Goal: Transaction & Acquisition: Purchase product/service

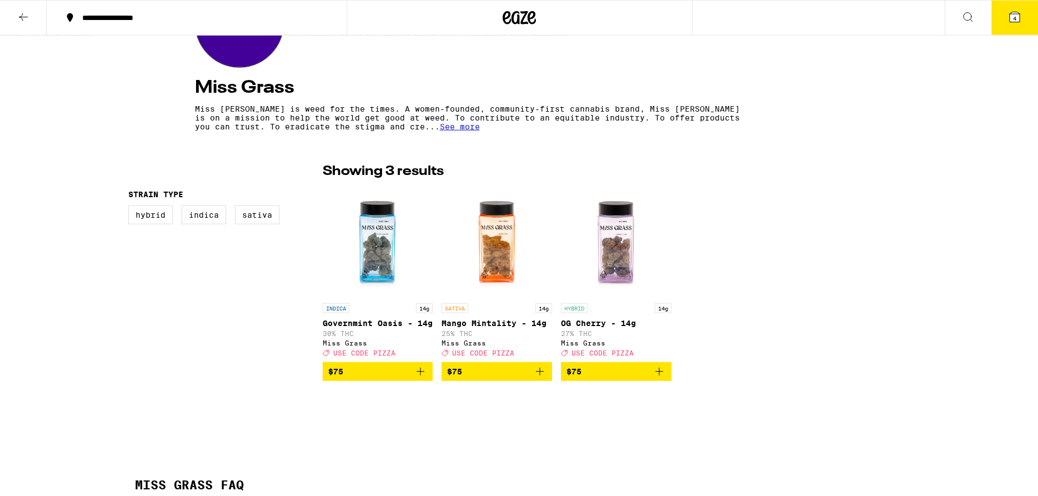
scroll to position [170, 0]
click at [1018, 18] on icon at bounding box center [1014, 17] width 10 height 10
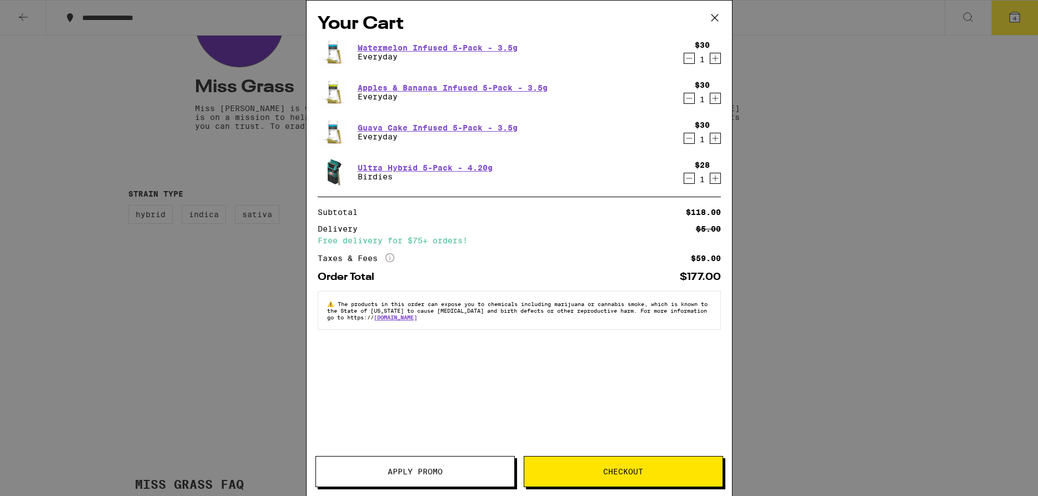
click at [686, 179] on icon "Decrement" at bounding box center [689, 178] width 10 height 13
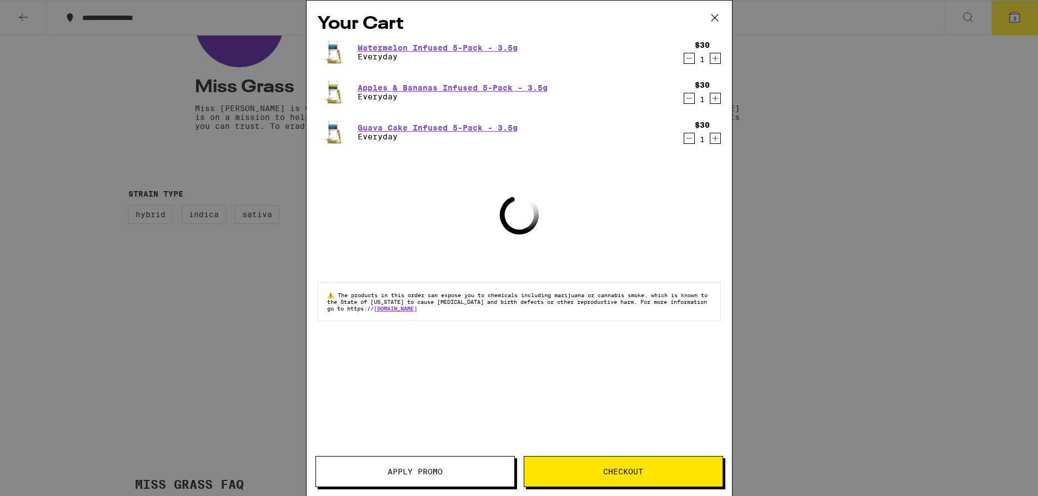
drag, startPoint x: 691, startPoint y: 140, endPoint x: 694, endPoint y: 127, distance: 13.7
click at [692, 137] on icon "Decrement" at bounding box center [689, 138] width 10 height 13
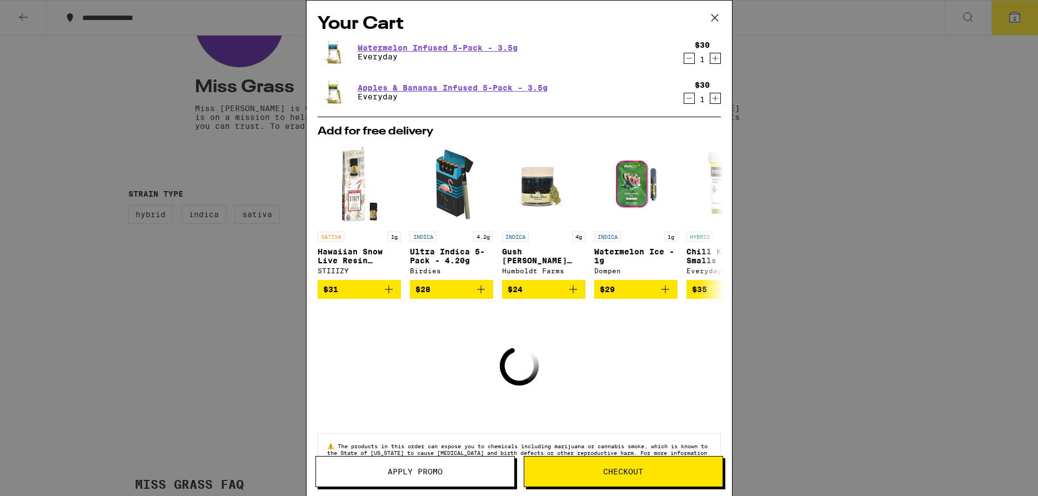
click at [691, 98] on icon "Decrement" at bounding box center [689, 98] width 6 height 0
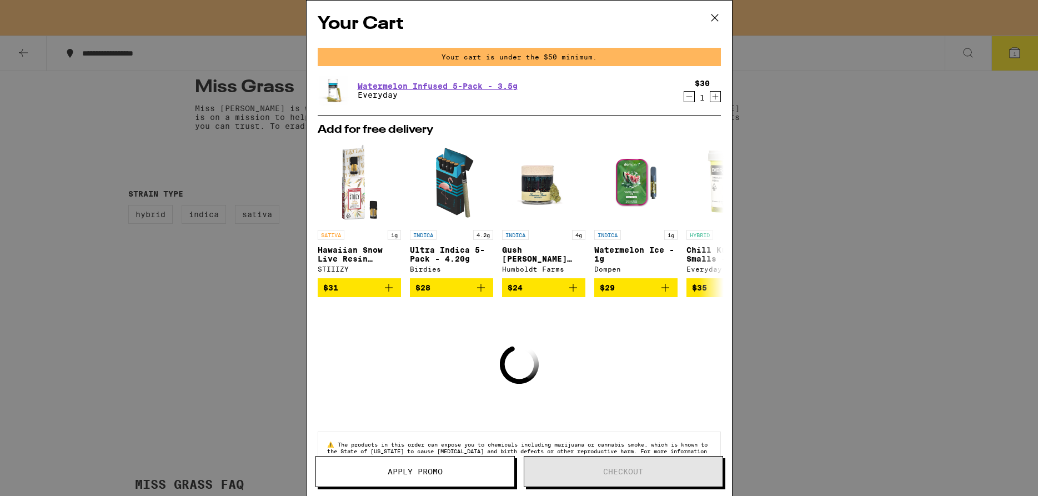
click at [688, 98] on icon "Decrement" at bounding box center [689, 96] width 10 height 13
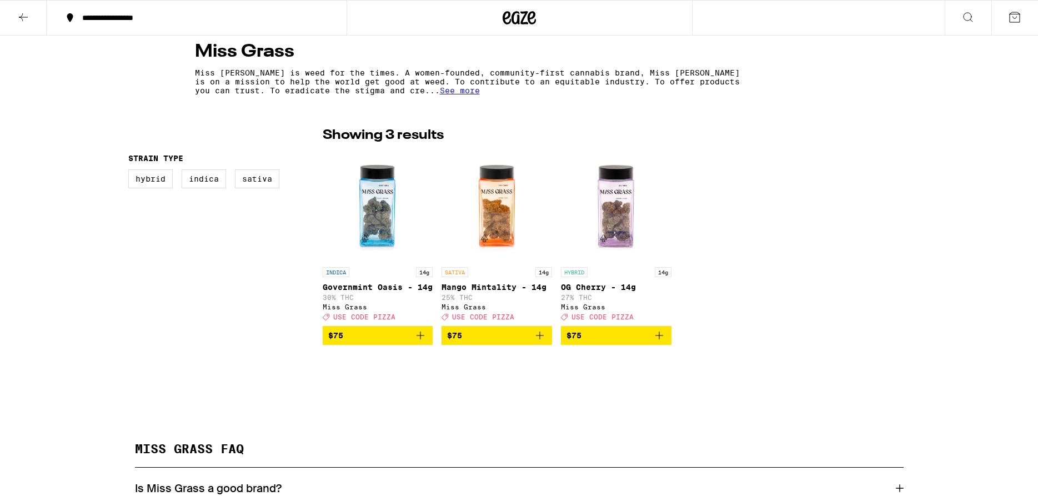
scroll to position [170, 0]
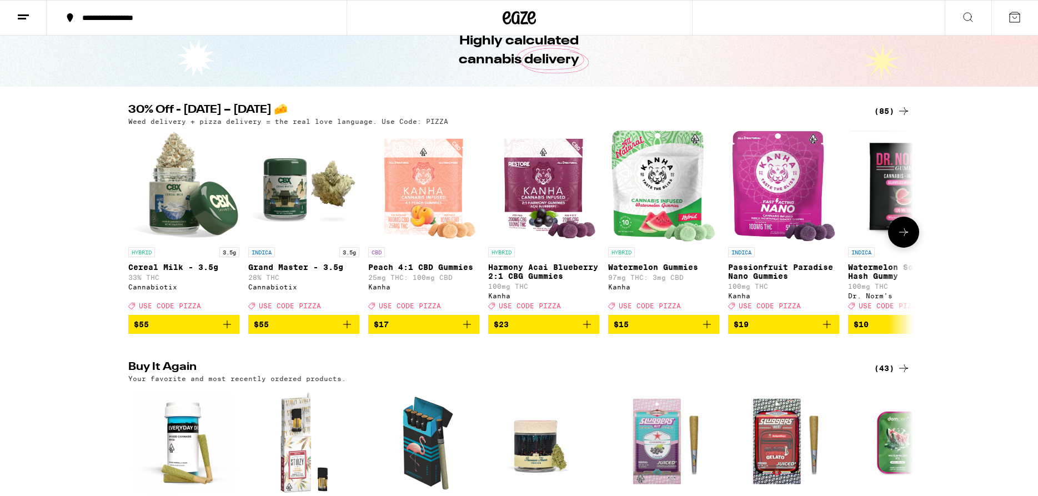
click at [904, 229] on button at bounding box center [903, 232] width 31 height 31
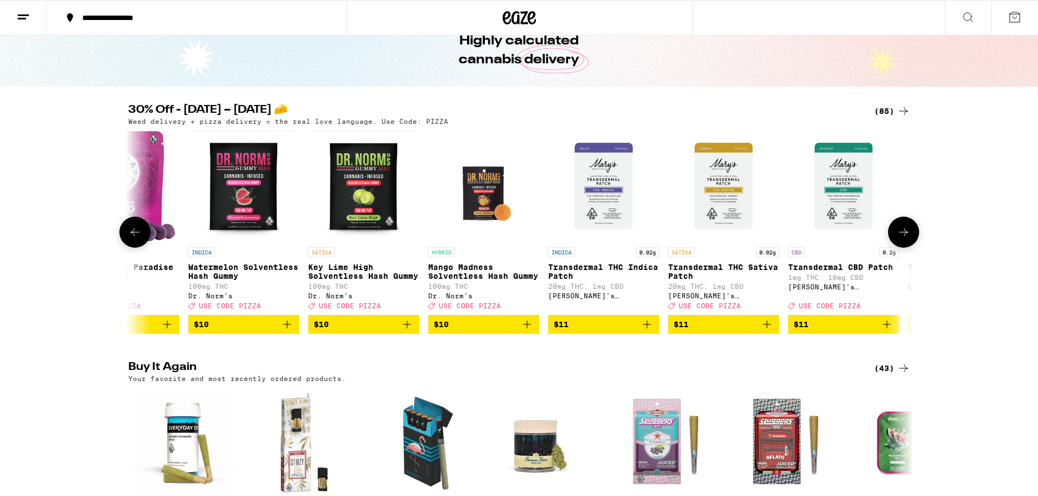
scroll to position [0, 661]
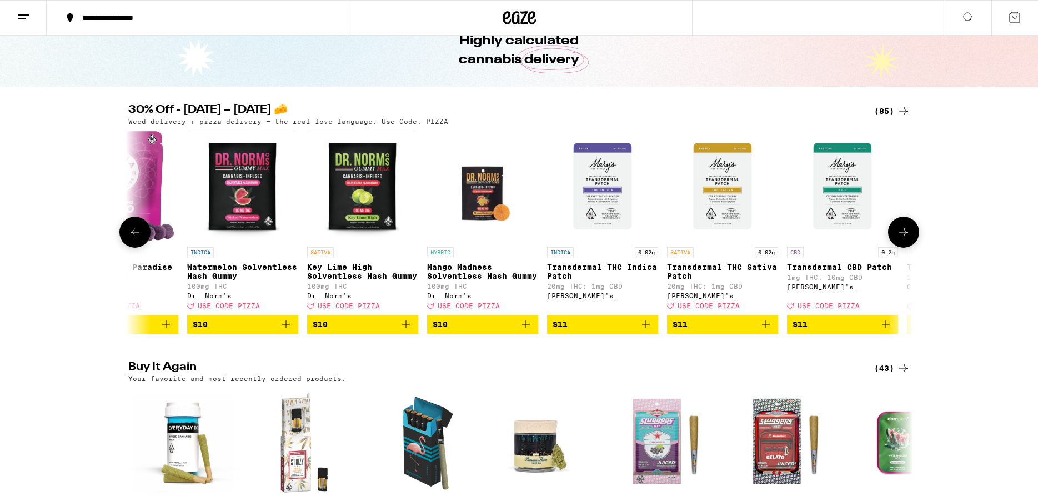
click at [907, 235] on icon at bounding box center [903, 231] width 13 height 13
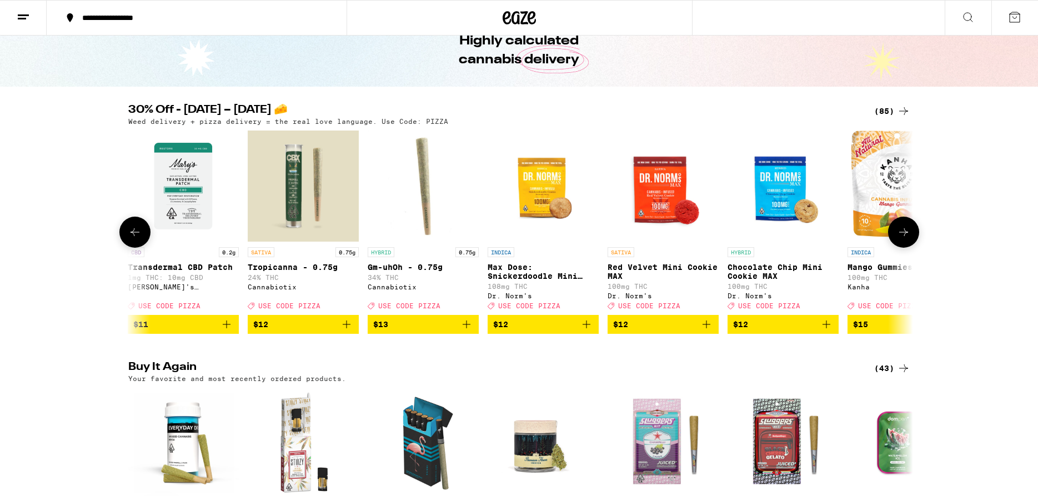
scroll to position [0, 1321]
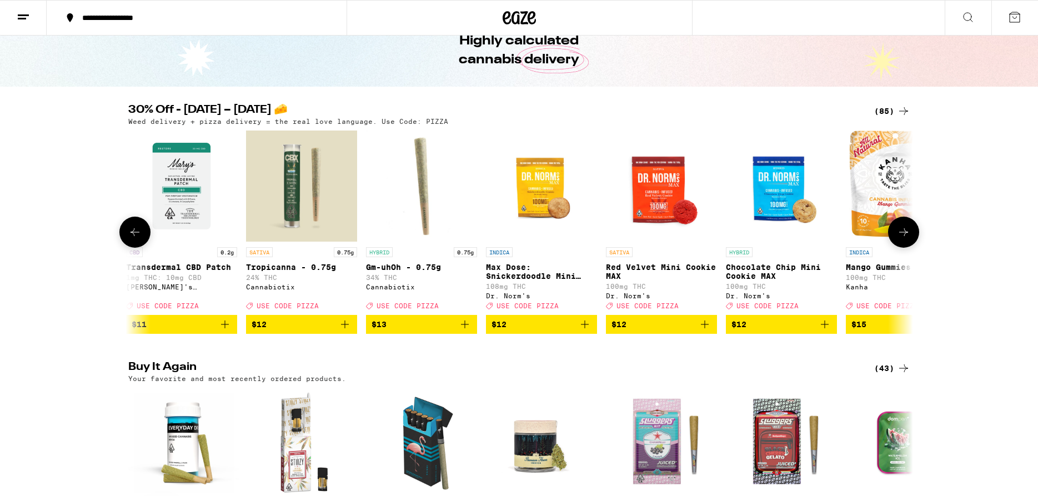
click at [907, 235] on icon at bounding box center [903, 231] width 13 height 13
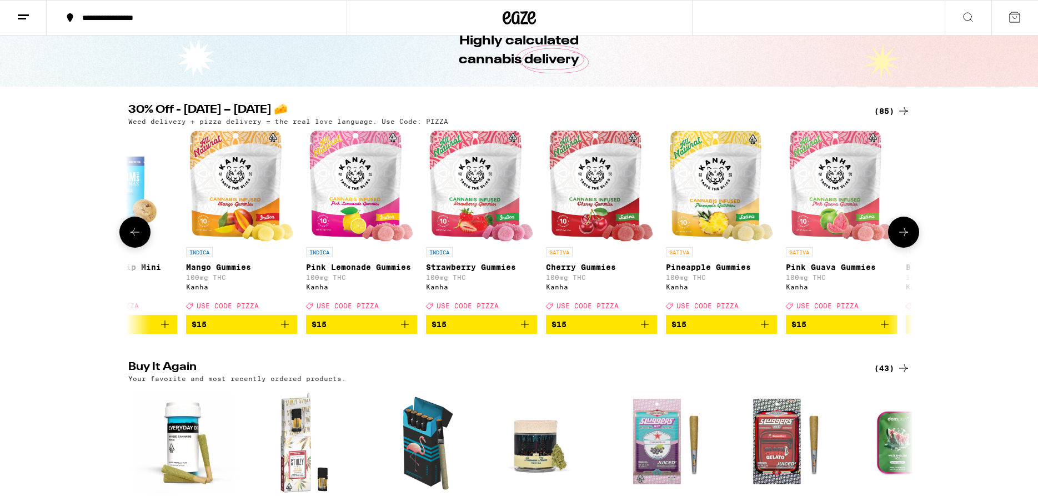
scroll to position [0, 1982]
click at [908, 235] on icon at bounding box center [903, 231] width 13 height 13
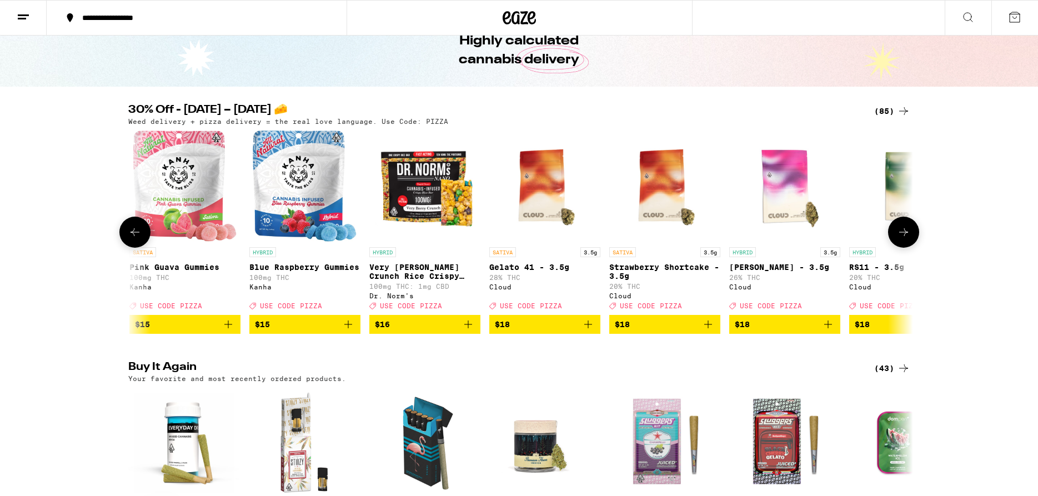
scroll to position [0, 2642]
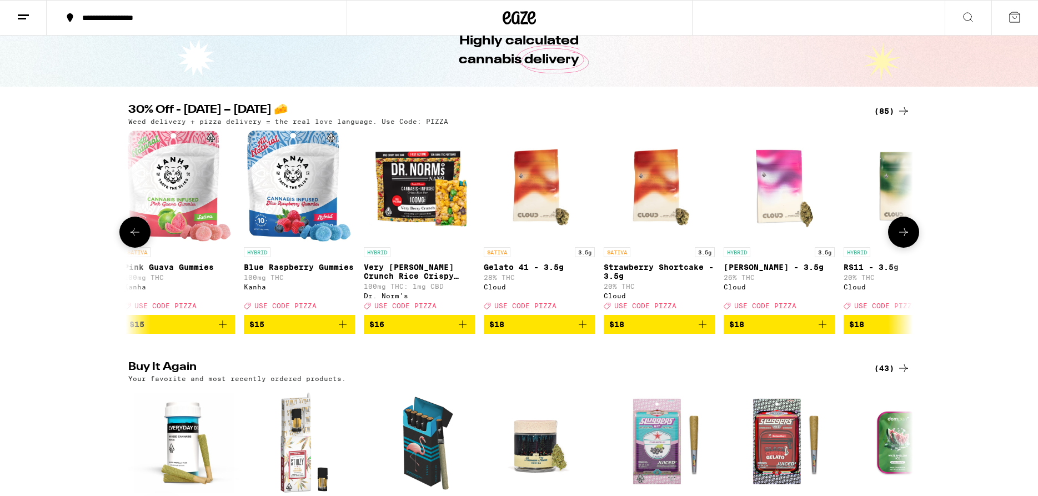
click at [909, 235] on icon at bounding box center [903, 231] width 13 height 13
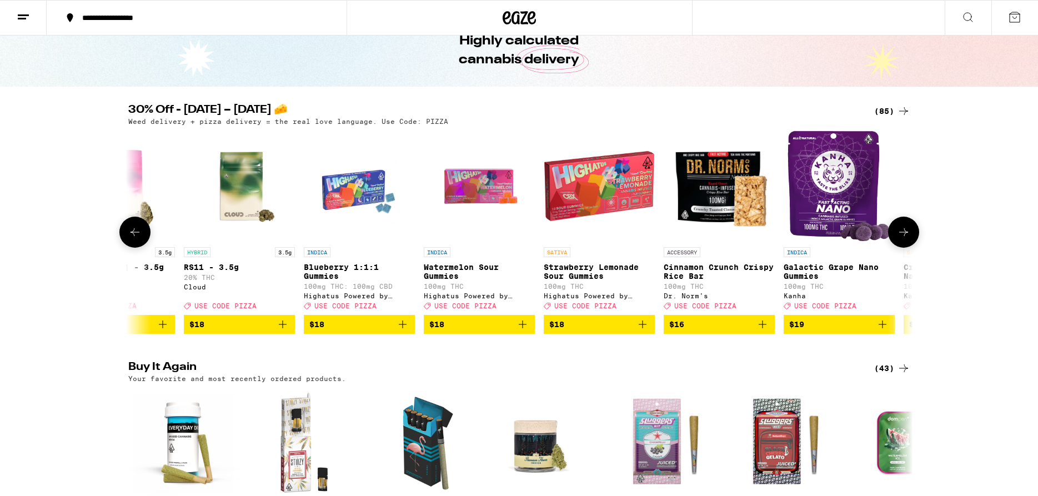
scroll to position [0, 3303]
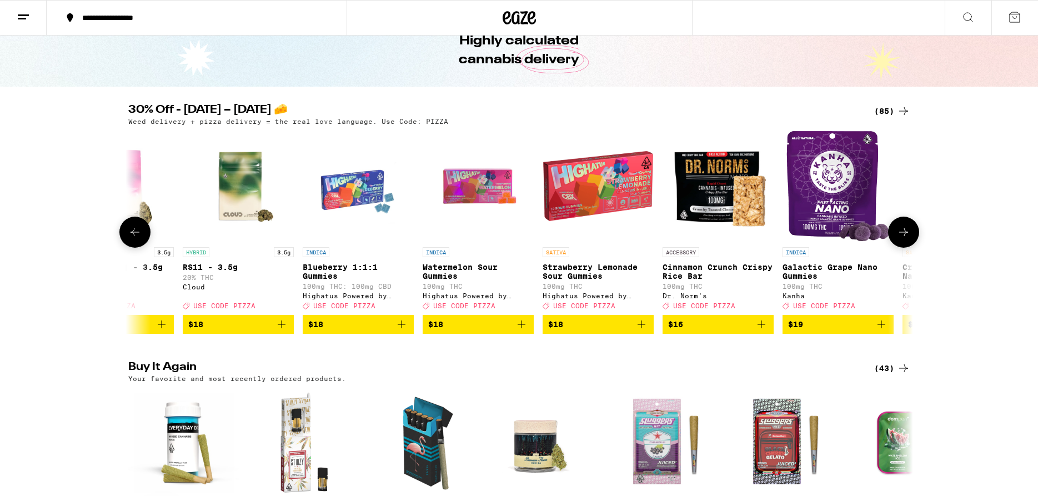
click at [909, 236] on icon at bounding box center [903, 231] width 13 height 13
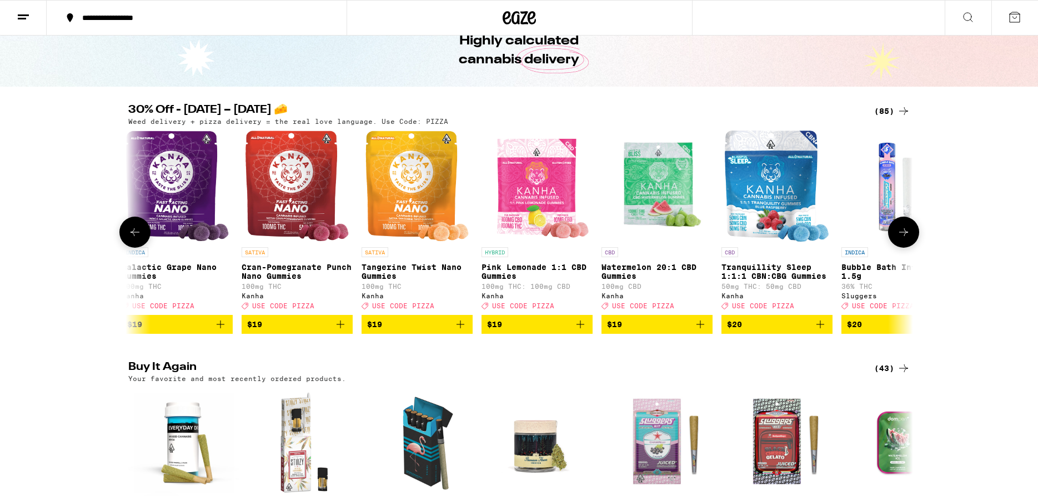
click at [910, 236] on button at bounding box center [903, 232] width 31 height 31
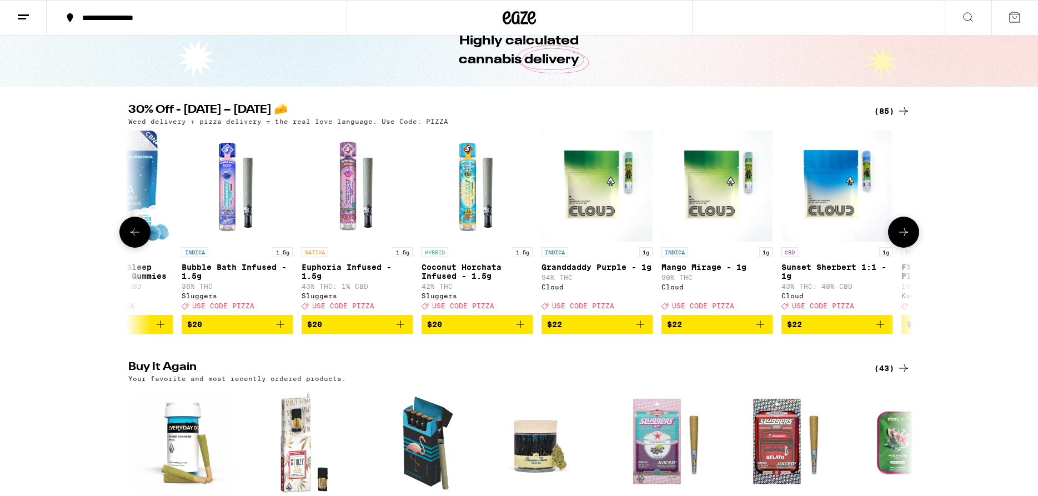
scroll to position [0, 4624]
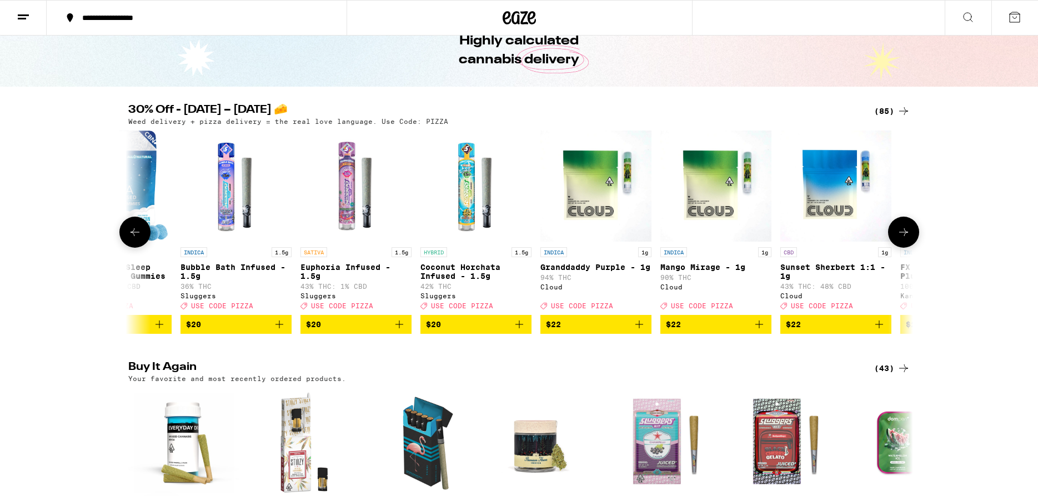
click at [911, 239] on button at bounding box center [903, 232] width 31 height 31
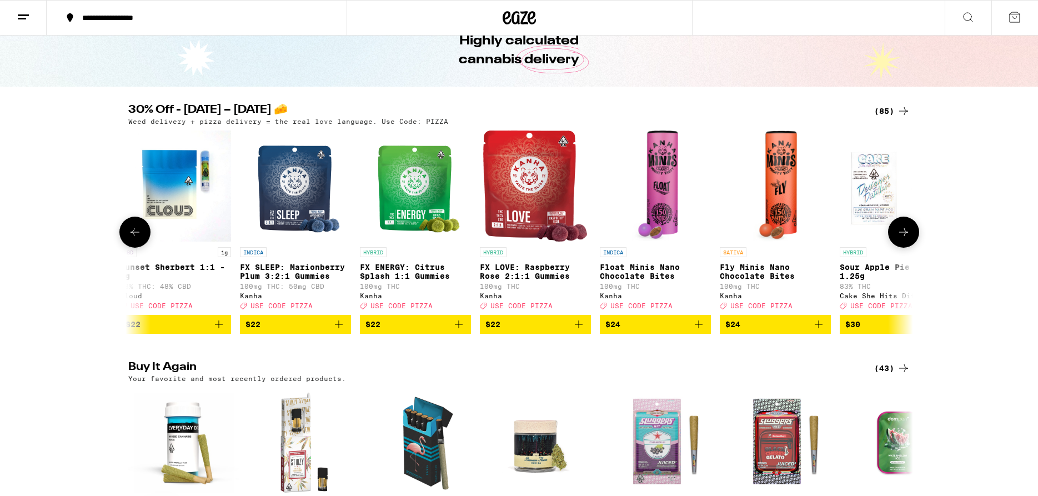
scroll to position [0, 5285]
click at [913, 240] on button at bounding box center [903, 232] width 31 height 31
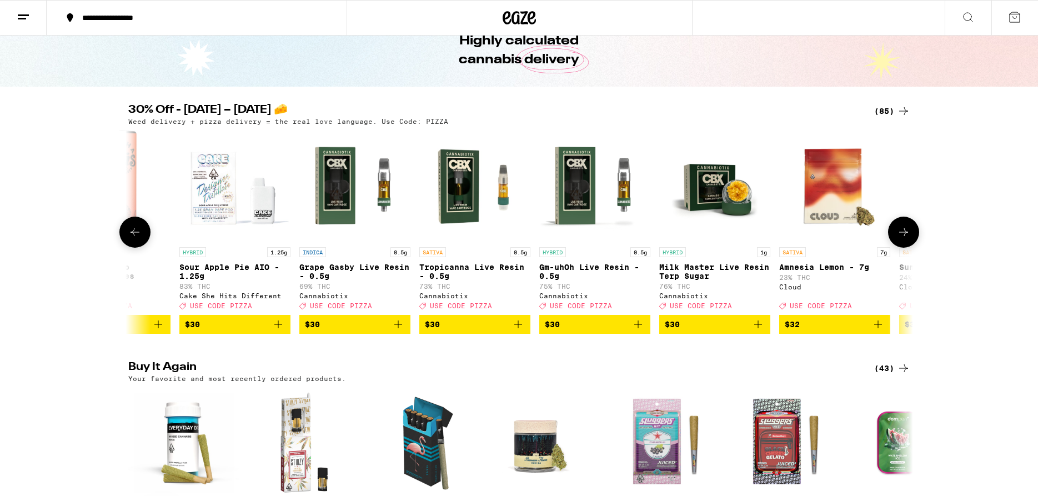
scroll to position [0, 5945]
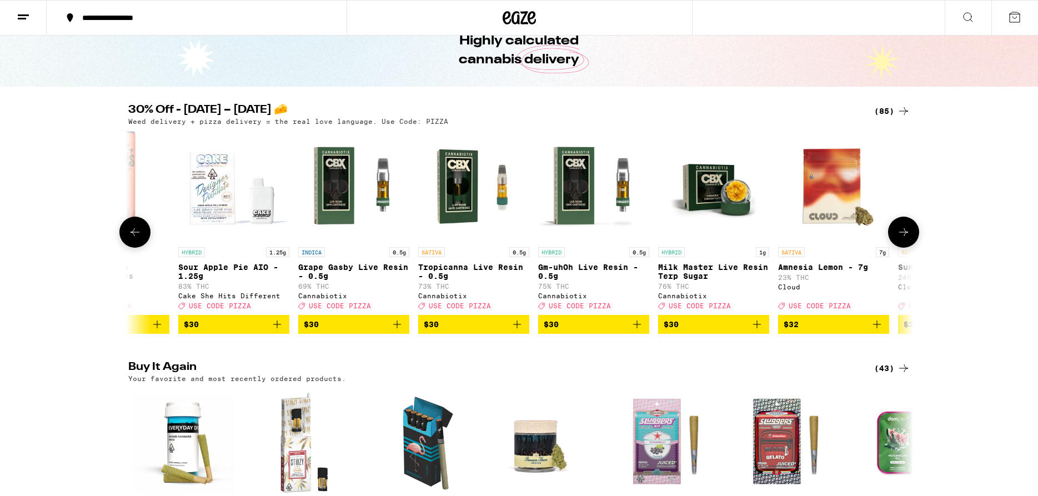
click at [907, 231] on icon at bounding box center [903, 231] width 13 height 13
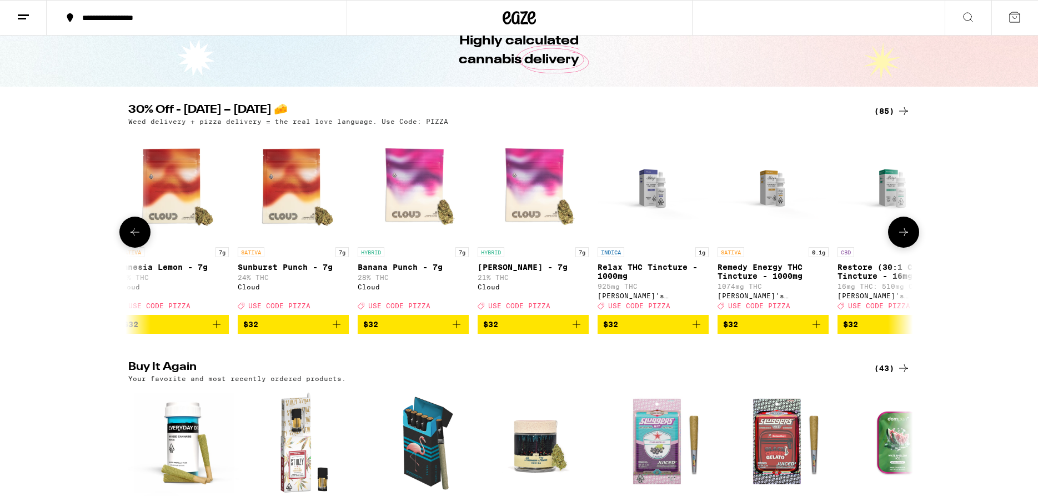
scroll to position [0, 6606]
click at [907, 233] on icon at bounding box center [903, 231] width 13 height 13
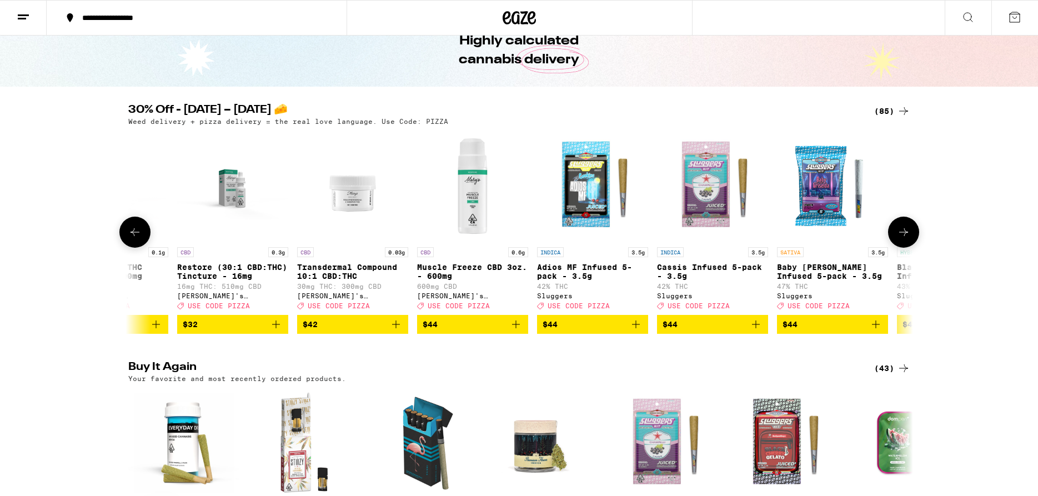
scroll to position [0, 7267]
click at [634, 328] on icon "Add to bag" at bounding box center [635, 324] width 8 height 8
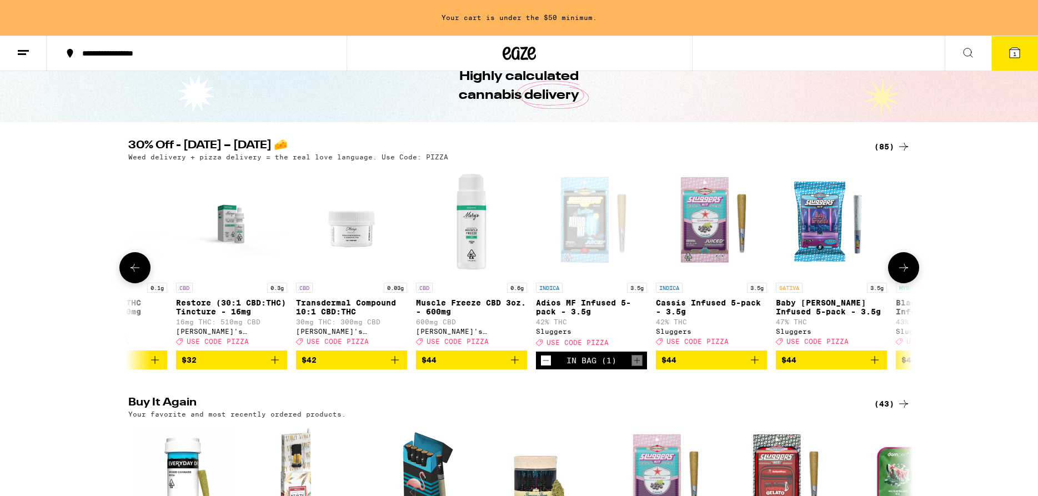
scroll to position [92, 0]
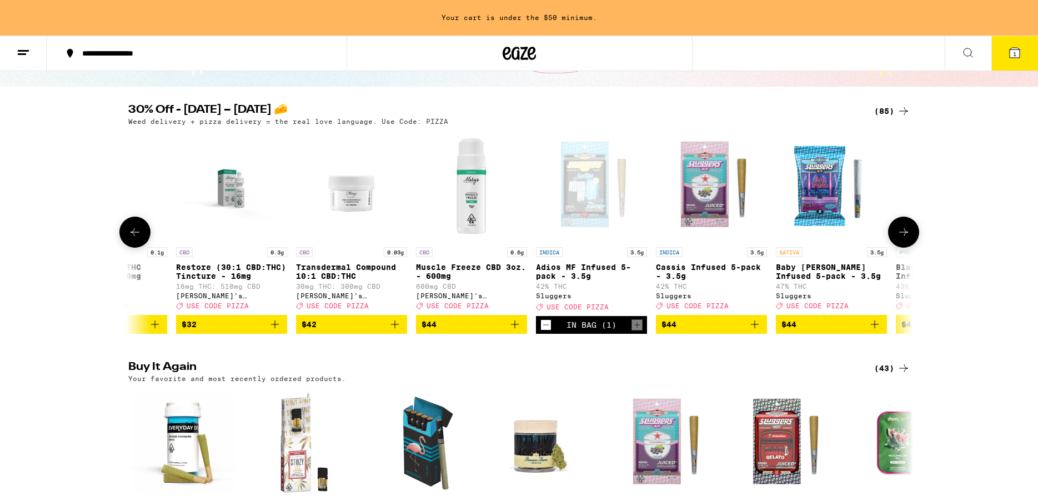
click at [753, 331] on icon "Add to bag" at bounding box center [754, 324] width 13 height 13
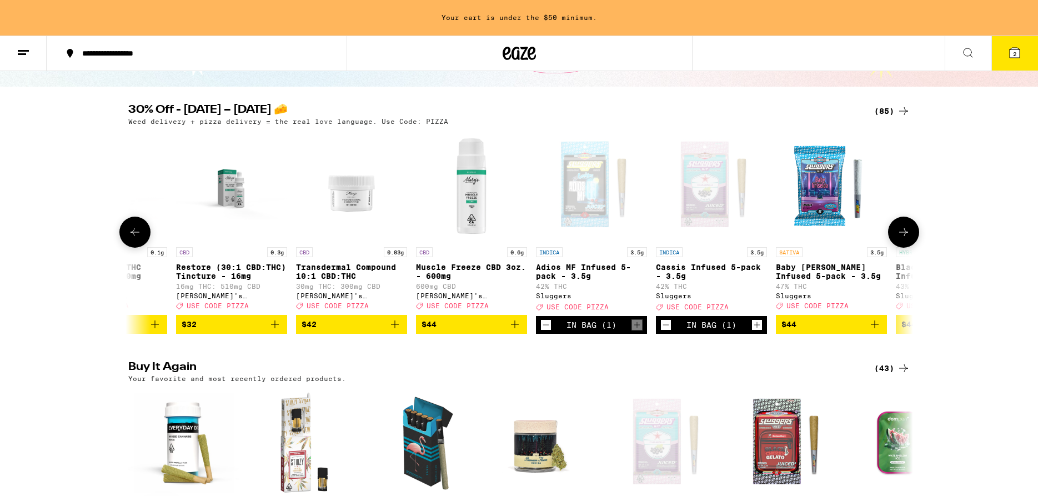
scroll to position [57, 0]
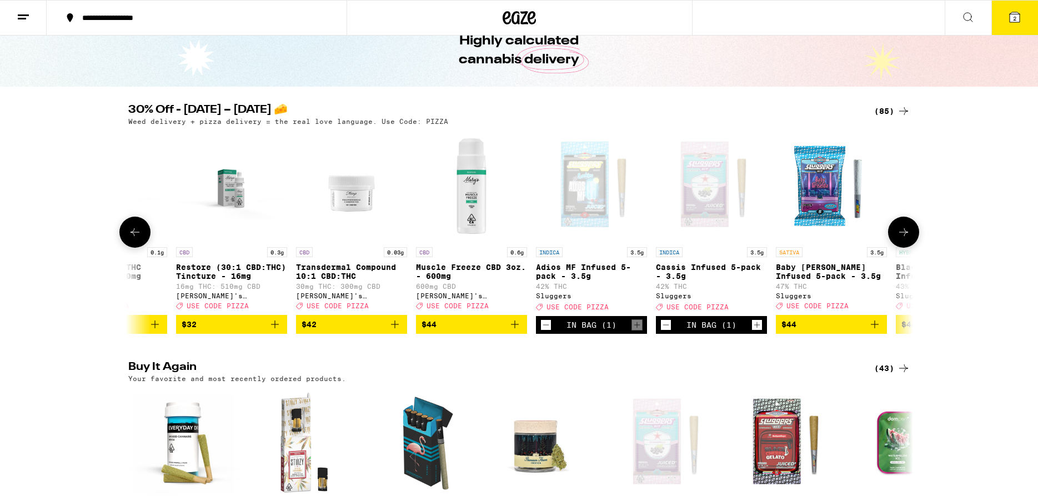
click at [869, 331] on icon "Add to bag" at bounding box center [874, 324] width 13 height 13
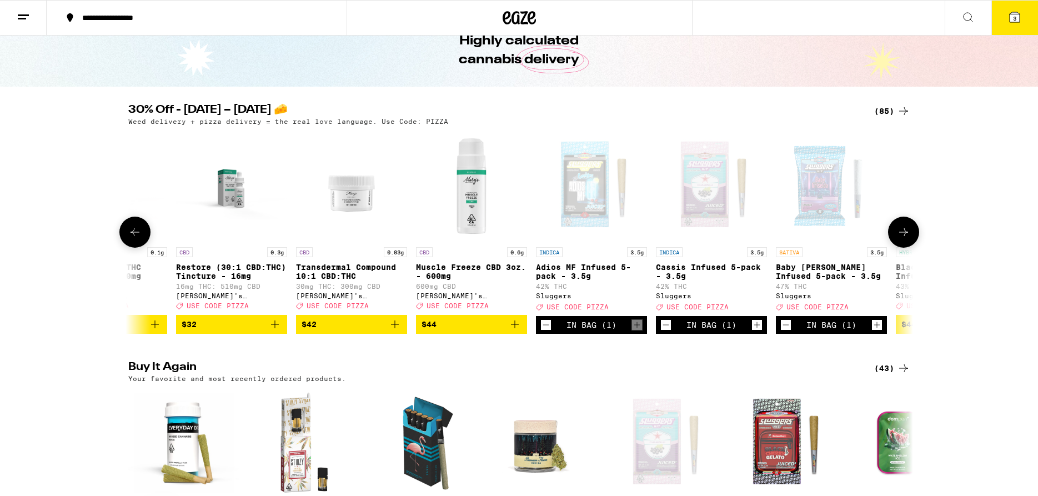
click at [907, 229] on button at bounding box center [903, 232] width 31 height 31
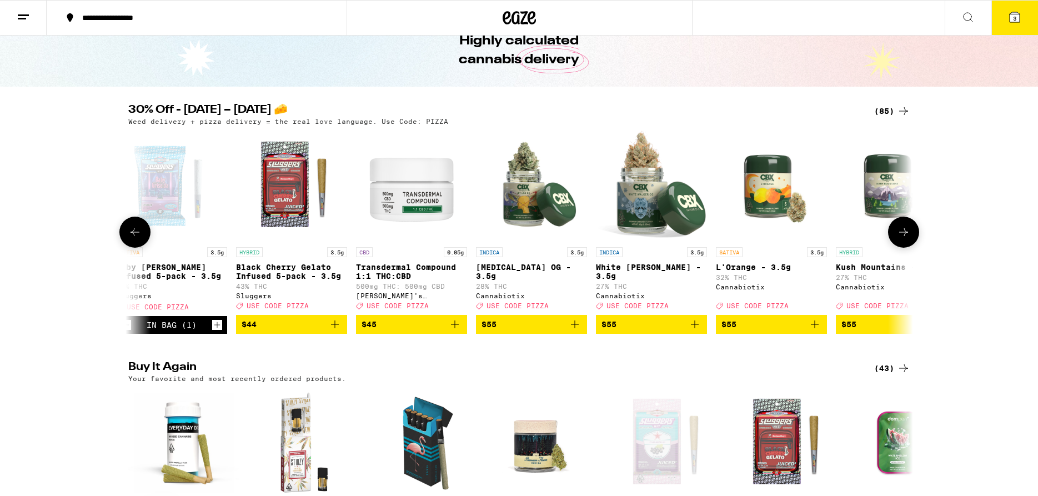
scroll to position [0, 7927]
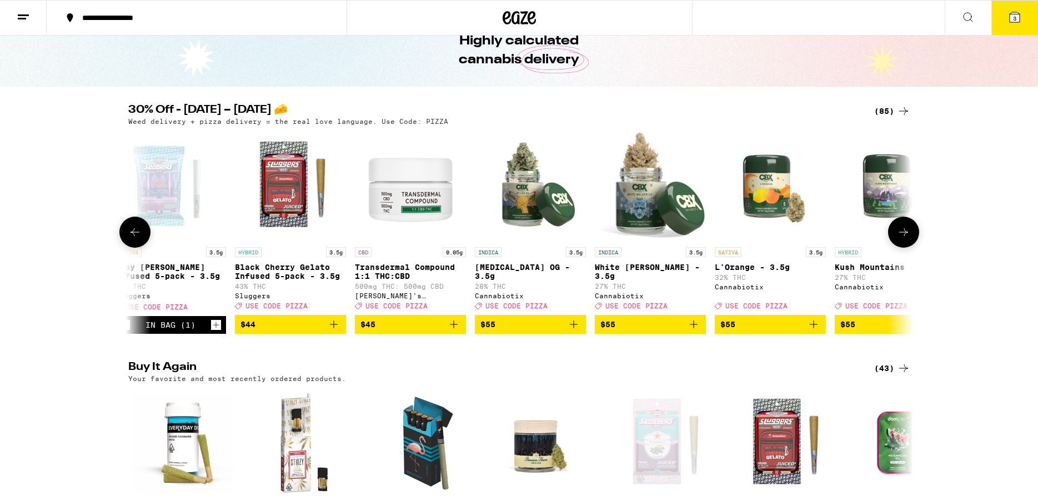
click at [338, 330] on icon "Add to bag" at bounding box center [333, 324] width 13 height 13
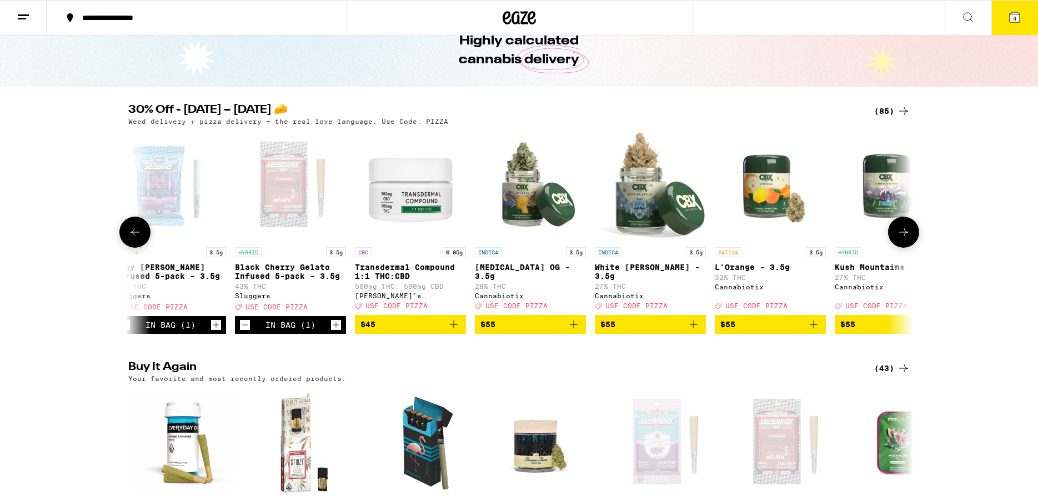
click at [904, 239] on icon at bounding box center [903, 231] width 13 height 13
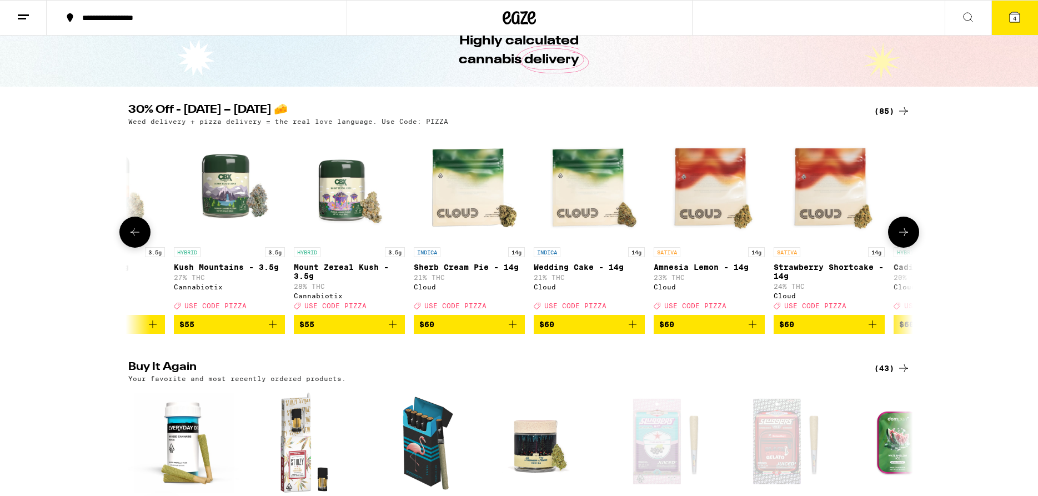
click at [904, 239] on icon at bounding box center [903, 231] width 13 height 13
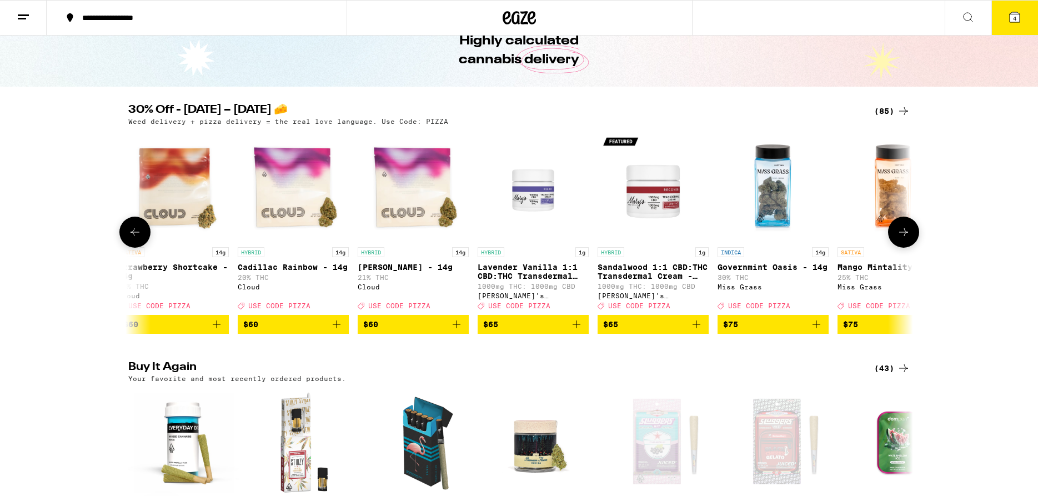
scroll to position [0, 9248]
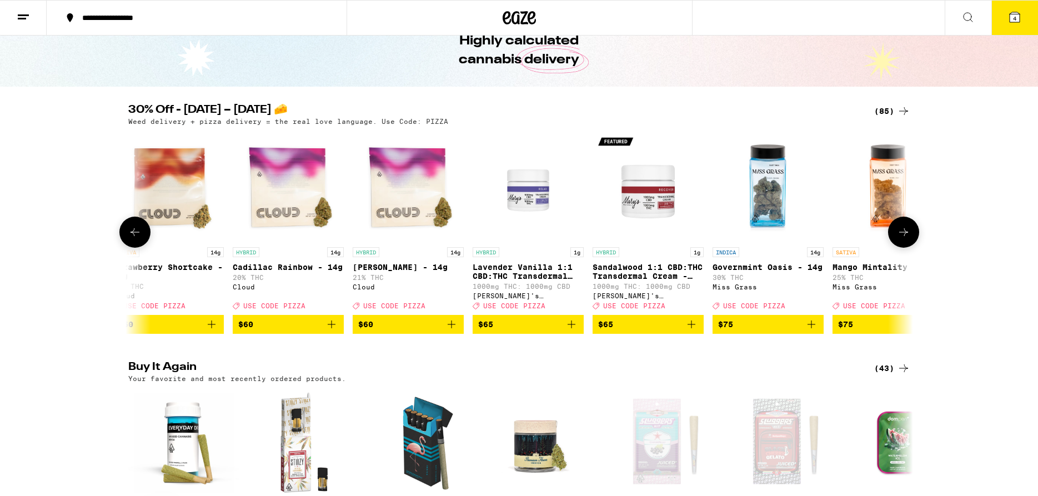
click at [904, 239] on icon at bounding box center [903, 231] width 13 height 13
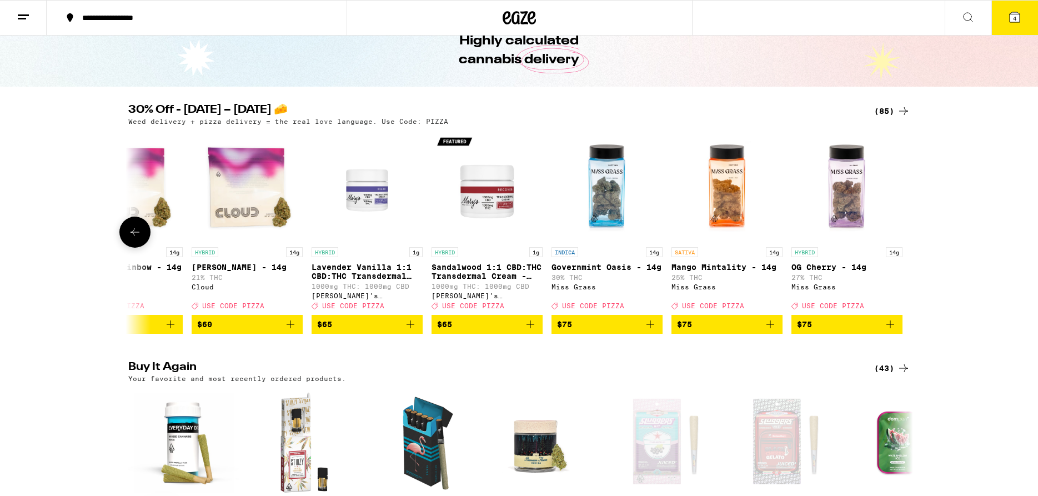
scroll to position [0, 9411]
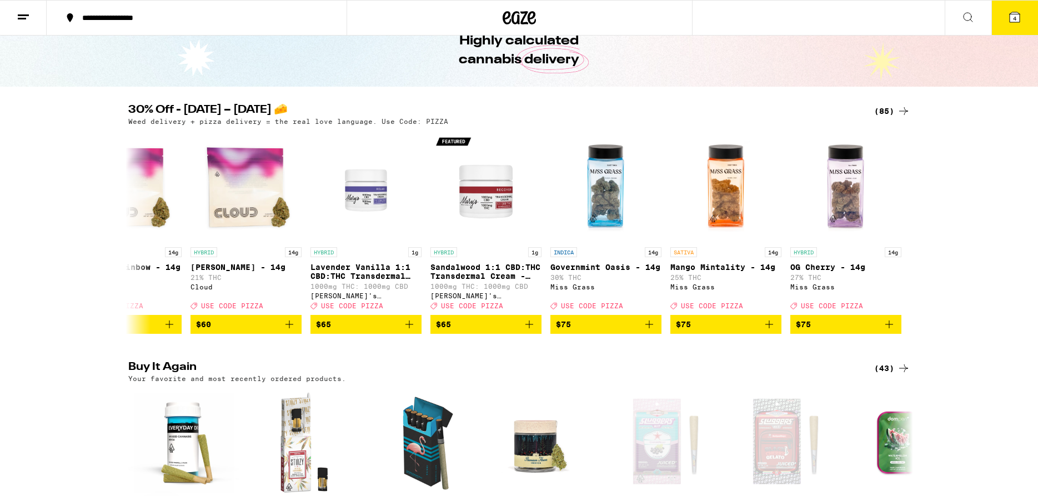
click at [1008, 14] on icon at bounding box center [1014, 17] width 13 height 13
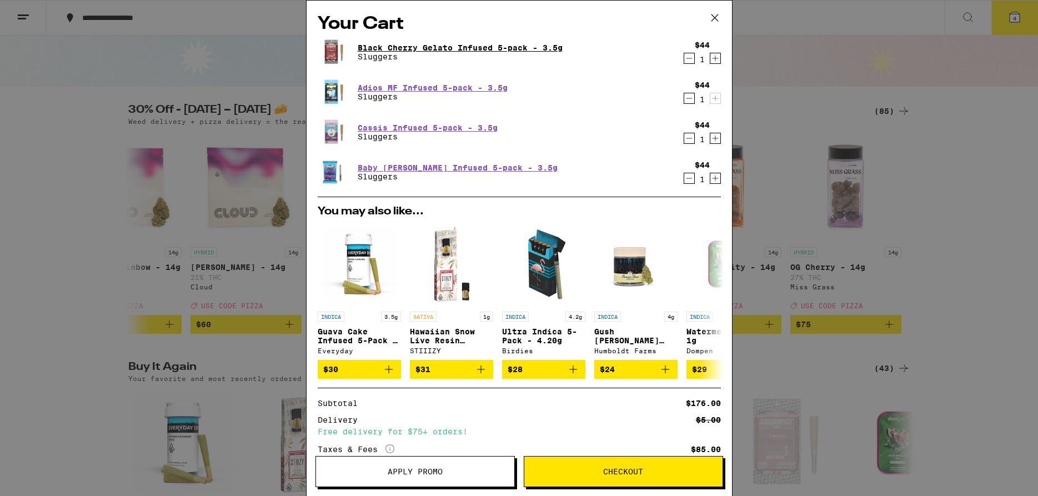
click at [521, 48] on link "Black Cherry Gelato Infused 5-pack - 3.5g" at bounding box center [460, 47] width 205 height 9
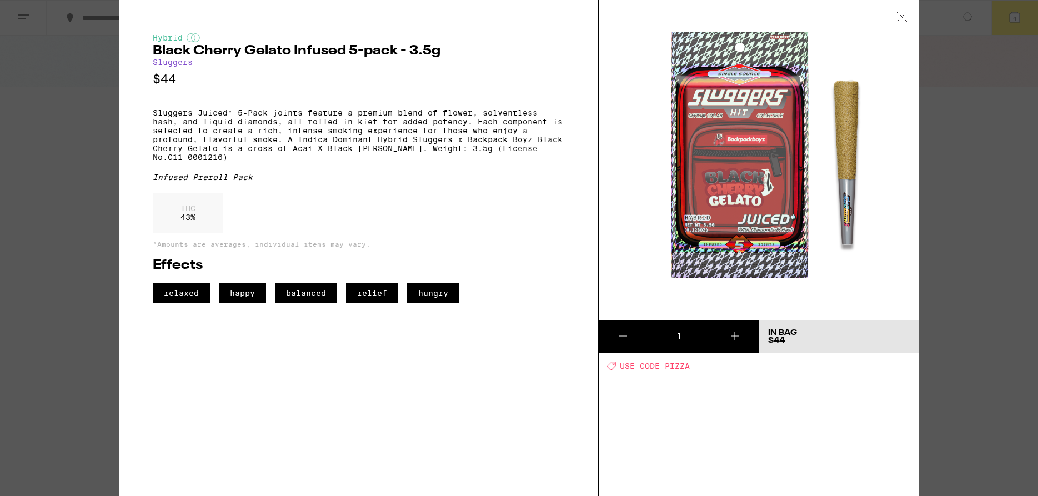
click at [900, 13] on icon at bounding box center [901, 17] width 11 height 10
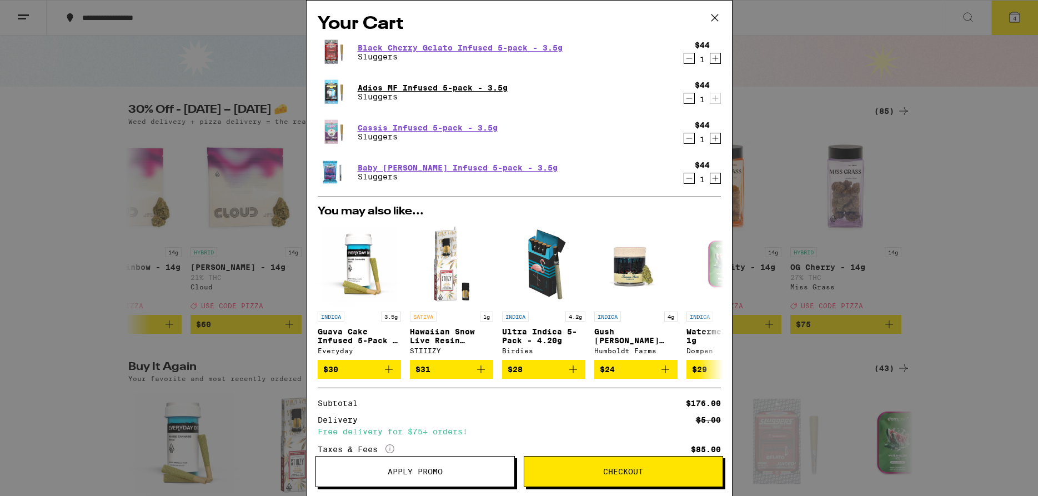
click at [397, 87] on link "Adios MF Infused 5-pack - 3.5g" at bounding box center [433, 87] width 150 height 9
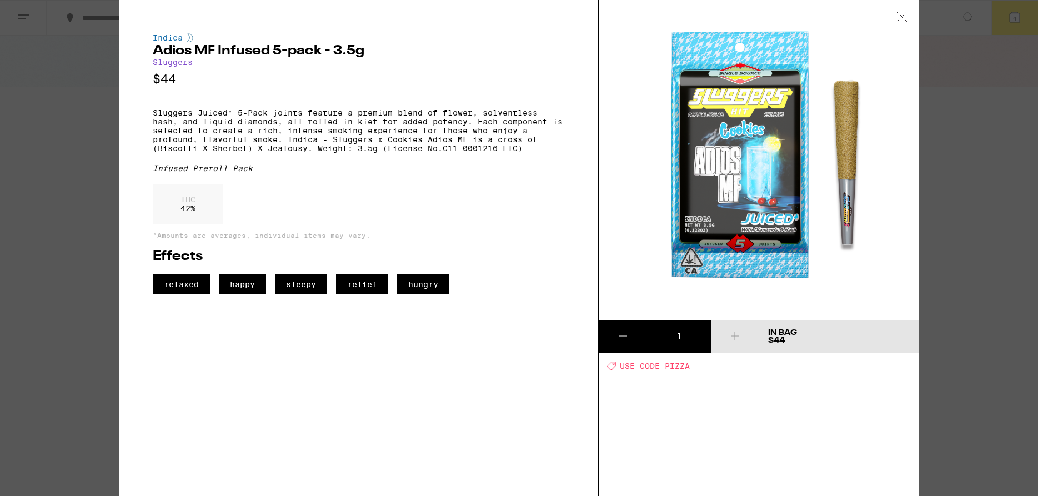
click at [900, 17] on icon at bounding box center [901, 17] width 11 height 10
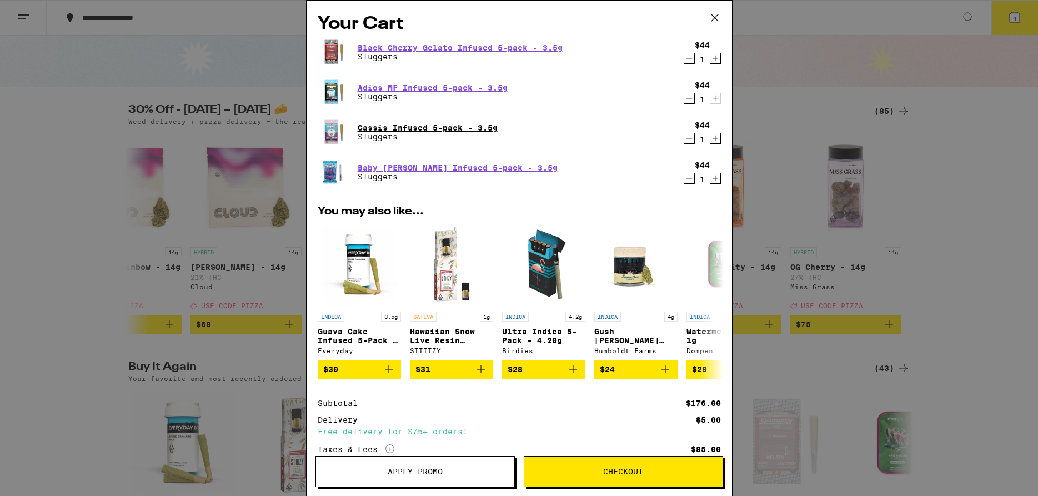
click at [409, 125] on link "Cassis Infused 5-pack - 3.5g" at bounding box center [428, 127] width 140 height 9
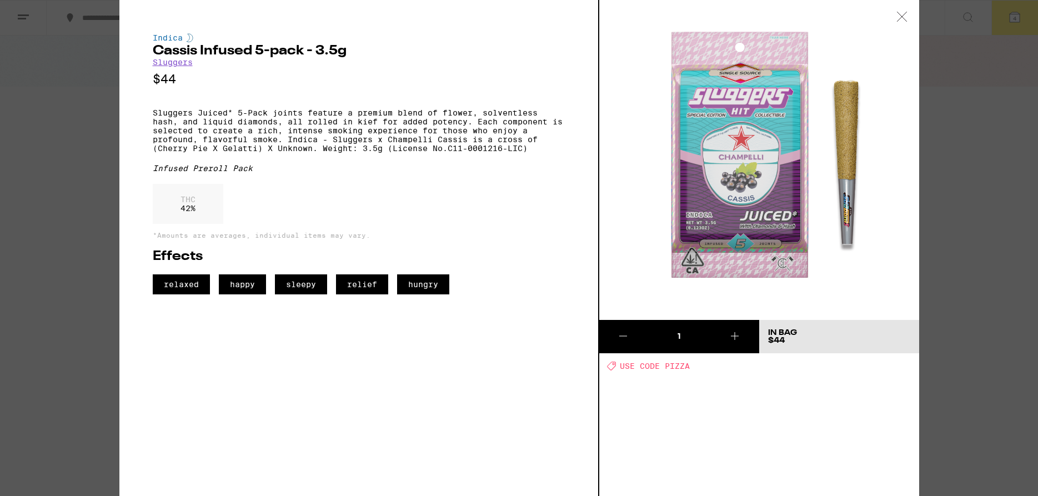
click at [902, 23] on div at bounding box center [901, 17] width 34 height 35
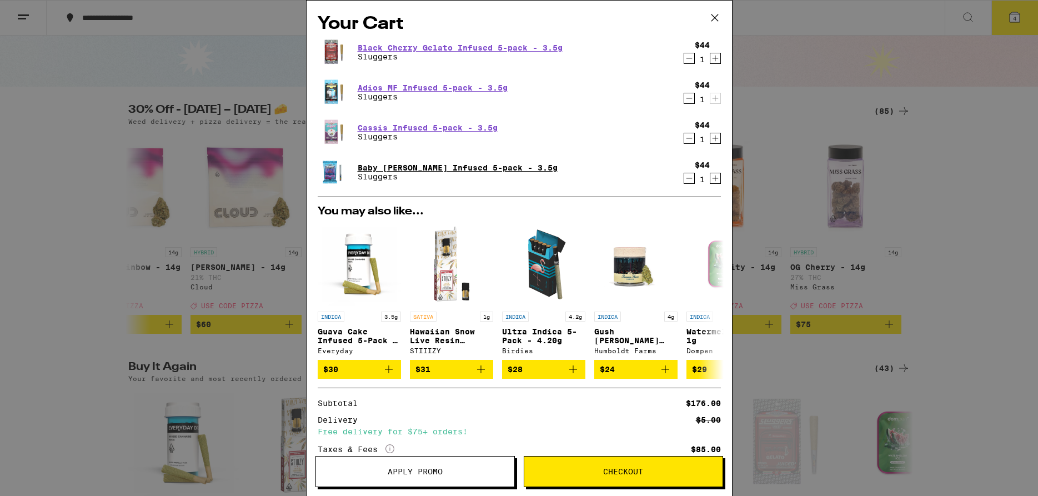
click at [465, 164] on link "Baby [PERSON_NAME] Infused 5-pack - 3.5g" at bounding box center [458, 167] width 200 height 9
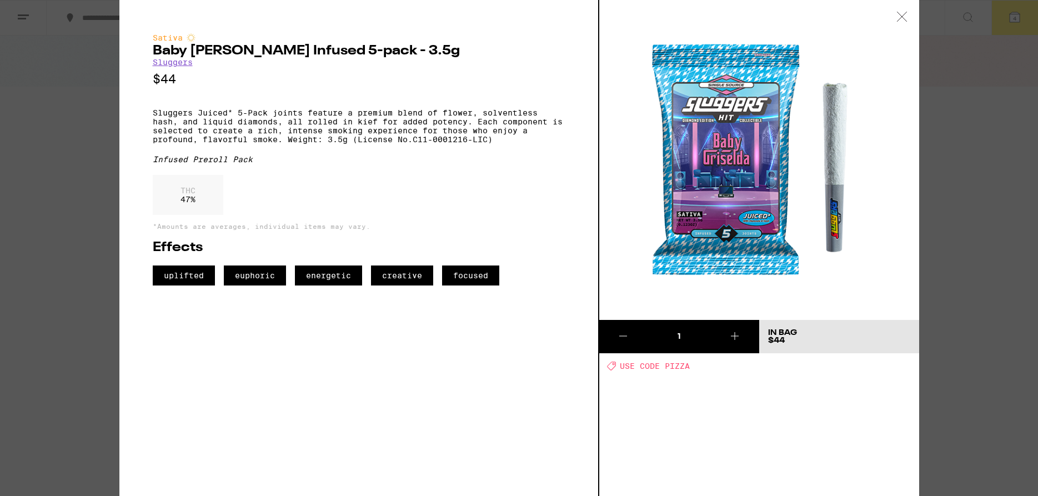
click at [903, 12] on icon at bounding box center [901, 17] width 11 height 10
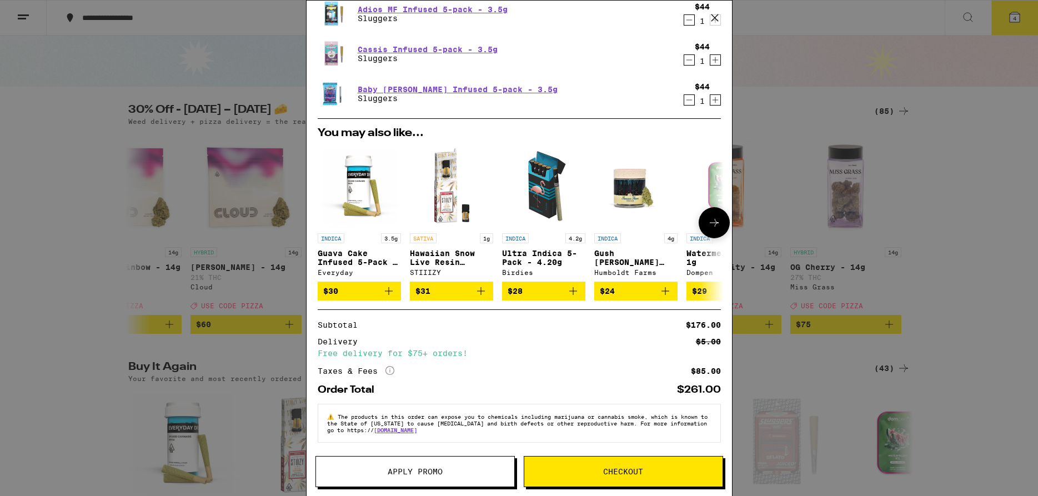
scroll to position [86, 0]
click at [722, 212] on button at bounding box center [713, 222] width 31 height 31
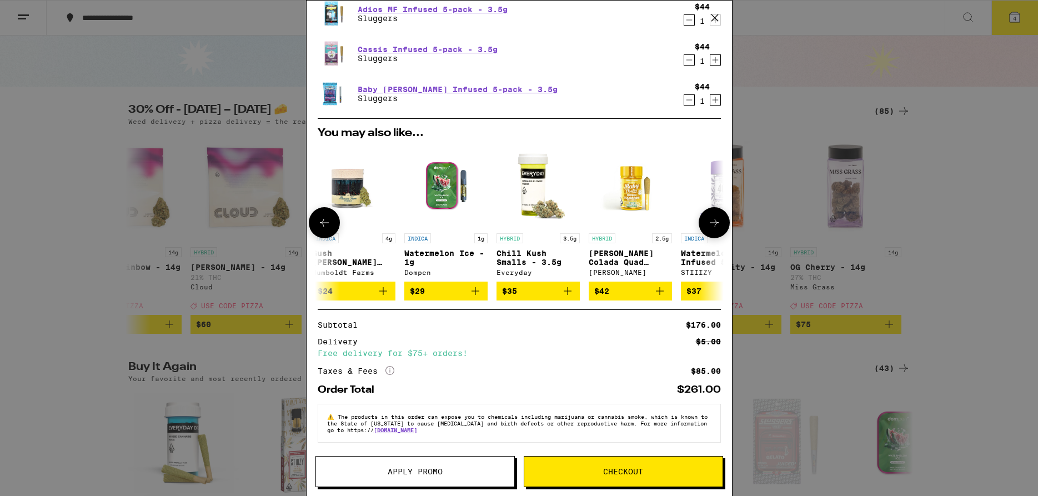
click at [722, 213] on button at bounding box center [713, 222] width 31 height 31
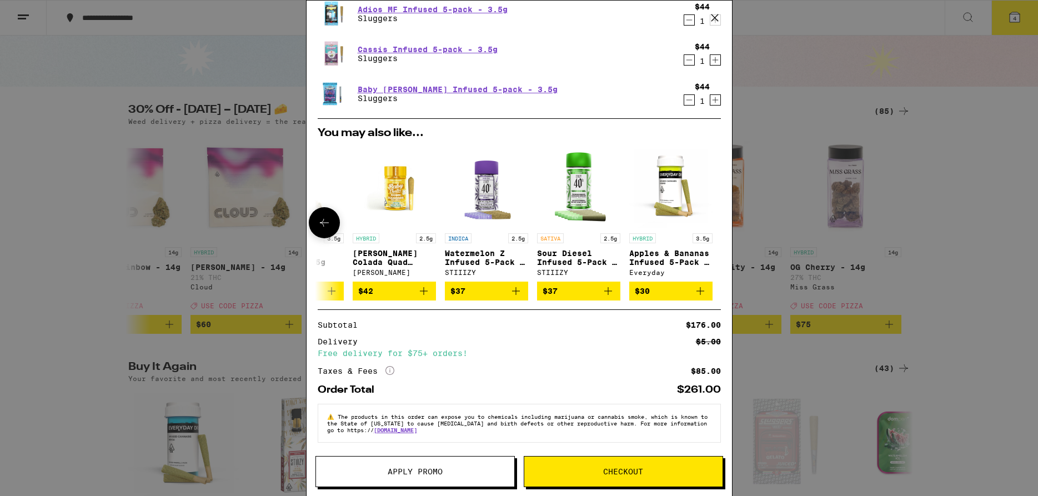
scroll to position [0, 518]
click at [723, 212] on div at bounding box center [713, 222] width 31 height 31
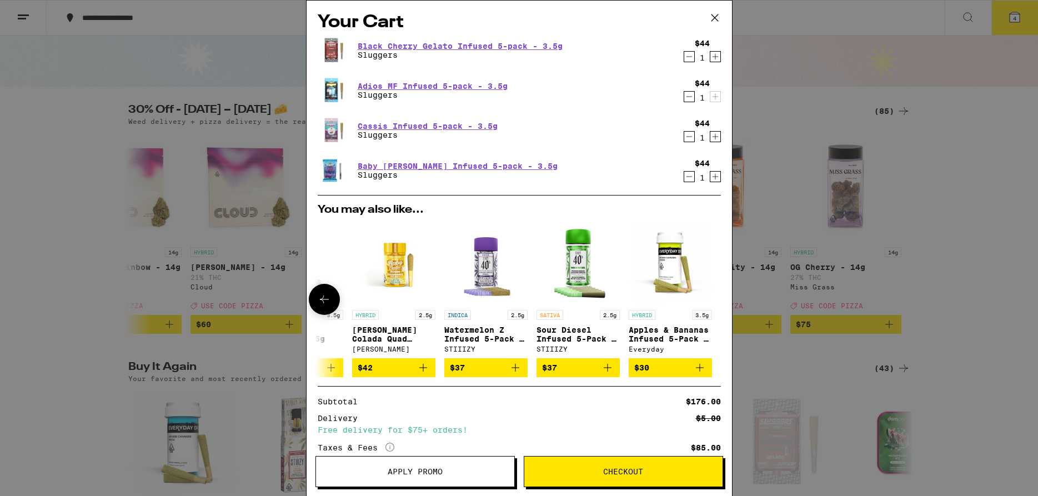
scroll to position [0, 0]
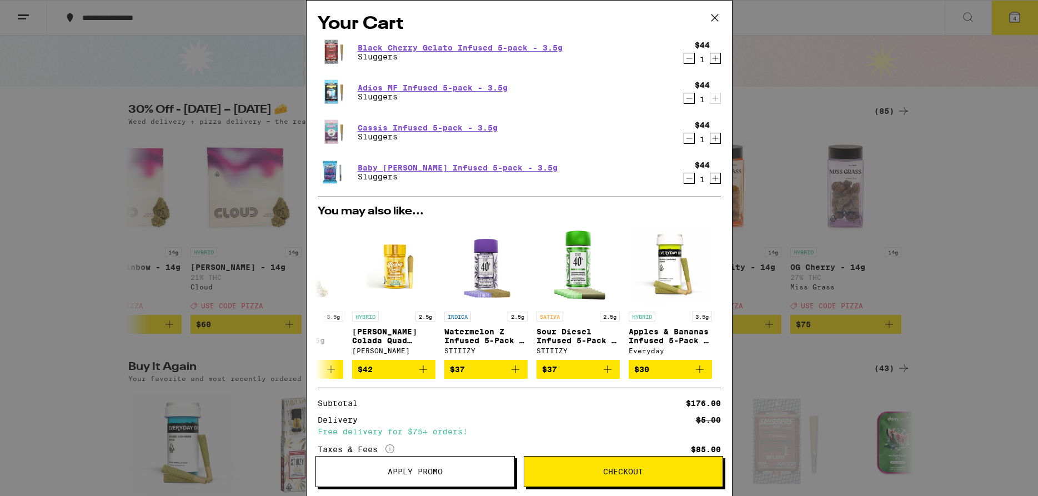
click at [715, 19] on icon at bounding box center [714, 17] width 17 height 17
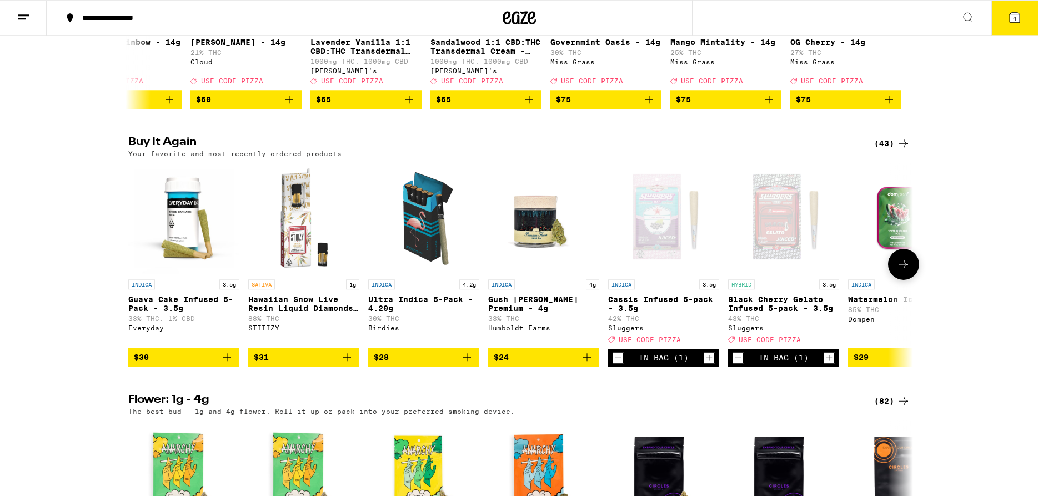
scroll to position [283, 0]
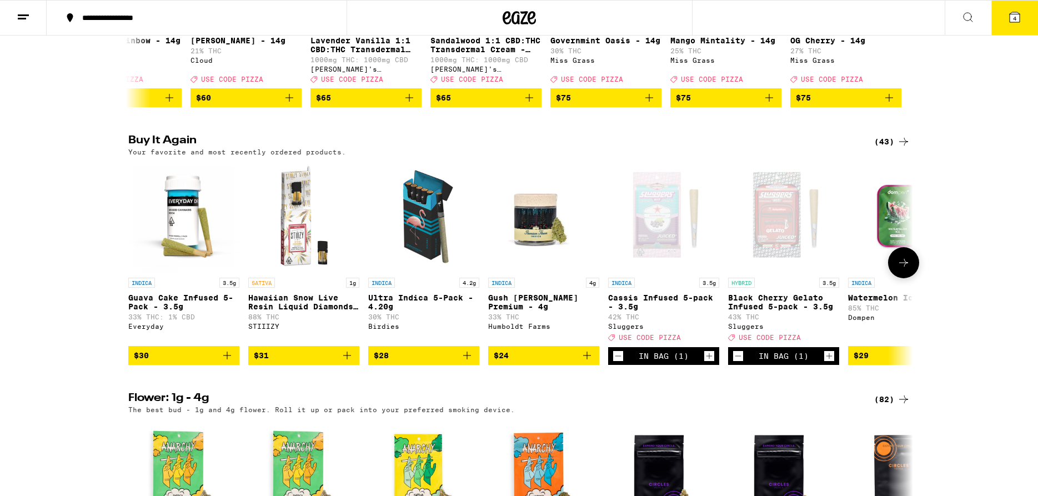
click at [903, 269] on icon at bounding box center [903, 262] width 13 height 13
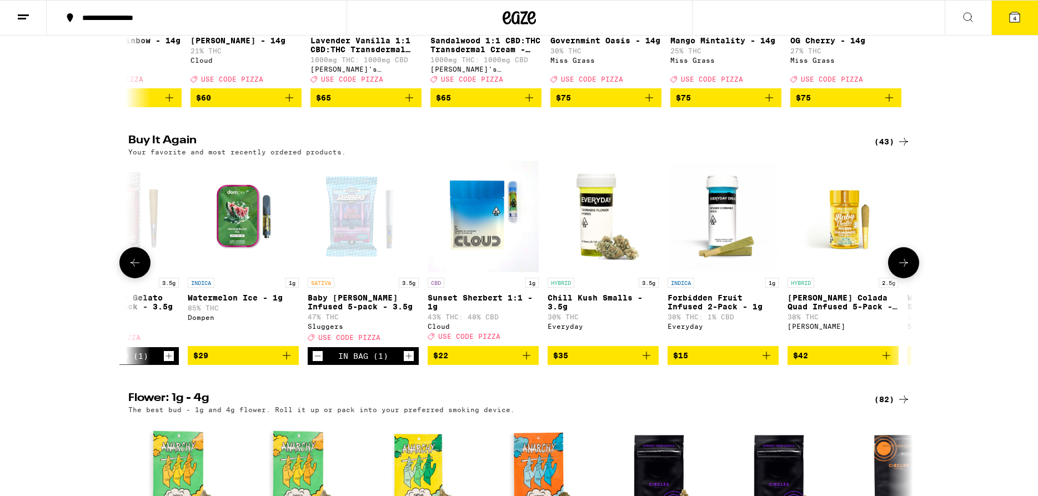
scroll to position [0, 661]
click at [1013, 25] on button "4" at bounding box center [1014, 18] width 47 height 34
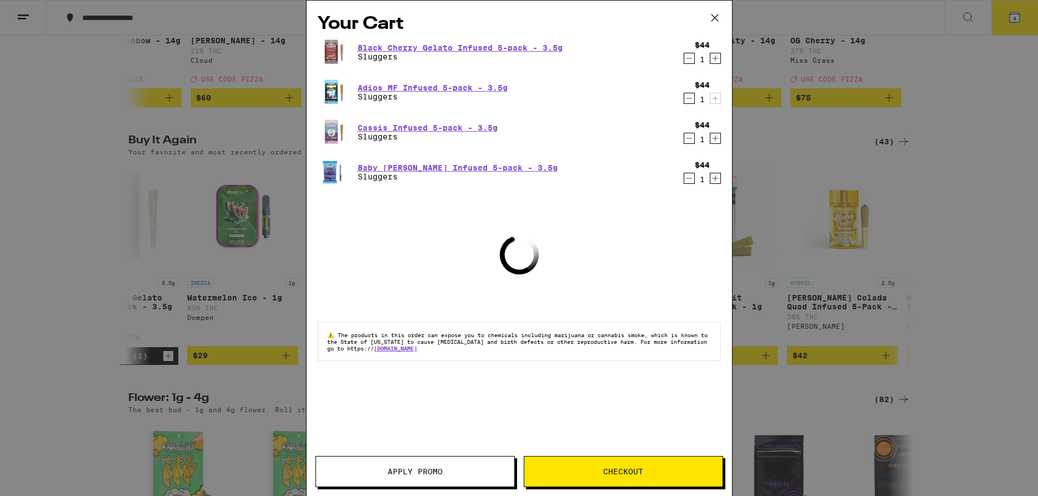
click at [41, 223] on div "Your Cart Black Cherry Gelato Infused 5-pack - 3.5g Sluggers $44 1 Adios MF Inf…" at bounding box center [519, 248] width 1038 height 496
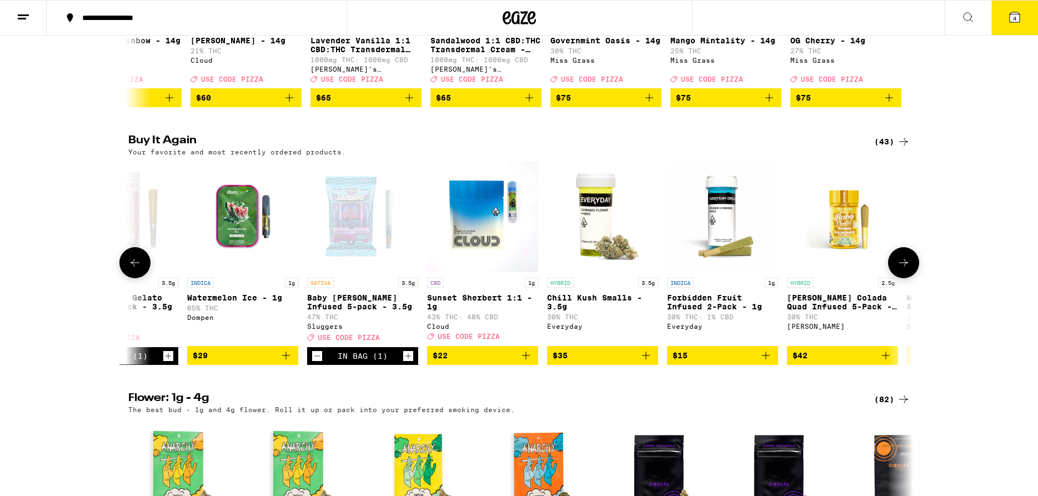
click at [143, 278] on button at bounding box center [134, 262] width 31 height 31
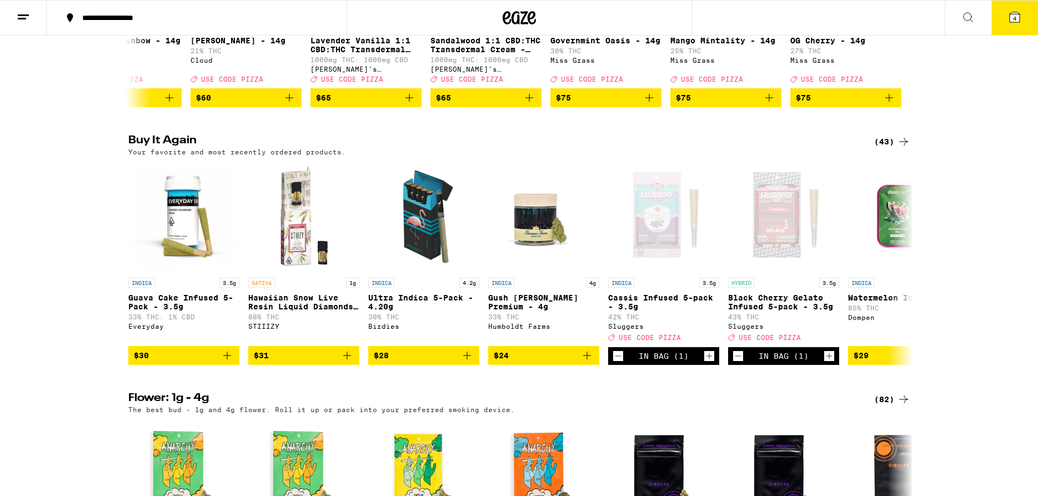
click at [1017, 23] on button "4" at bounding box center [1014, 18] width 47 height 34
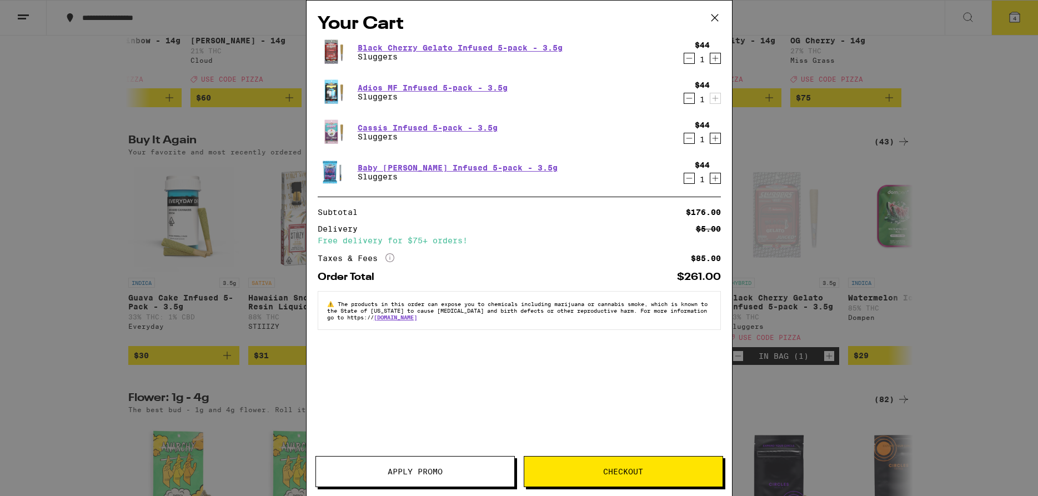
scroll to position [0, 9411]
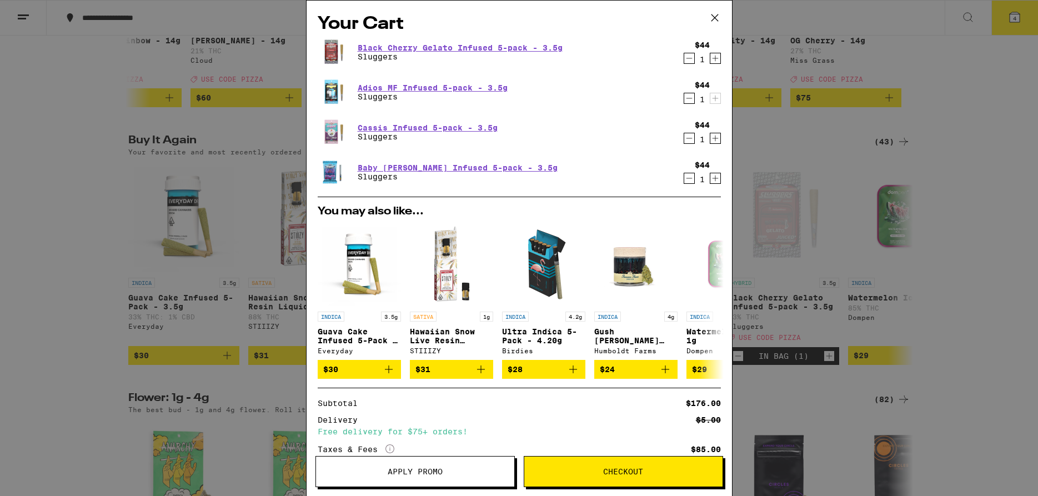
click at [685, 139] on icon "Decrement" at bounding box center [689, 138] width 10 height 13
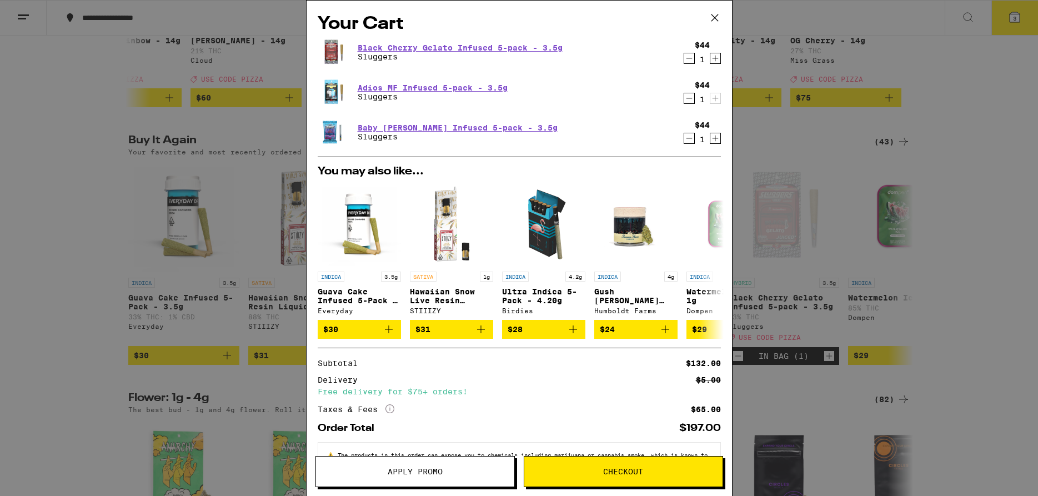
click at [686, 60] on icon "Decrement" at bounding box center [689, 58] width 10 height 13
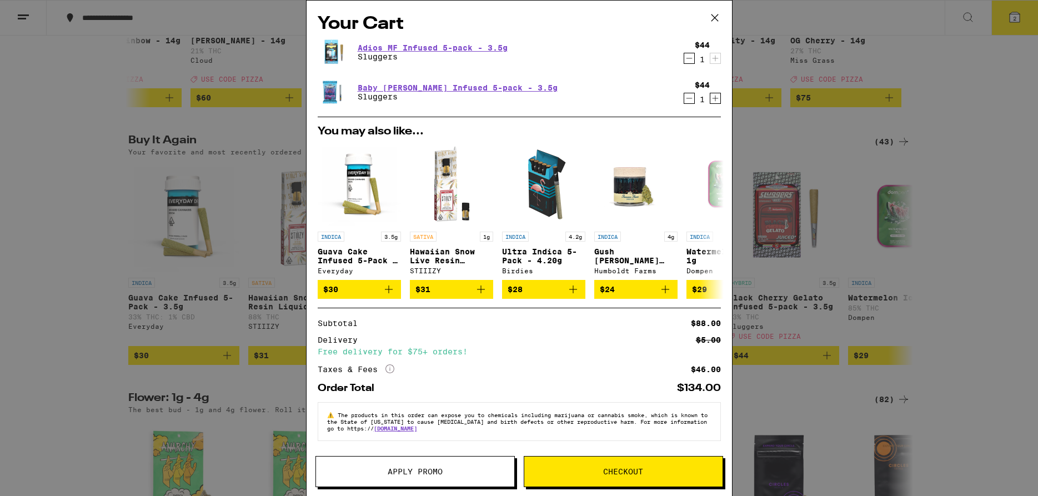
scroll to position [0, 0]
click at [397, 466] on button "Apply Promo" at bounding box center [414, 471] width 199 height 31
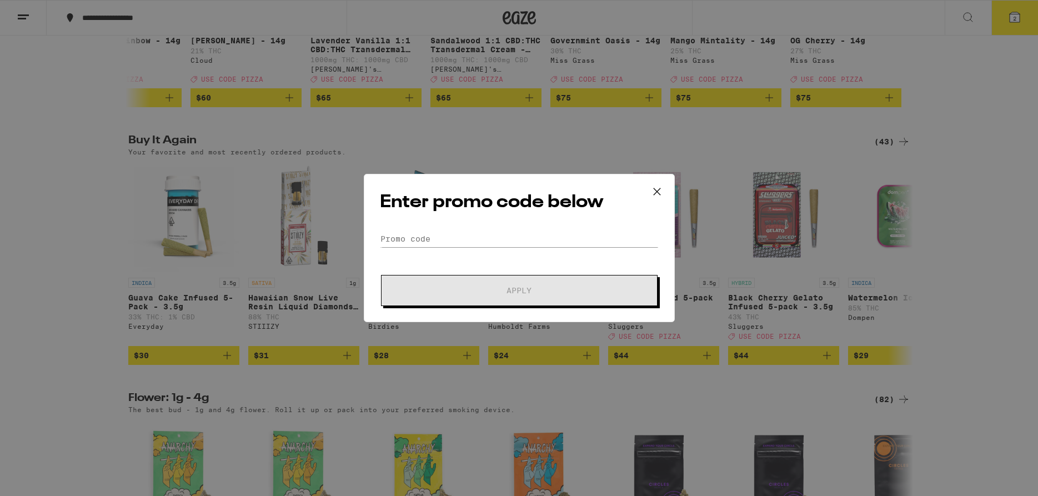
scroll to position [0, 9411]
click at [460, 227] on div "Enter promo code below Promo Code Apply" at bounding box center [519, 248] width 311 height 148
click at [461, 236] on input "Promo Code" at bounding box center [519, 238] width 279 height 17
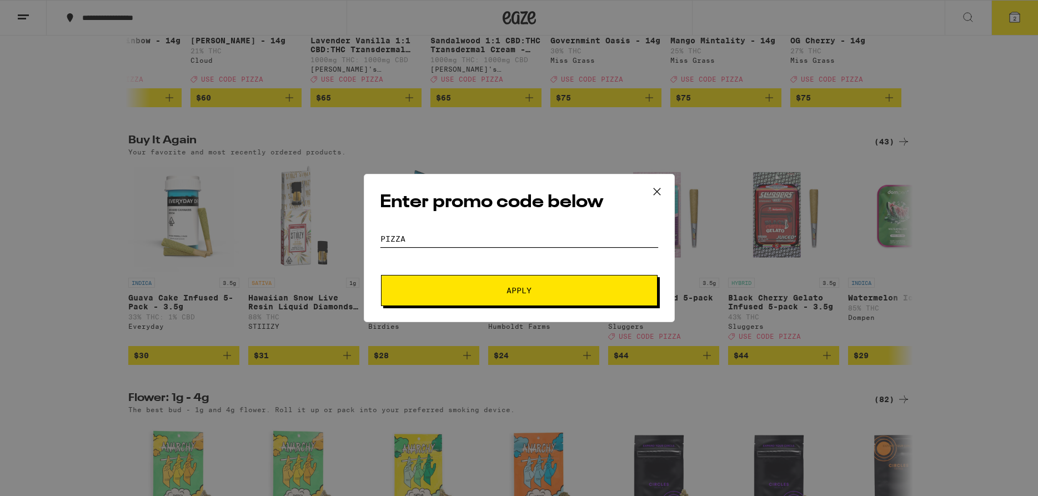
type input "pizza"
click at [481, 299] on button "Apply" at bounding box center [519, 290] width 276 height 31
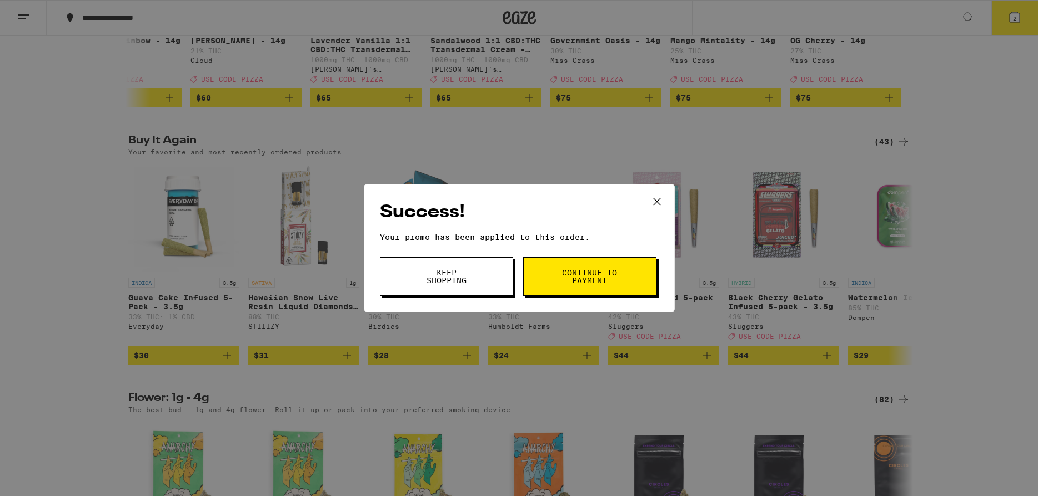
click at [488, 289] on button "Keep Shopping" at bounding box center [446, 276] width 133 height 39
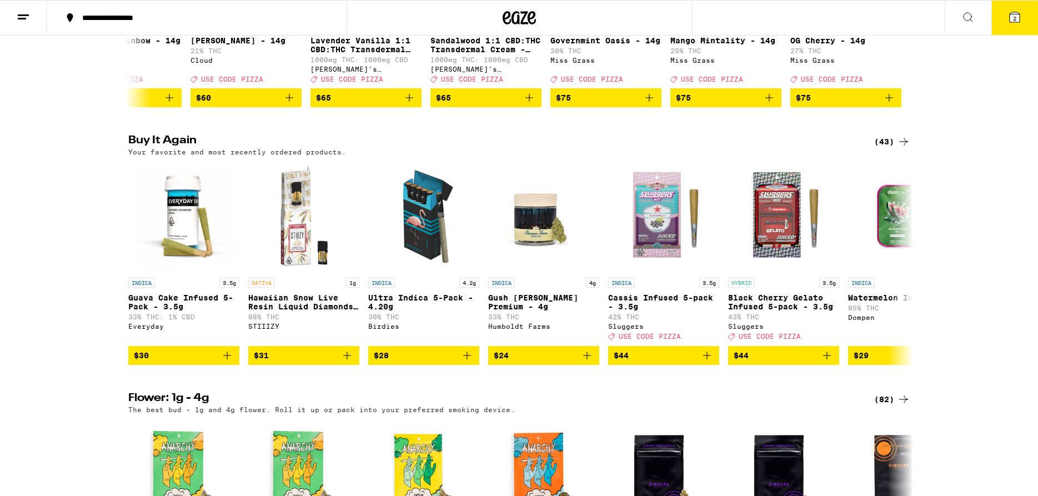
click at [1011, 24] on button "2" at bounding box center [1014, 18] width 47 height 34
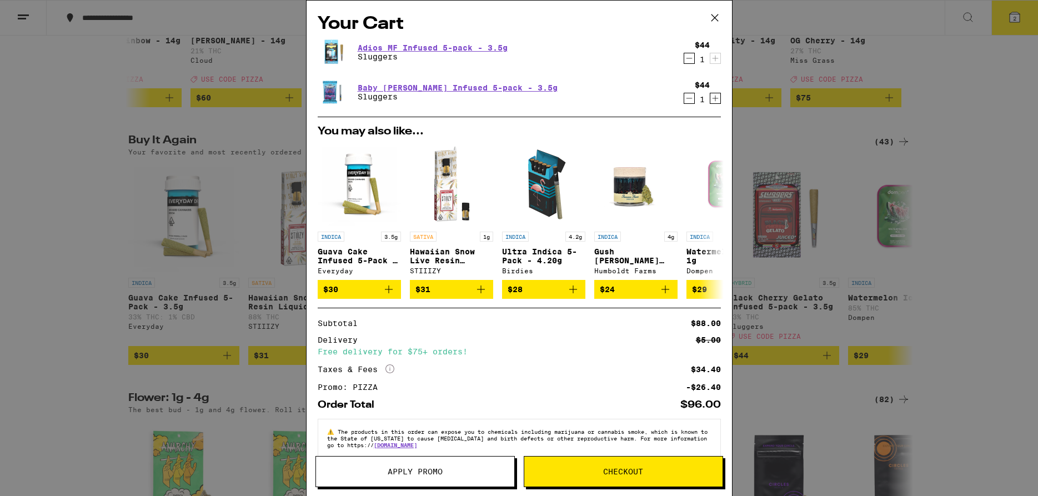
click at [711, 18] on icon at bounding box center [714, 17] width 17 height 17
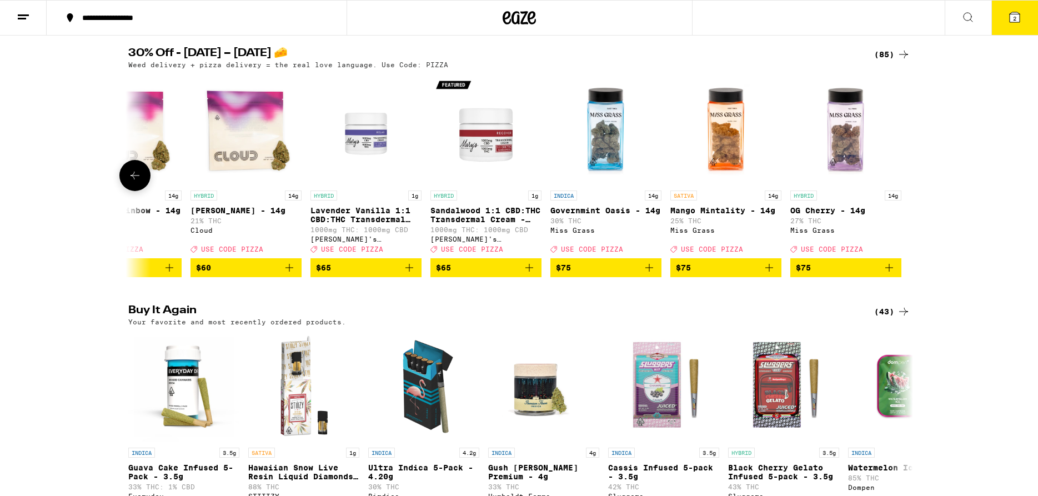
click at [138, 182] on icon at bounding box center [134, 175] width 13 height 13
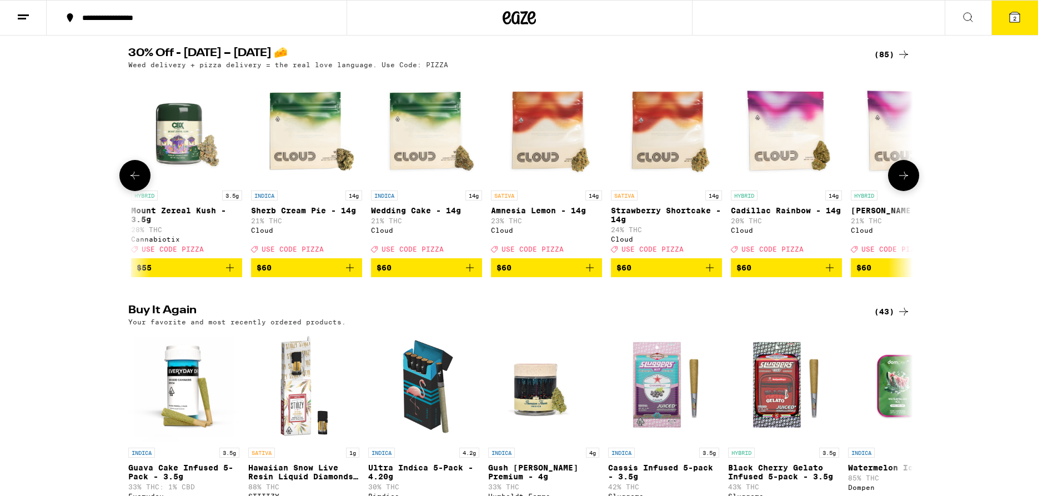
scroll to position [0, 8750]
click at [138, 182] on icon at bounding box center [134, 175] width 13 height 13
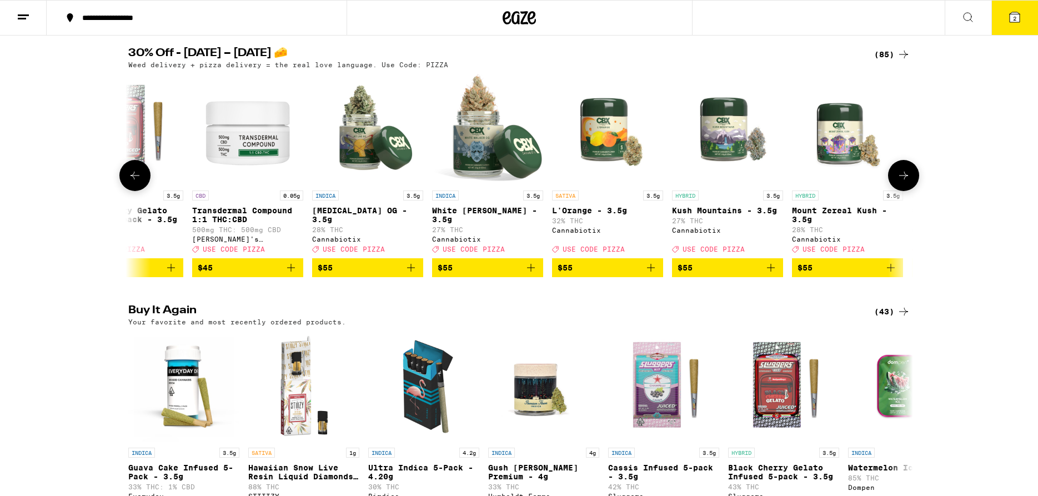
scroll to position [0, 8089]
click at [138, 182] on icon at bounding box center [134, 175] width 13 height 13
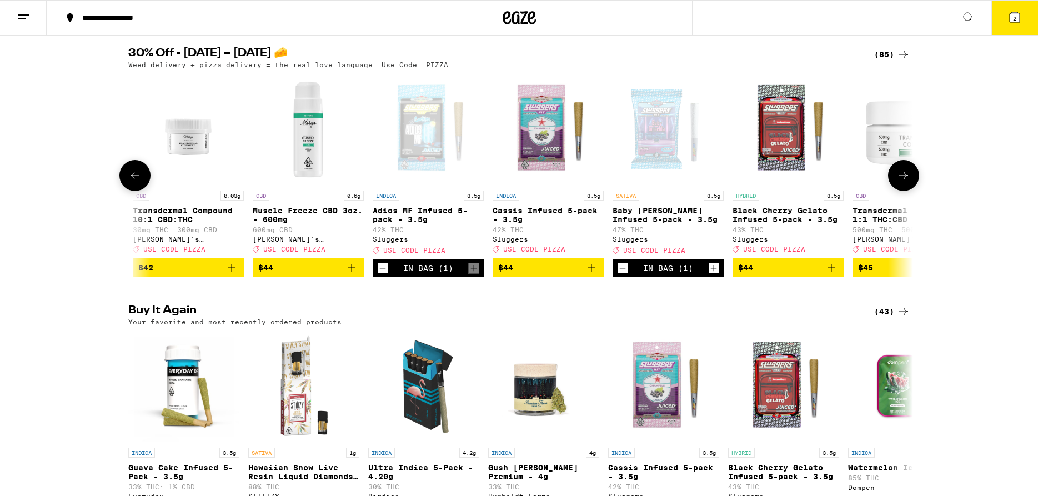
scroll to position [0, 7429]
click at [139, 182] on icon at bounding box center [134, 175] width 13 height 13
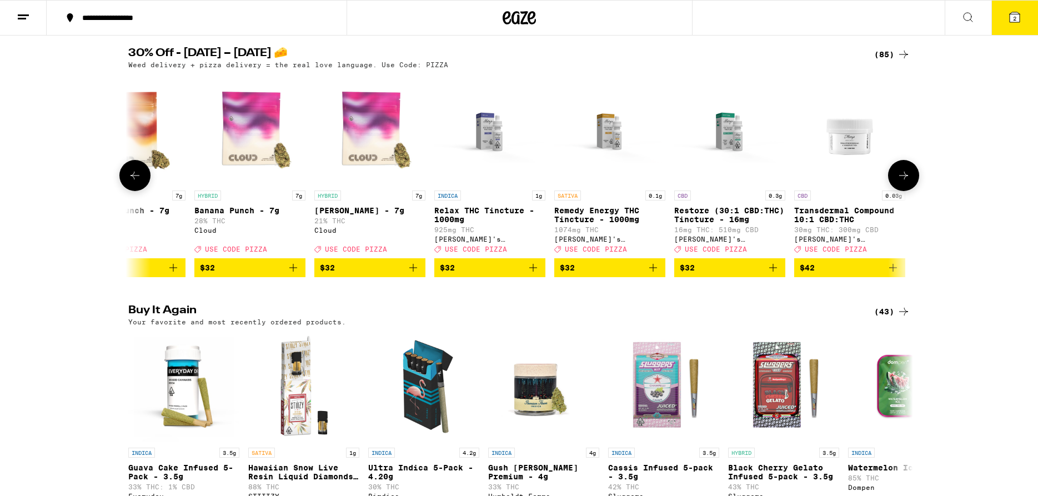
scroll to position [0, 6768]
click at [139, 182] on icon at bounding box center [134, 175] width 13 height 13
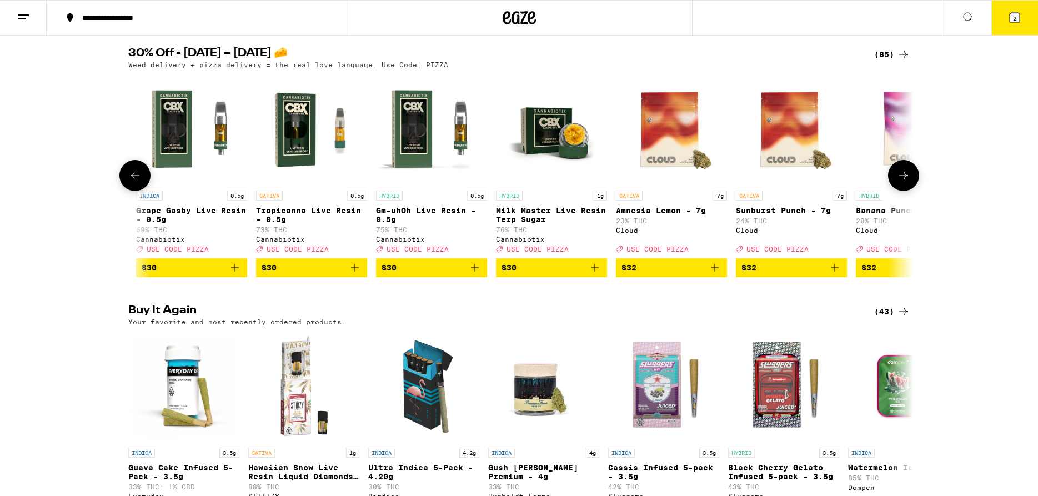
click at [139, 182] on icon at bounding box center [134, 175] width 13 height 13
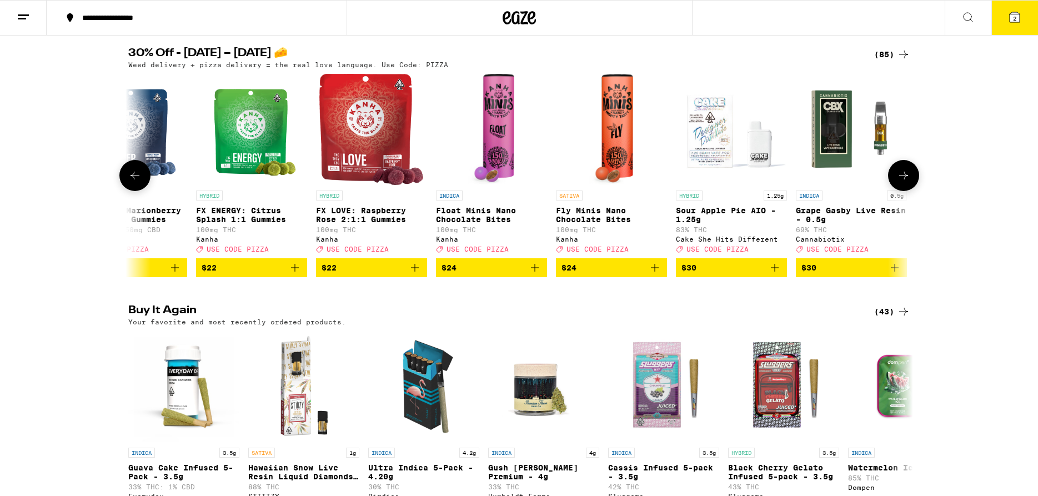
scroll to position [0, 5447]
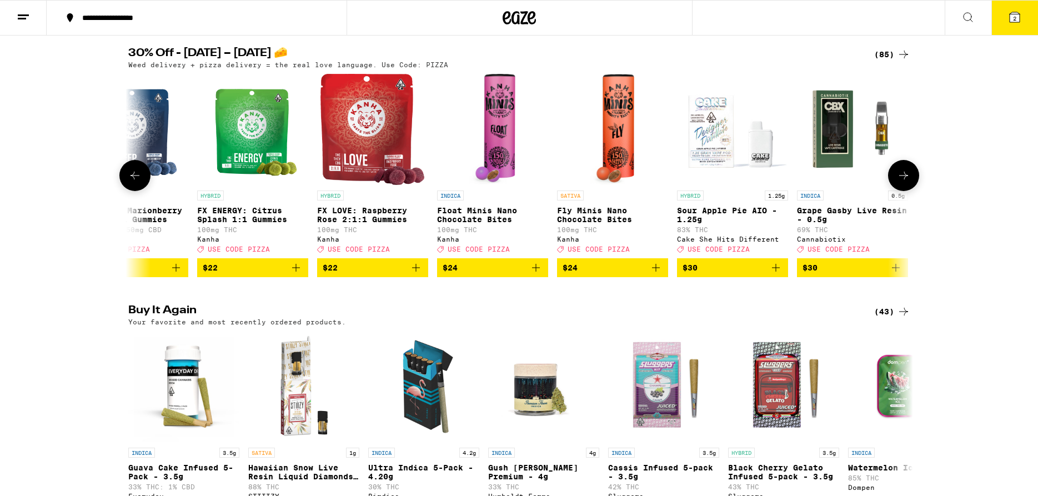
click at [140, 182] on icon at bounding box center [134, 175] width 13 height 13
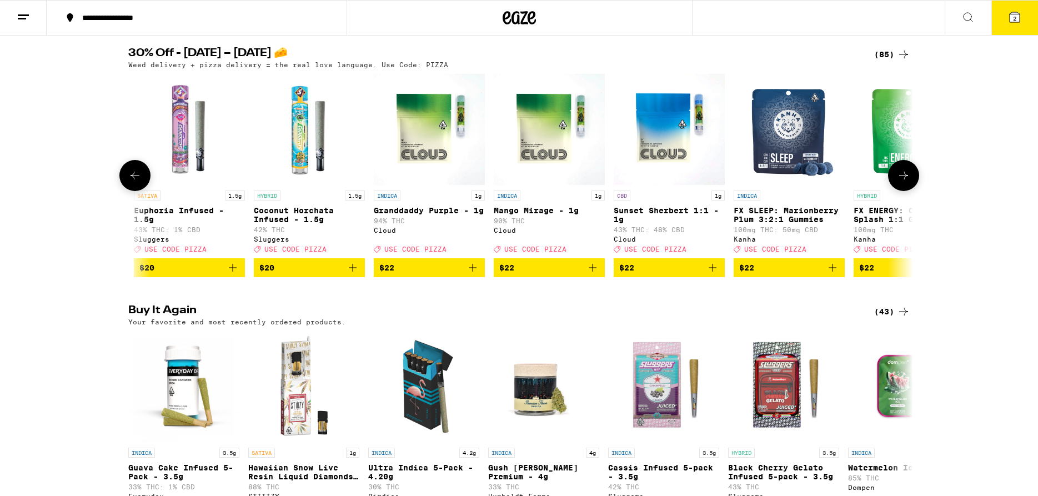
scroll to position [0, 4786]
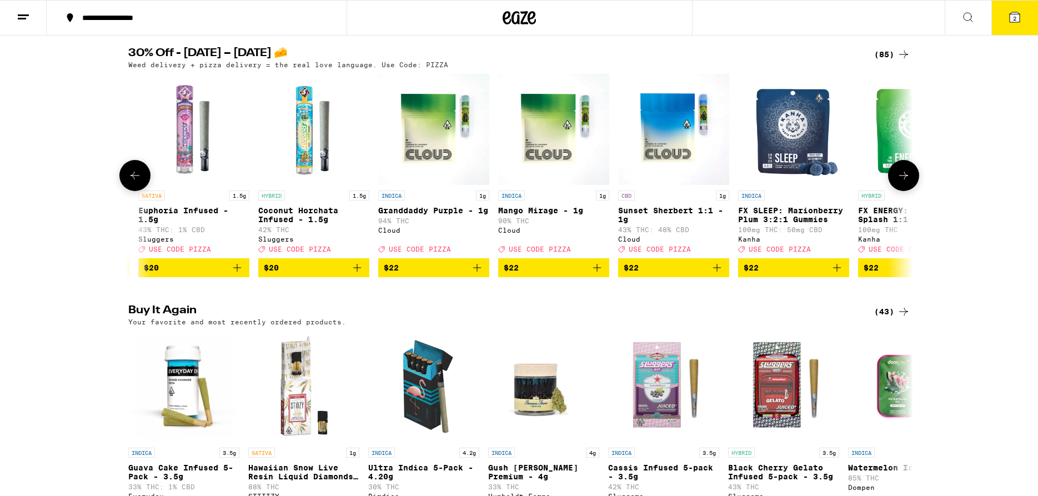
click at [138, 182] on icon at bounding box center [134, 175] width 13 height 13
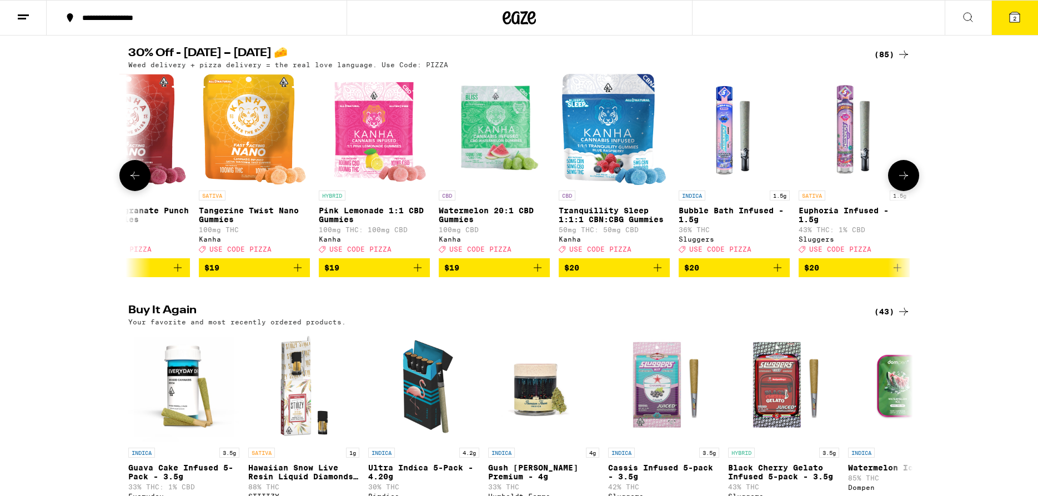
scroll to position [0, 4126]
click at [138, 182] on icon at bounding box center [134, 175] width 13 height 13
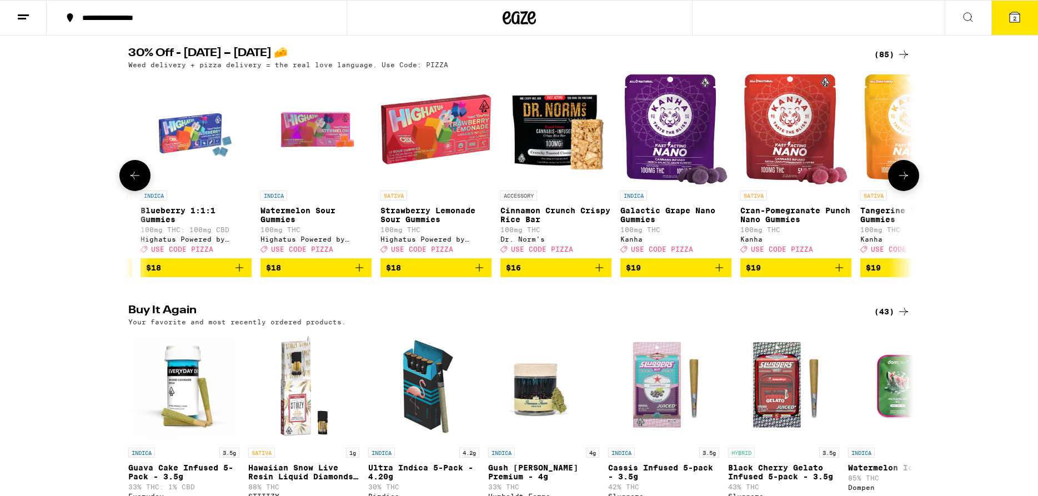
click at [138, 182] on icon at bounding box center [134, 175] width 13 height 13
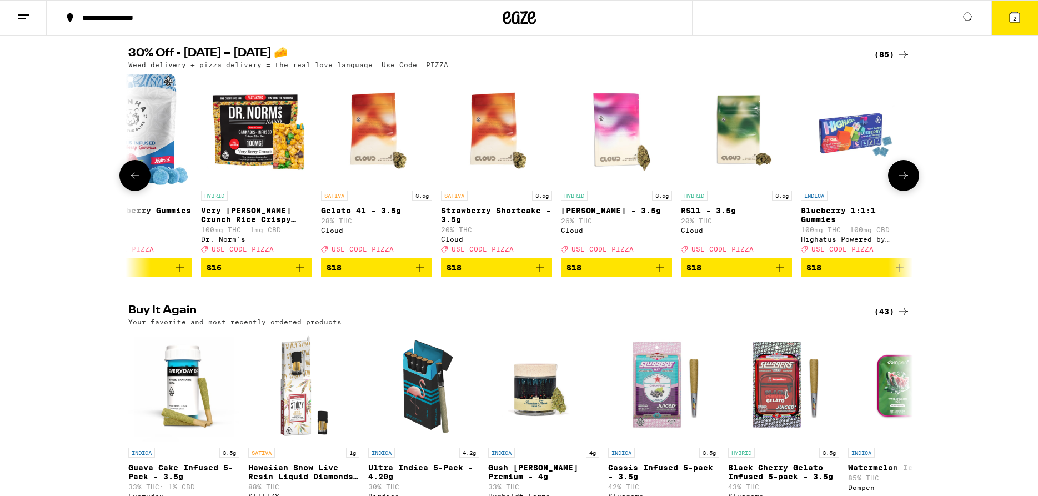
scroll to position [0, 2805]
click at [138, 182] on icon at bounding box center [134, 175] width 13 height 13
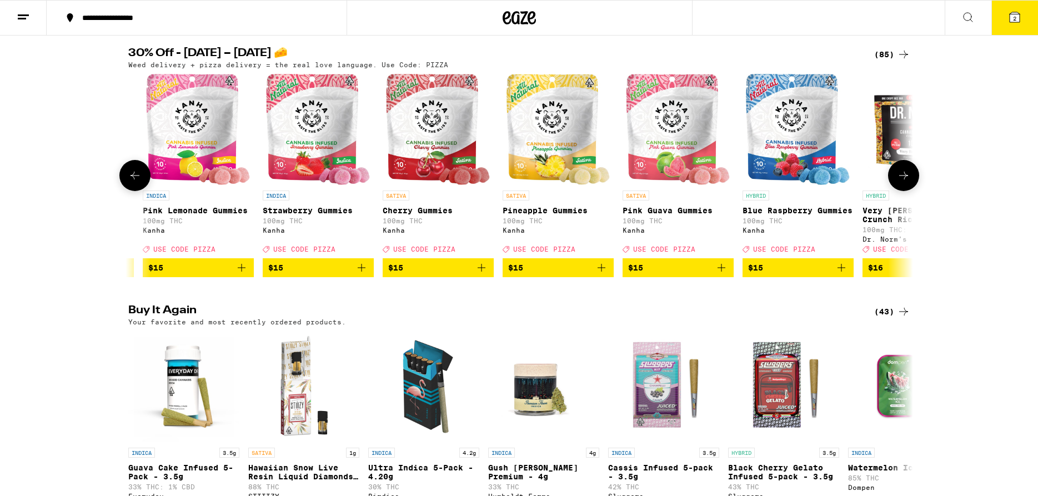
click at [138, 182] on icon at bounding box center [134, 175] width 13 height 13
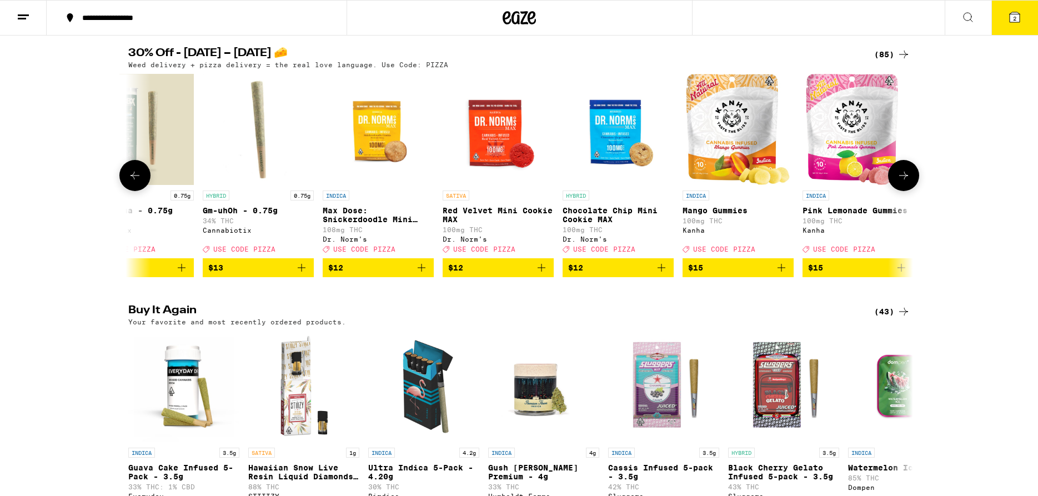
scroll to position [0, 1483]
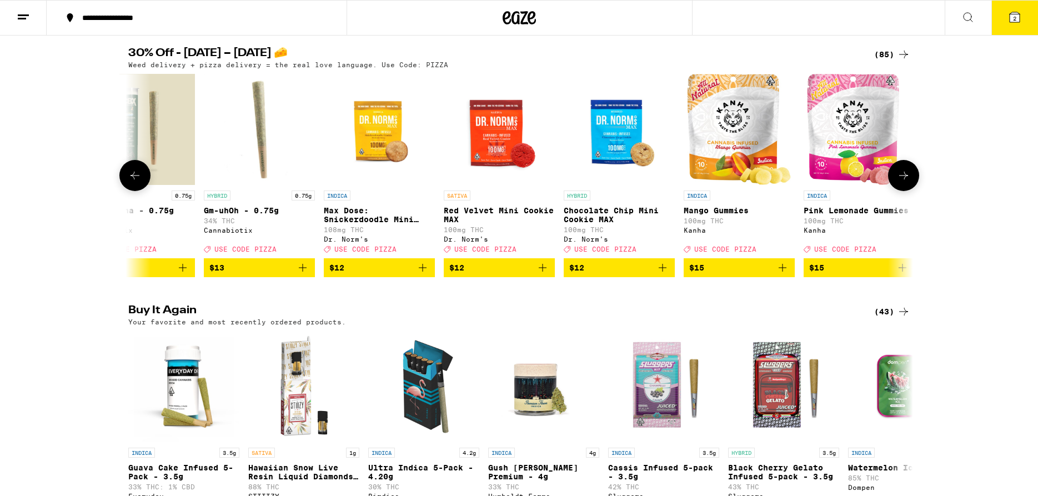
click at [138, 182] on icon at bounding box center [134, 175] width 13 height 13
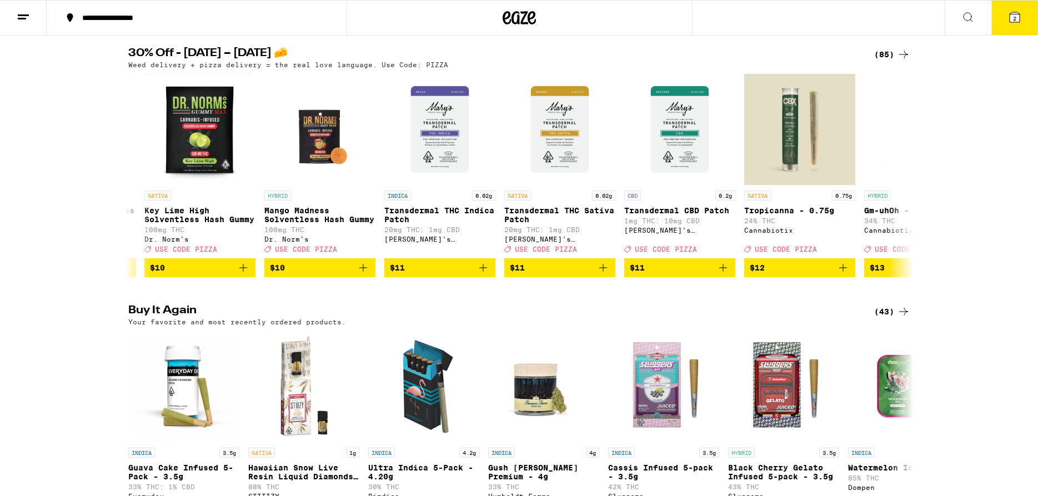
scroll to position [0, 823]
click at [137, 180] on icon at bounding box center [134, 175] width 13 height 13
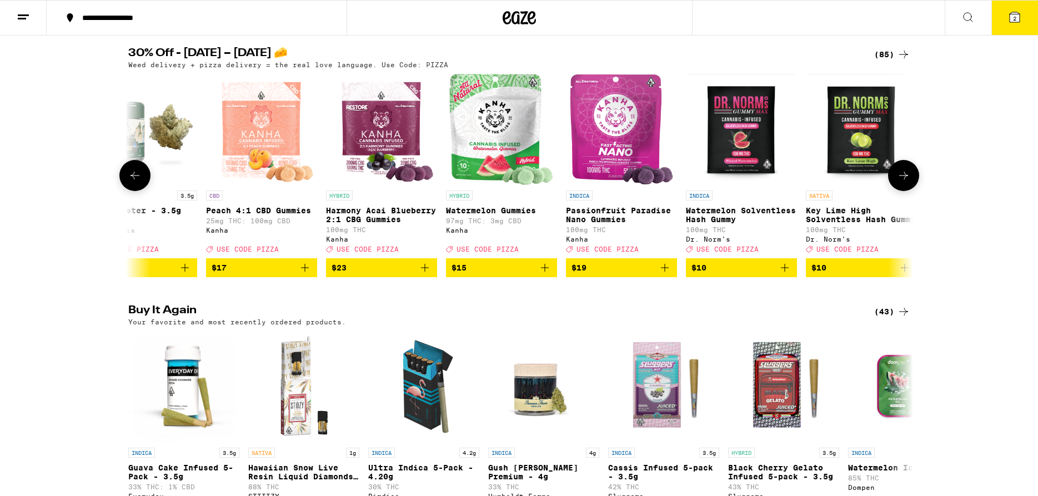
click at [135, 178] on icon at bounding box center [134, 175] width 13 height 13
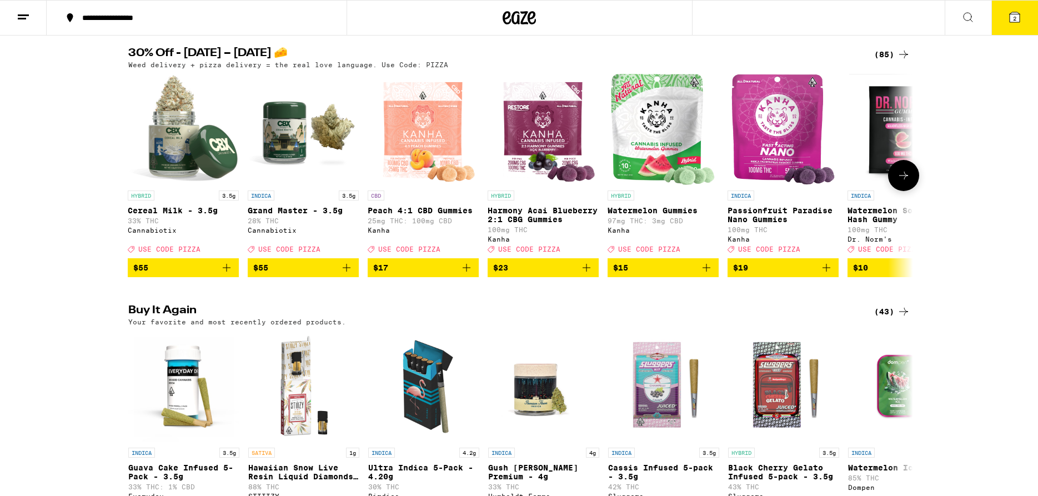
scroll to position [0, 0]
click at [998, 16] on button "2" at bounding box center [1014, 18] width 47 height 34
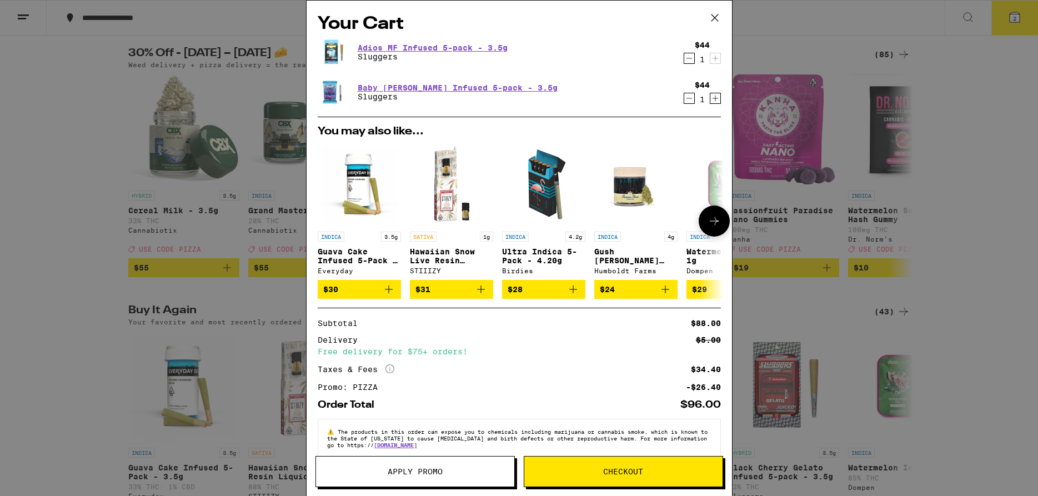
click at [664, 291] on icon "Add to bag" at bounding box center [664, 289] width 13 height 13
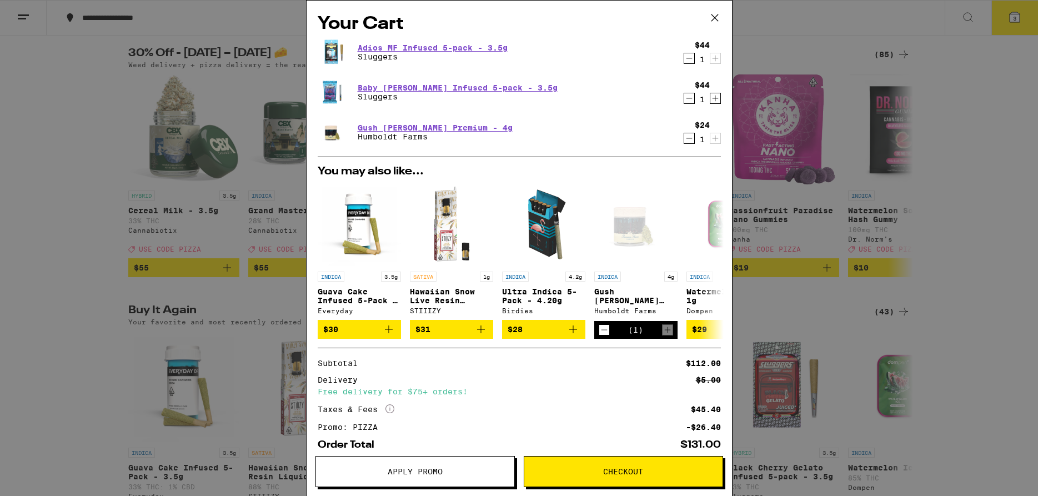
click at [689, 139] on icon "Decrement" at bounding box center [689, 138] width 10 height 13
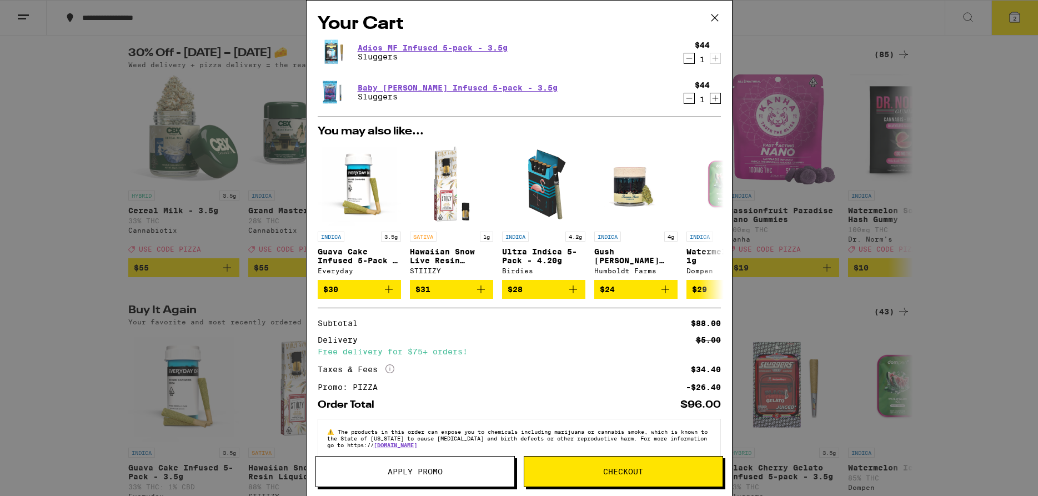
click at [717, 17] on icon at bounding box center [714, 17] width 17 height 17
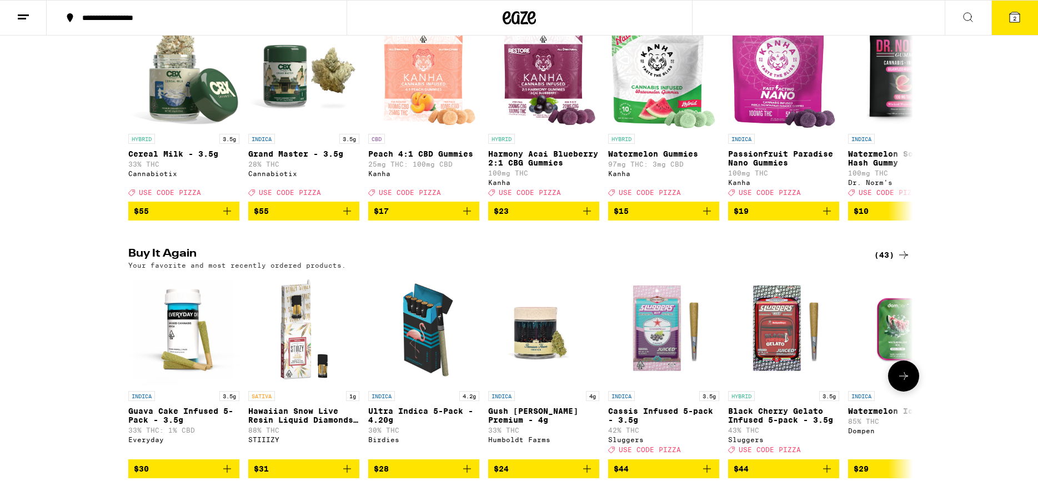
scroll to position [226, 0]
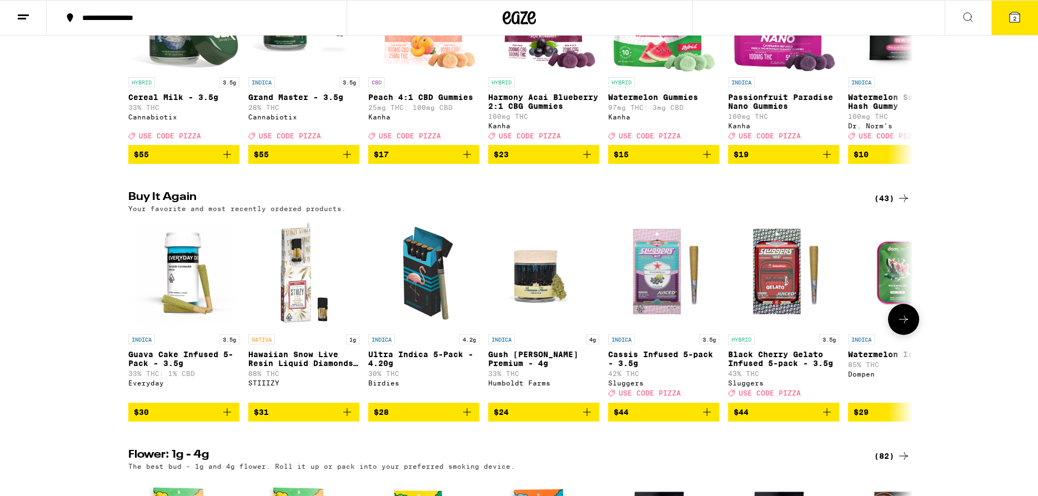
click at [228, 419] on icon "Add to bag" at bounding box center [226, 411] width 13 height 13
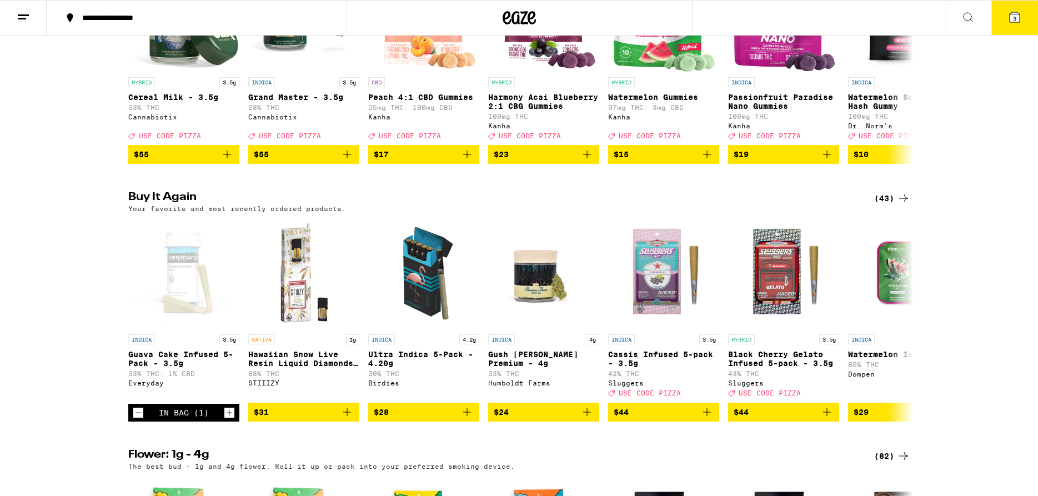
click at [1018, 22] on icon at bounding box center [1014, 17] width 10 height 10
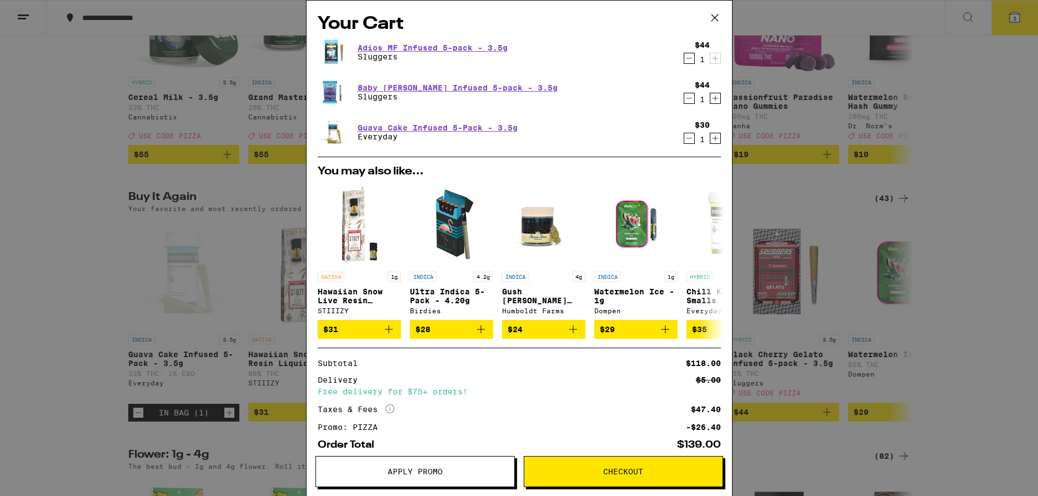
click at [689, 138] on icon "Decrement" at bounding box center [689, 138] width 10 height 13
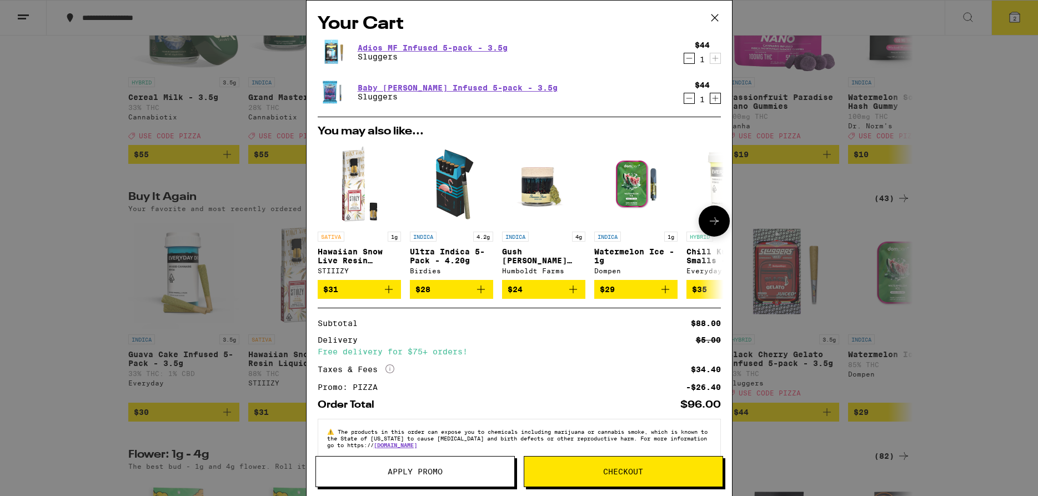
click at [706, 227] on button at bounding box center [713, 220] width 31 height 31
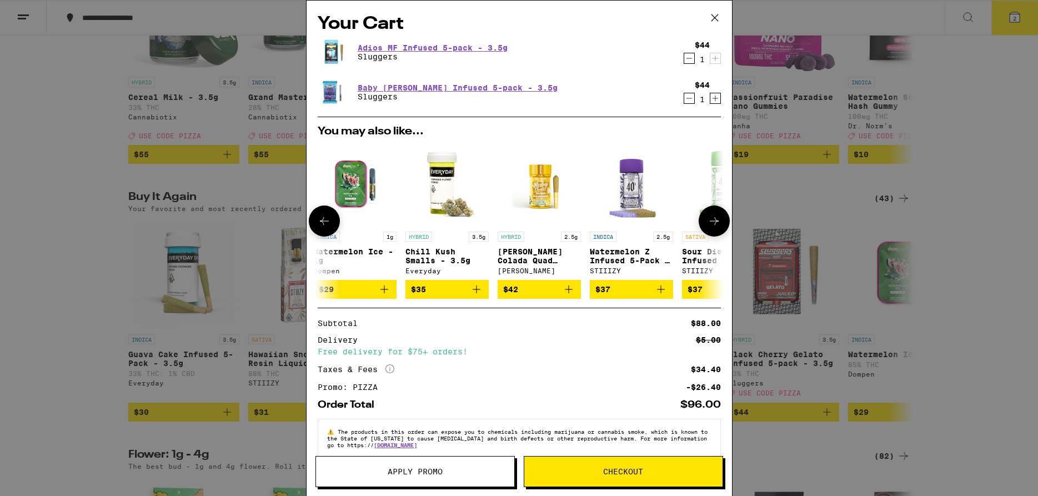
scroll to position [0, 282]
click at [709, 21] on icon at bounding box center [714, 17] width 17 height 17
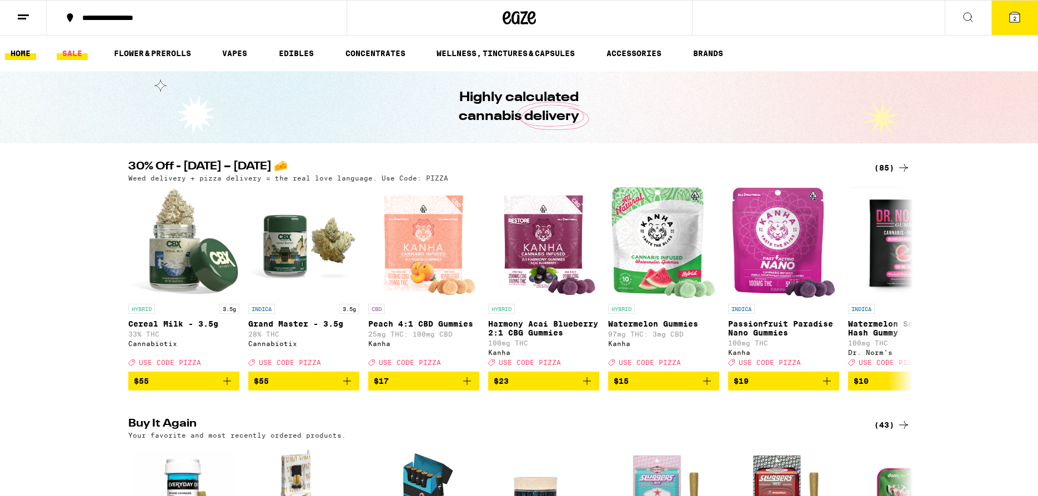
click at [78, 54] on link "SALE" at bounding box center [72, 53] width 31 height 13
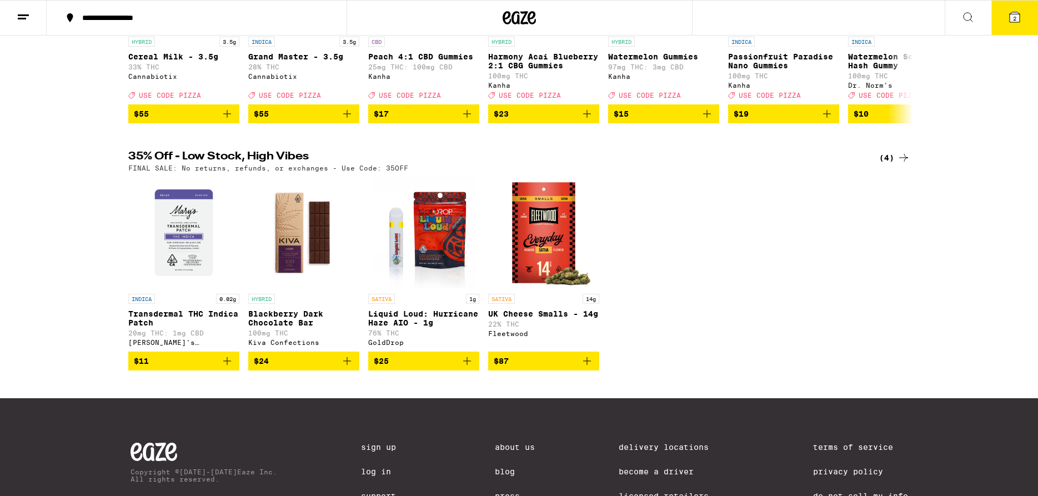
scroll to position [283, 0]
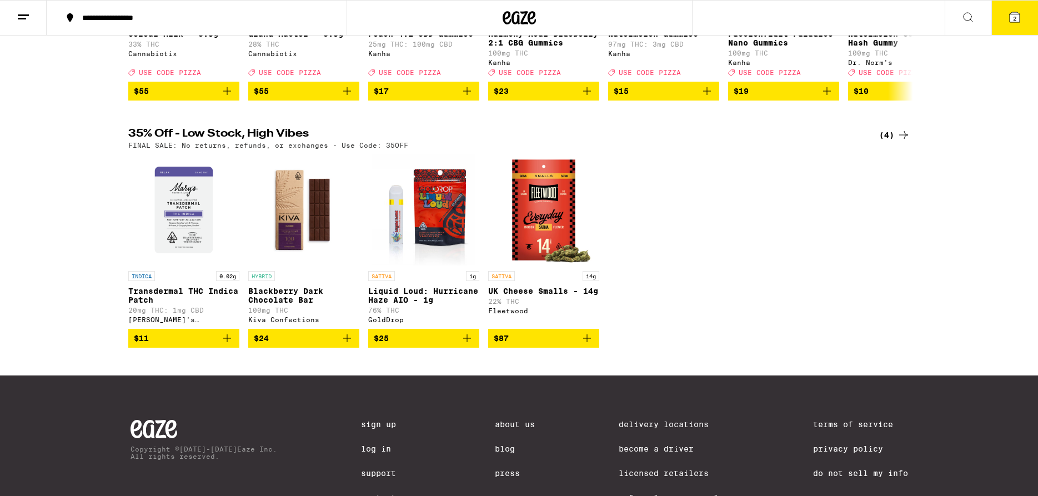
click at [467, 342] on icon "Add to bag" at bounding box center [467, 338] width 8 height 8
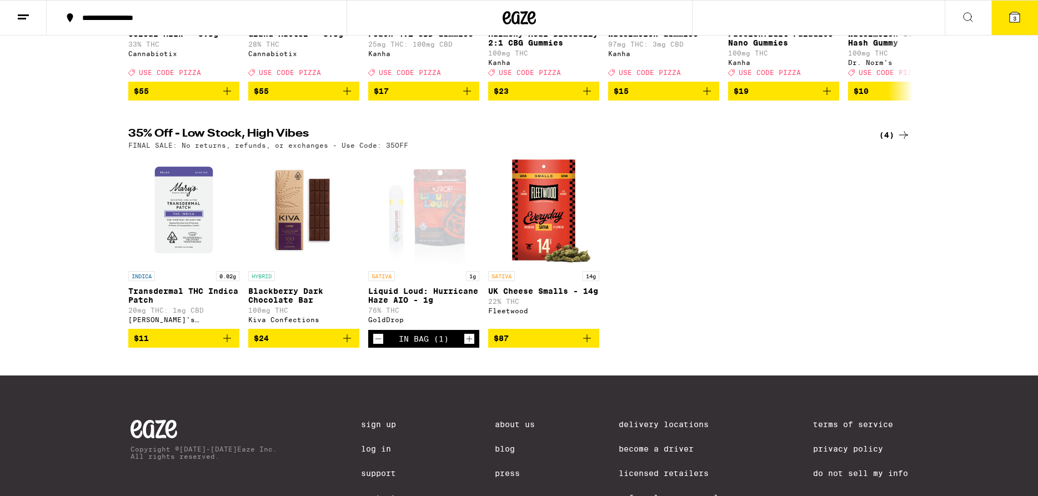
click at [1005, 18] on button "3" at bounding box center [1014, 18] width 47 height 34
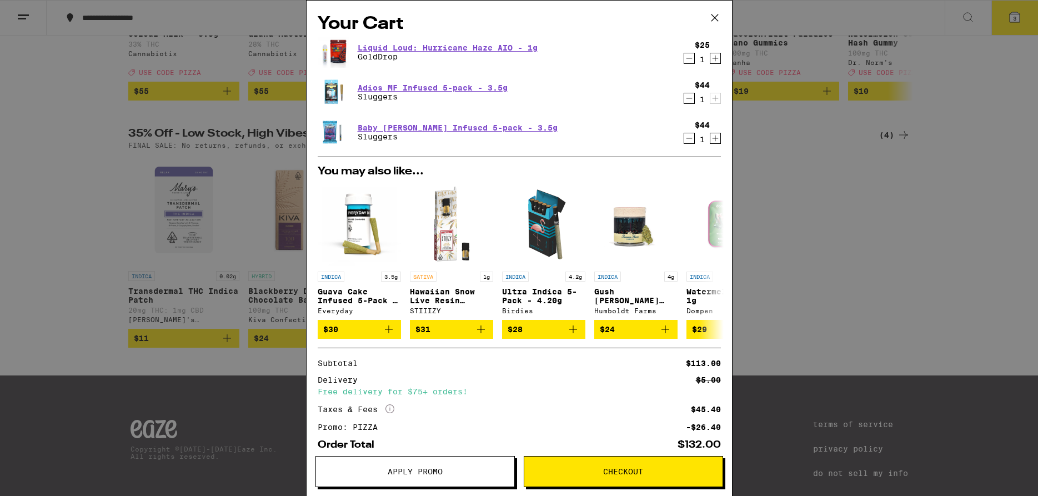
click at [688, 57] on icon "Decrement" at bounding box center [689, 58] width 10 height 13
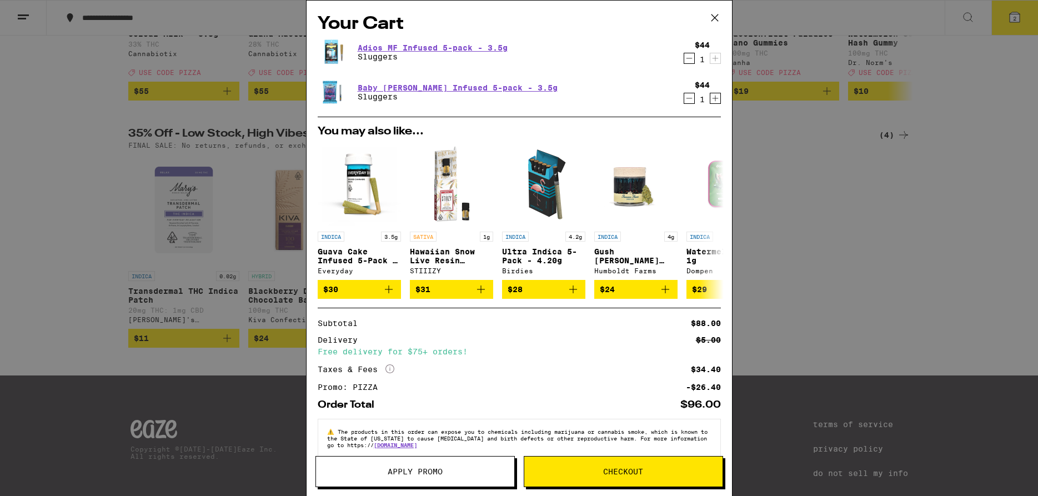
click at [712, 15] on icon at bounding box center [714, 17] width 17 height 17
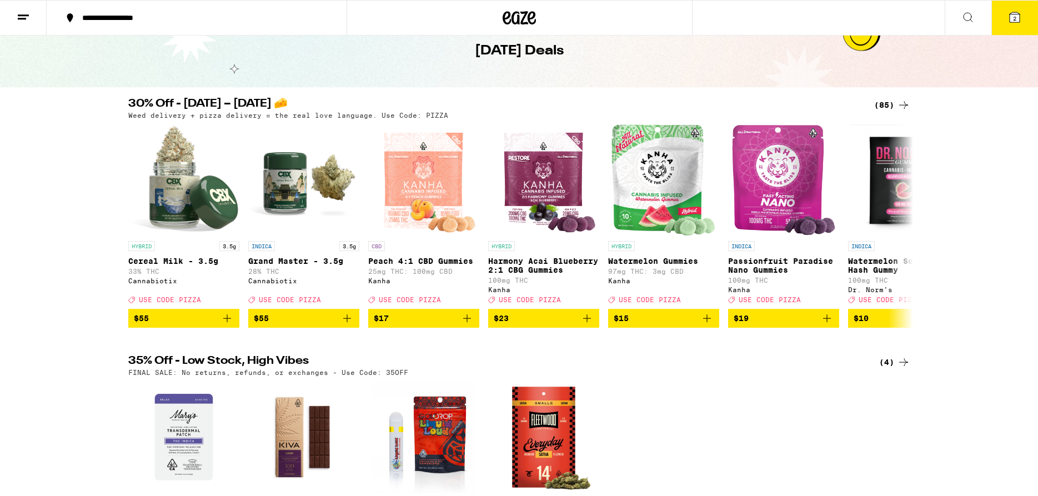
scroll to position [57, 0]
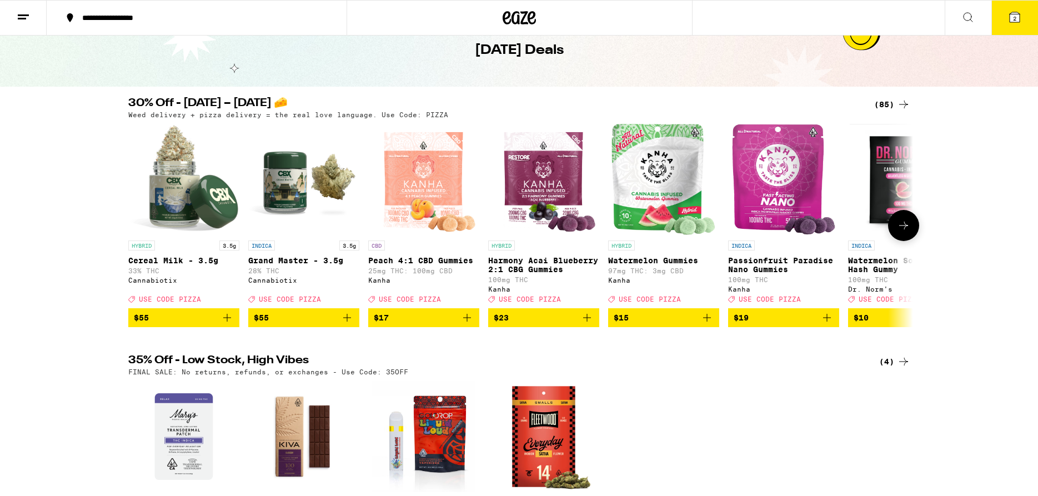
click at [898, 232] on icon at bounding box center [903, 225] width 13 height 13
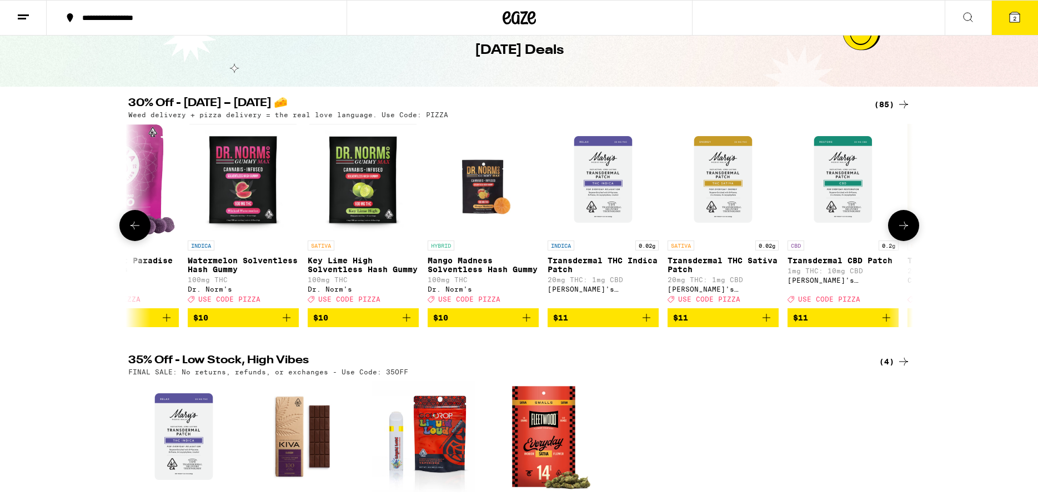
scroll to position [0, 661]
click at [898, 232] on icon at bounding box center [903, 225] width 13 height 13
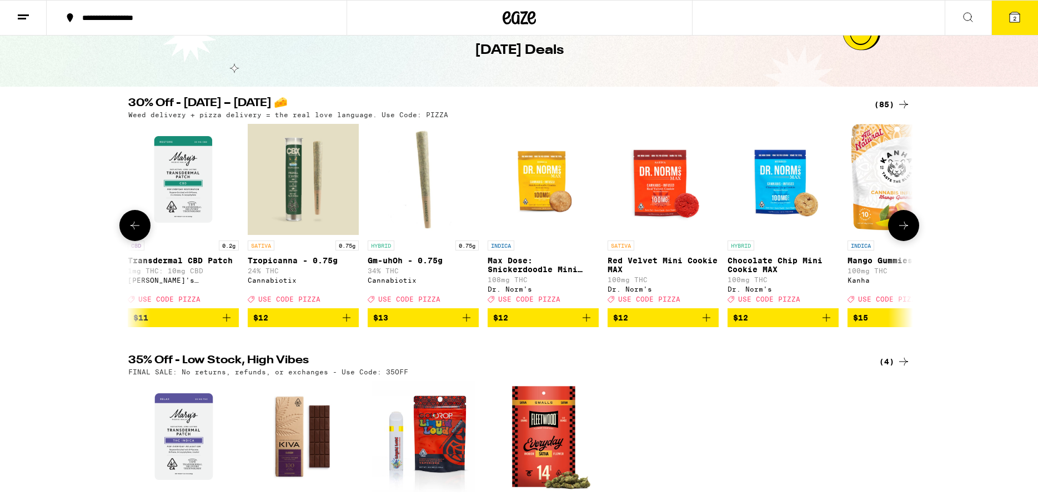
scroll to position [0, 1321]
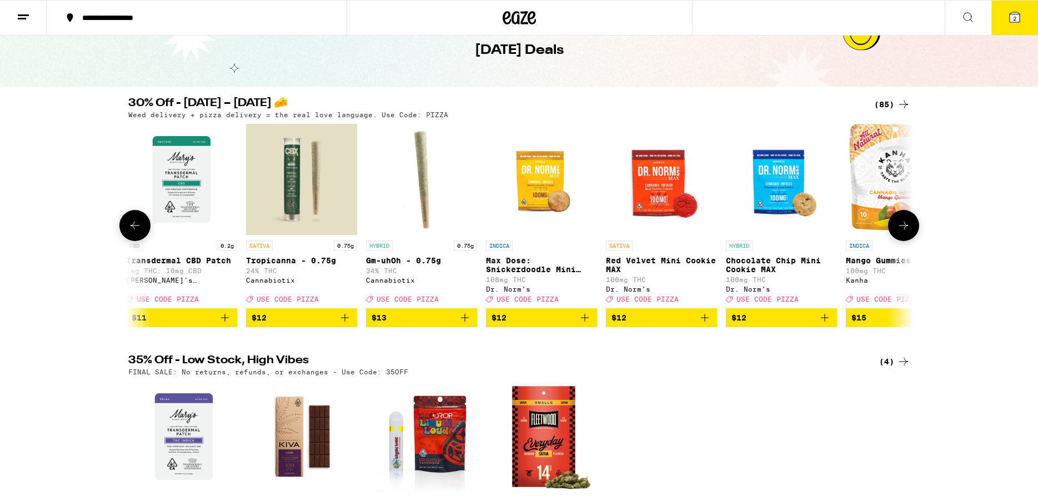
click at [898, 232] on icon at bounding box center [903, 225] width 13 height 13
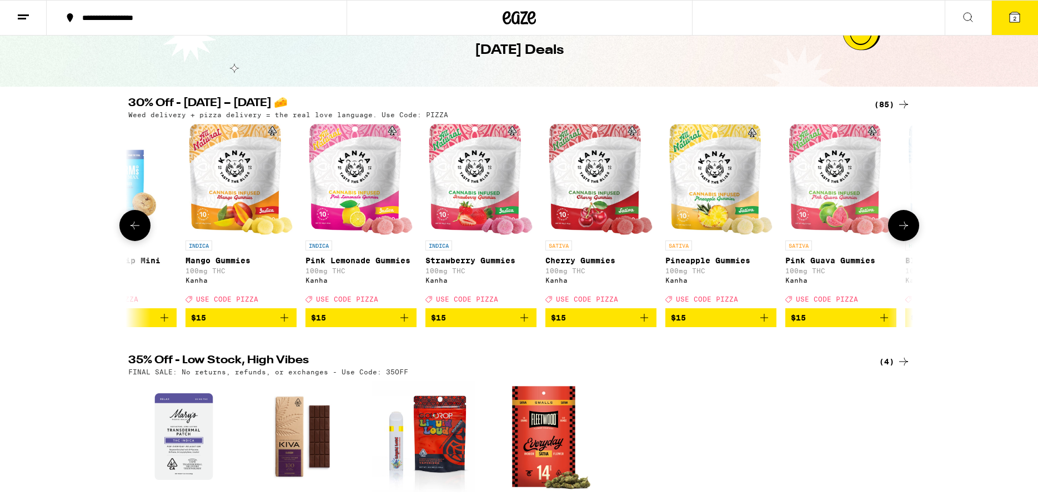
scroll to position [0, 1982]
click at [898, 232] on icon at bounding box center [903, 225] width 13 height 13
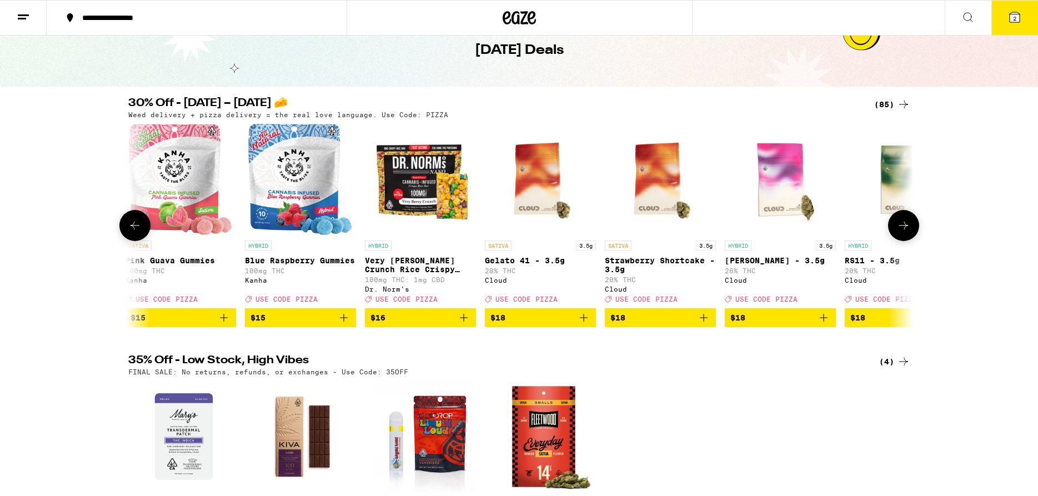
scroll to position [0, 2642]
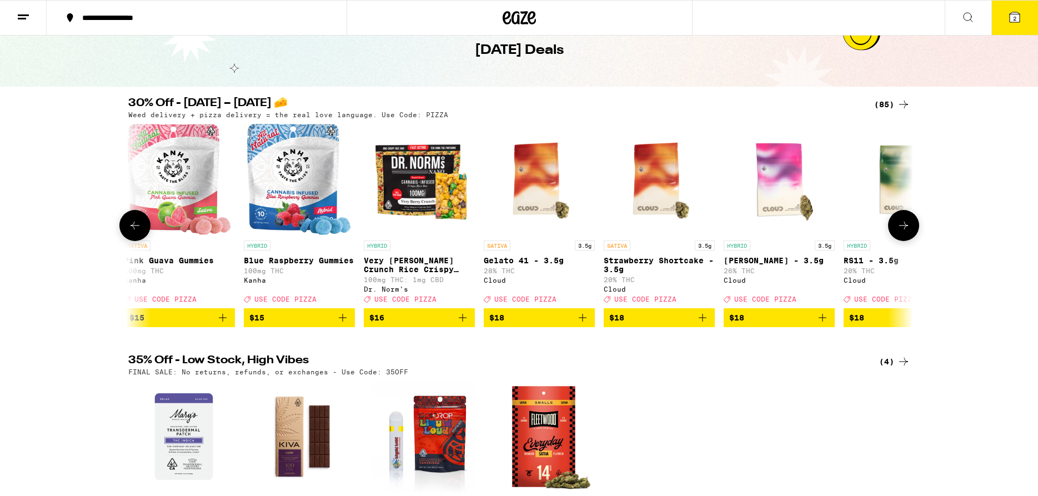
click at [903, 229] on icon at bounding box center [903, 225] width 9 height 8
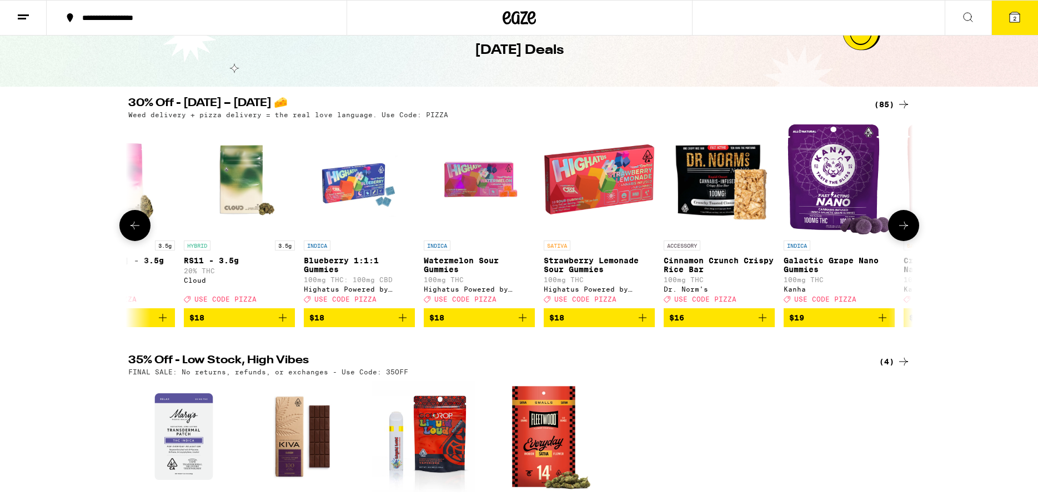
scroll to position [0, 3303]
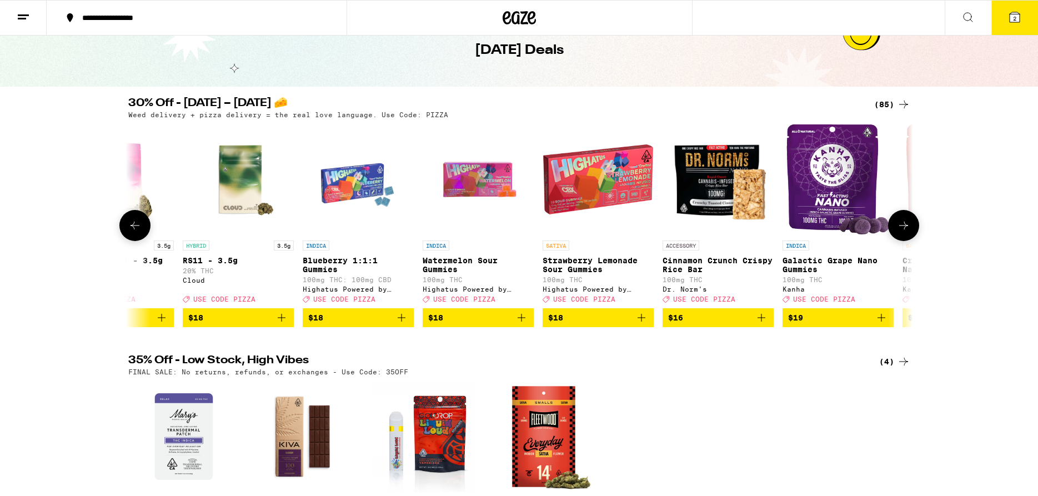
click at [903, 229] on icon at bounding box center [903, 225] width 9 height 8
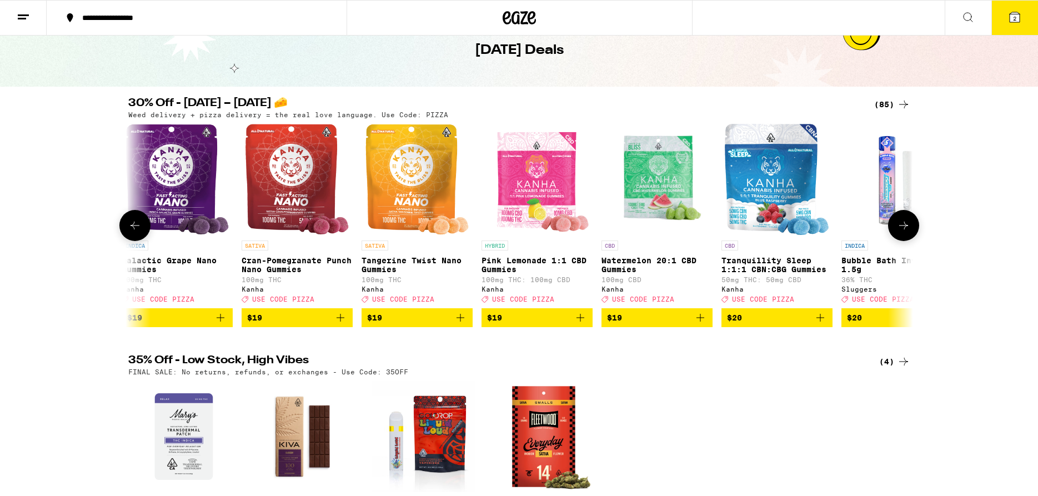
click at [903, 229] on icon at bounding box center [903, 225] width 9 height 8
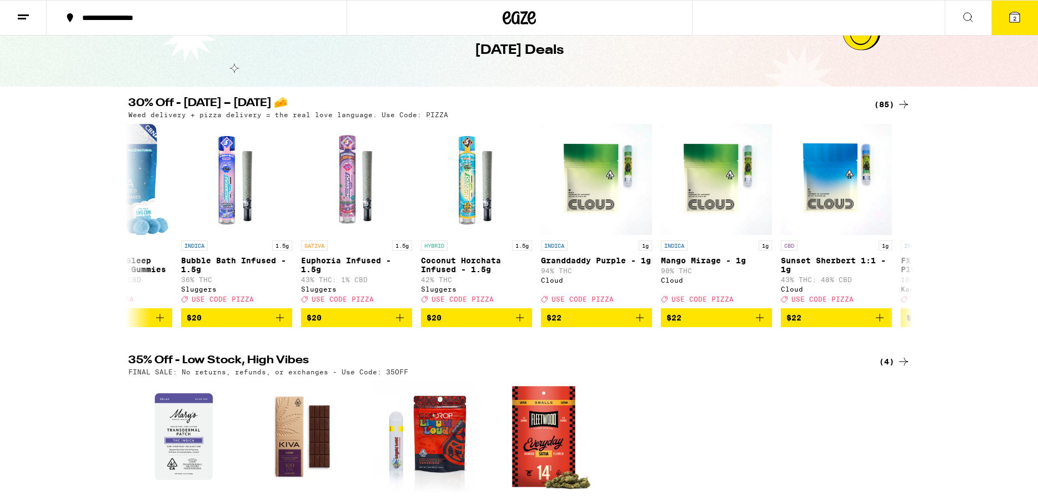
scroll to position [0, 4624]
click at [278, 324] on icon "Add to bag" at bounding box center [279, 317] width 13 height 13
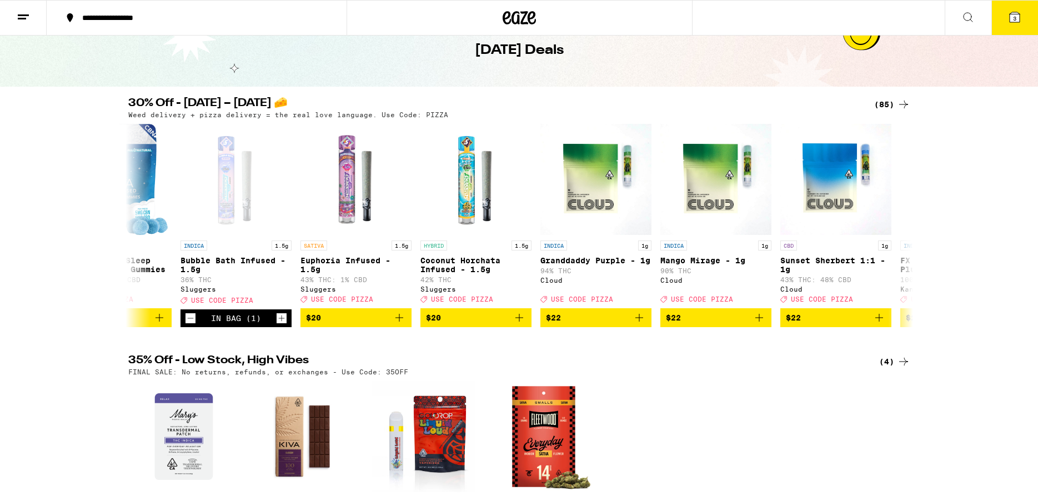
click at [1004, 23] on button "3" at bounding box center [1014, 18] width 47 height 34
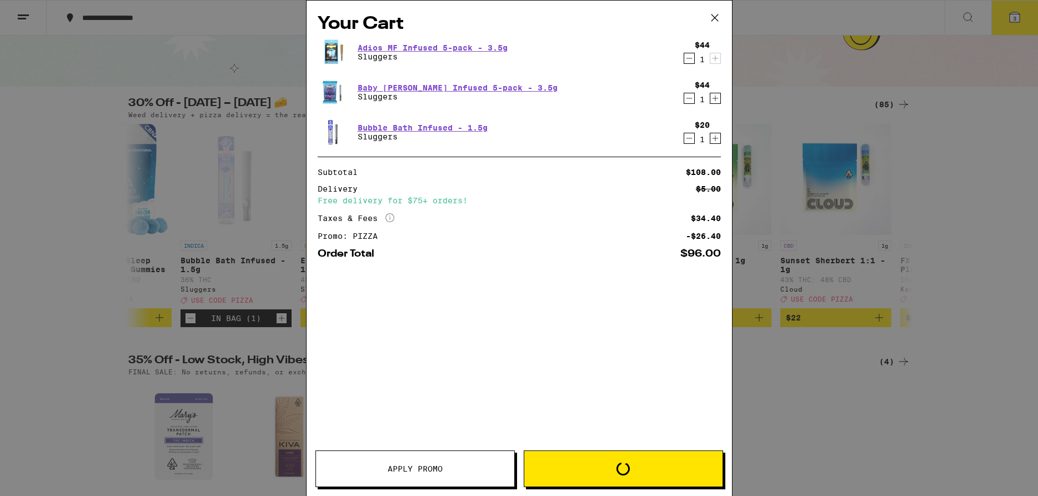
scroll to position [0, 4624]
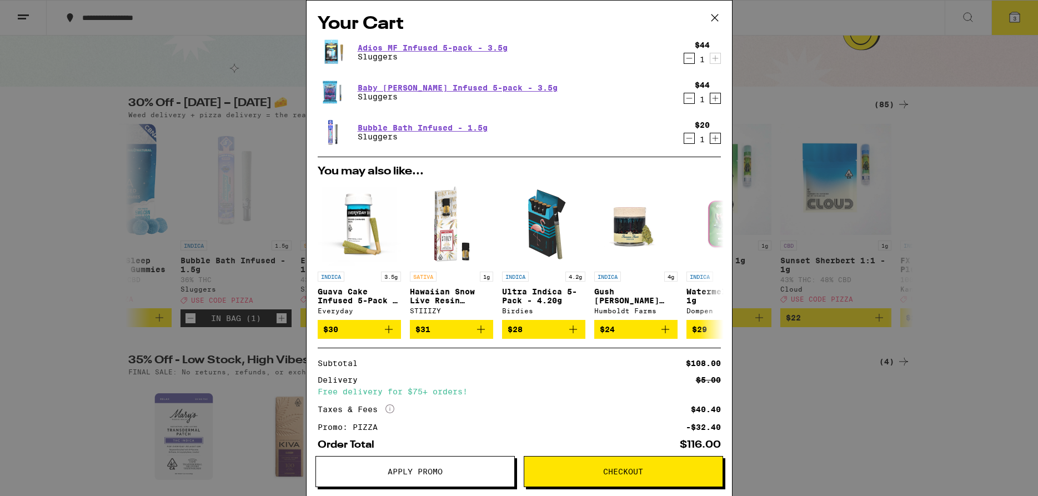
click at [770, 16] on div "Your Cart Adios MF Infused 5-pack - 3.5g Sluggers $44 1 Baby [PERSON_NAME] Infu…" at bounding box center [519, 248] width 1038 height 496
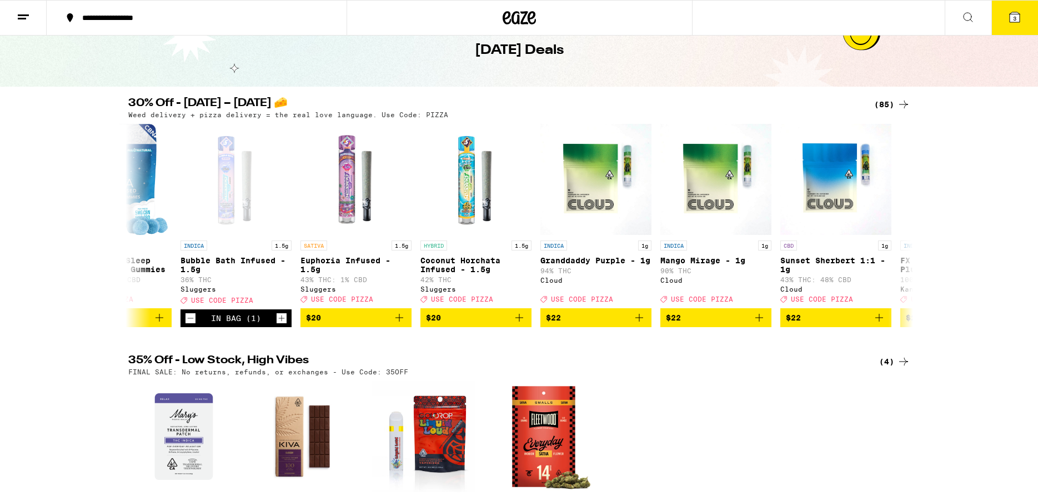
scroll to position [0, 4624]
click at [1019, 19] on icon at bounding box center [1014, 17] width 10 height 10
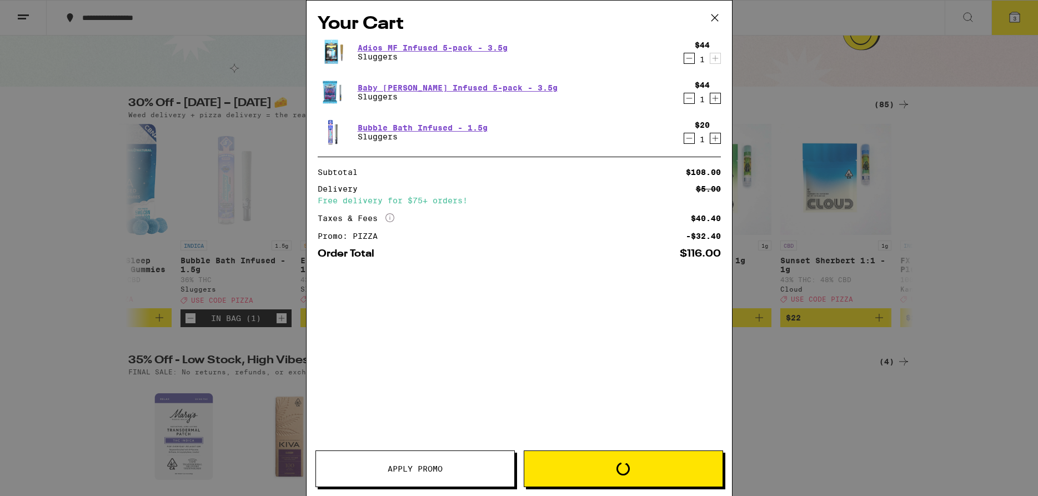
scroll to position [0, 4624]
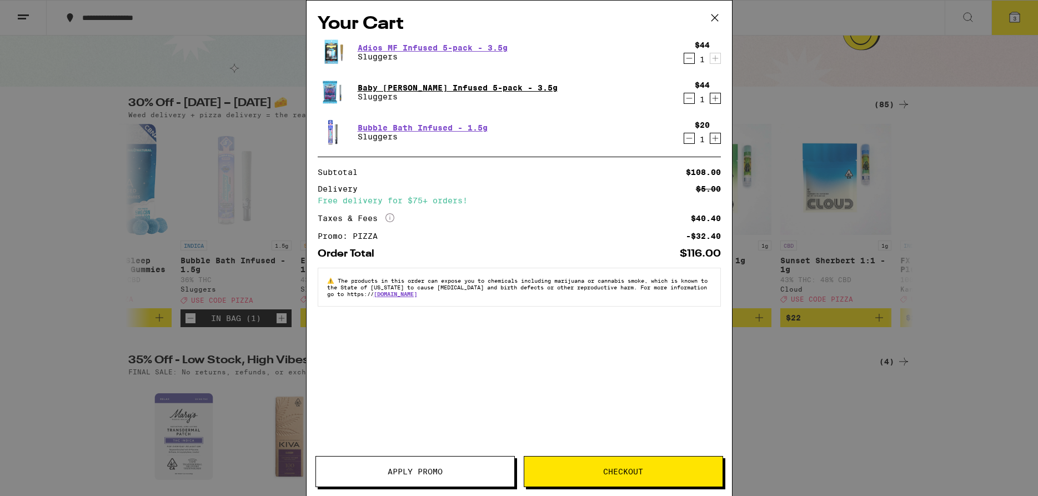
click at [467, 86] on link "Baby [PERSON_NAME] Infused 5-pack - 3.5g" at bounding box center [458, 87] width 200 height 9
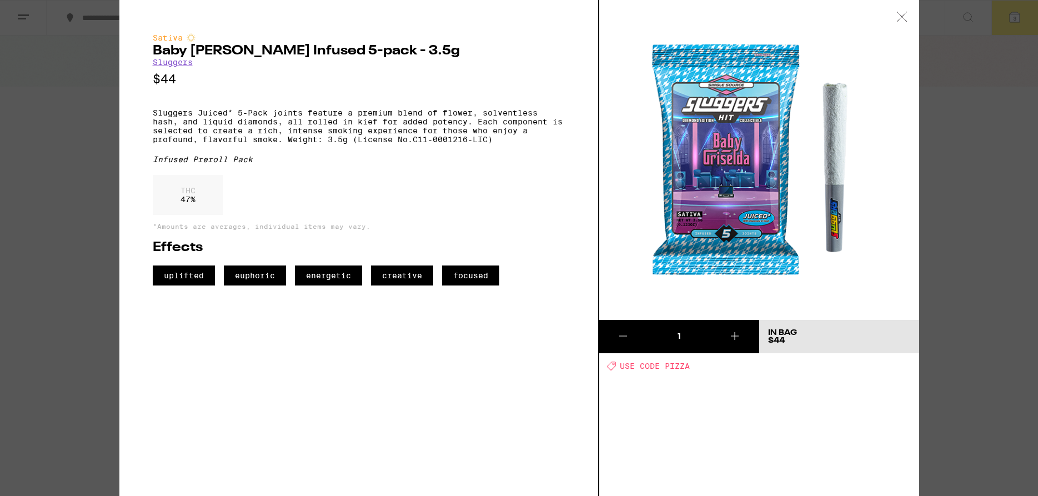
click at [893, 16] on div at bounding box center [901, 17] width 34 height 35
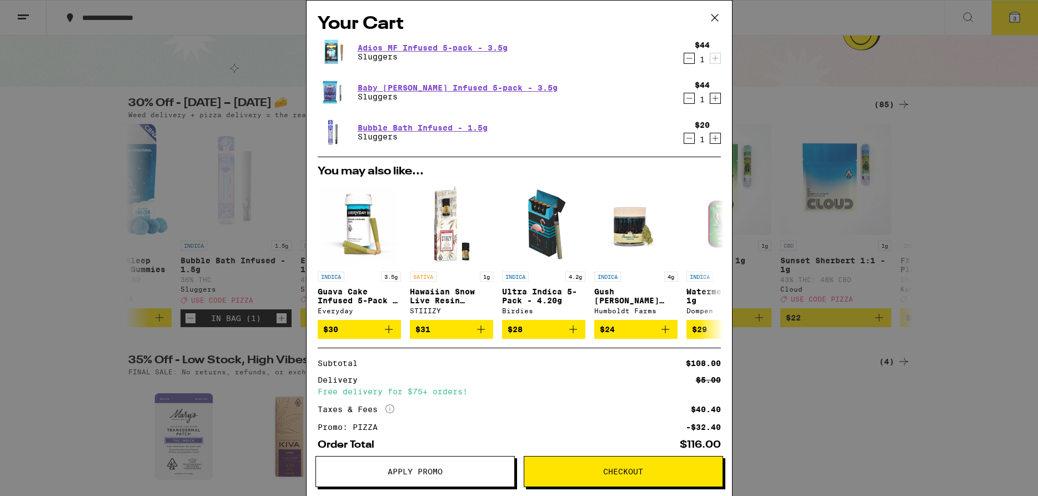
click at [717, 17] on icon at bounding box center [714, 17] width 17 height 17
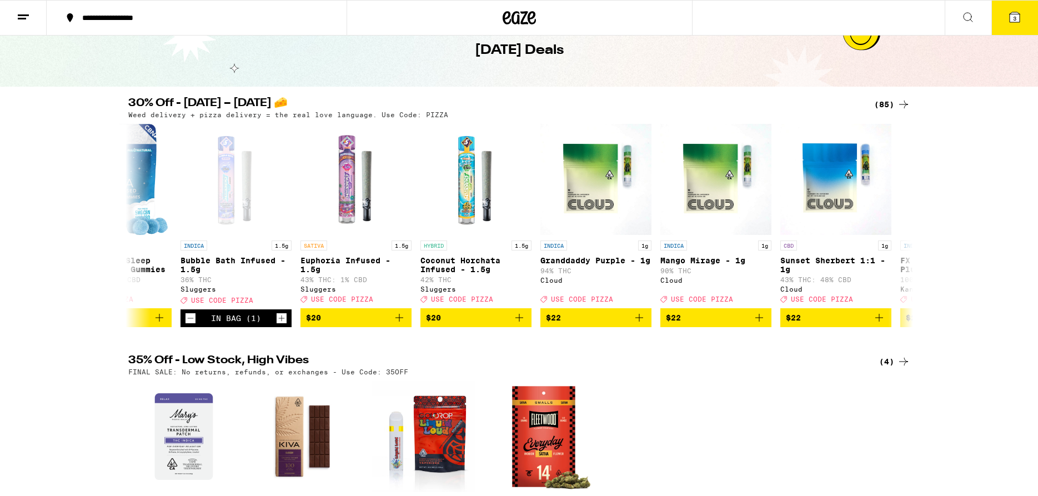
scroll to position [0, 4624]
click at [130, 232] on icon at bounding box center [134, 225] width 13 height 13
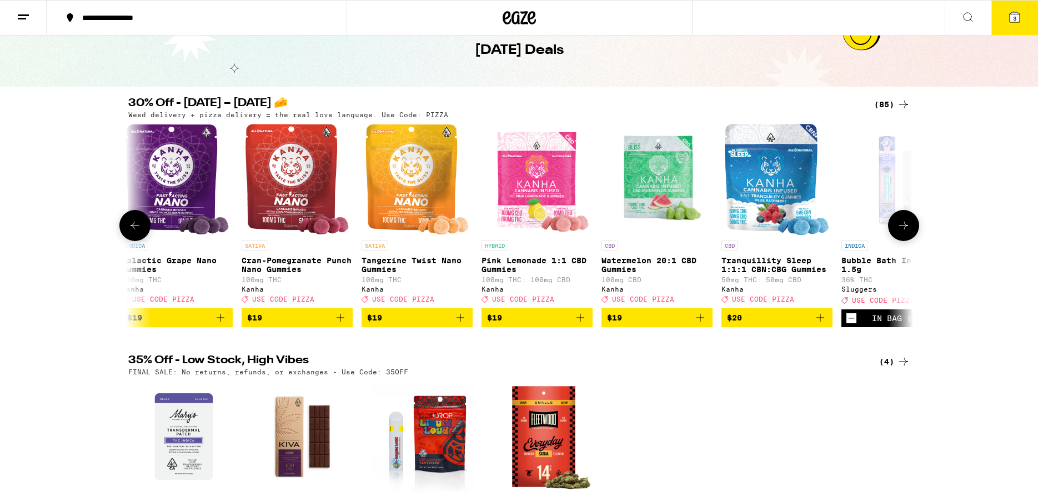
click at [132, 232] on icon at bounding box center [134, 225] width 13 height 13
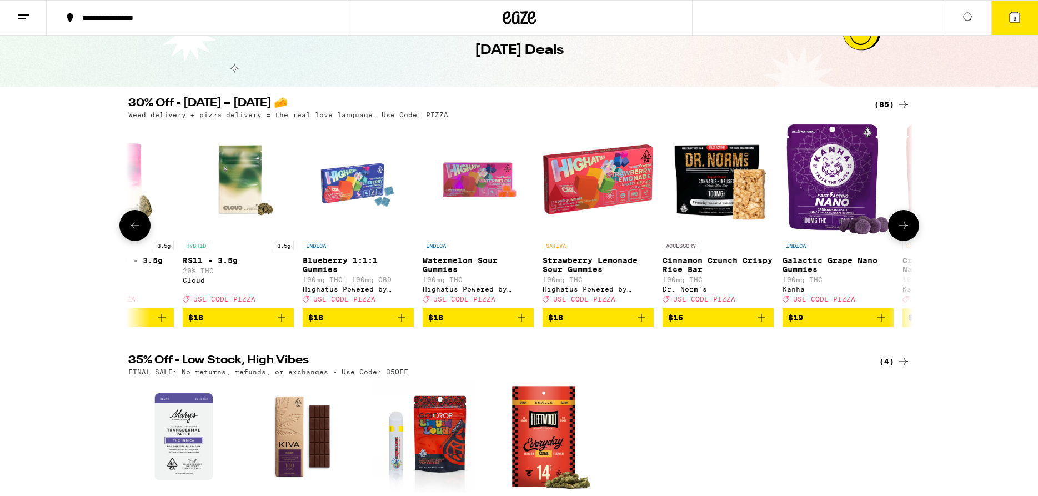
click at [132, 232] on icon at bounding box center [134, 225] width 13 height 13
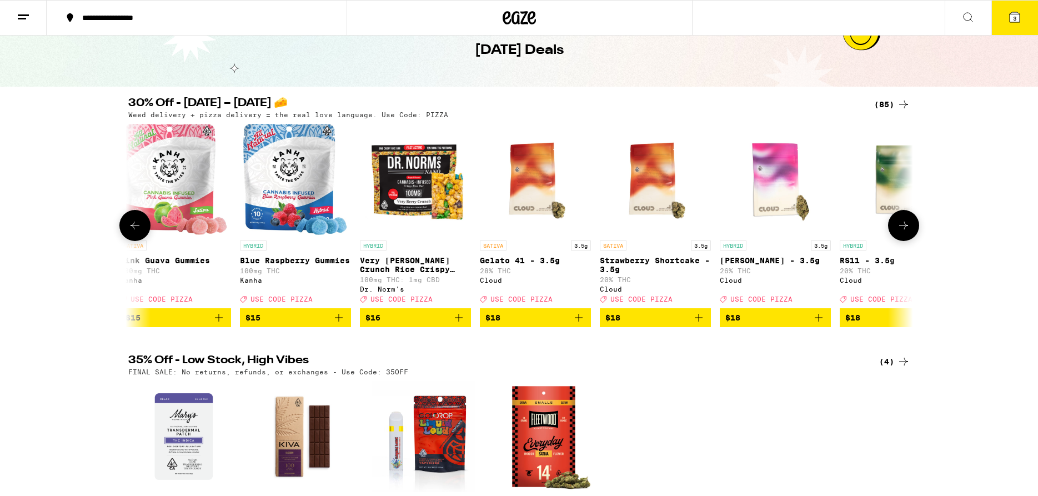
scroll to position [0, 2642]
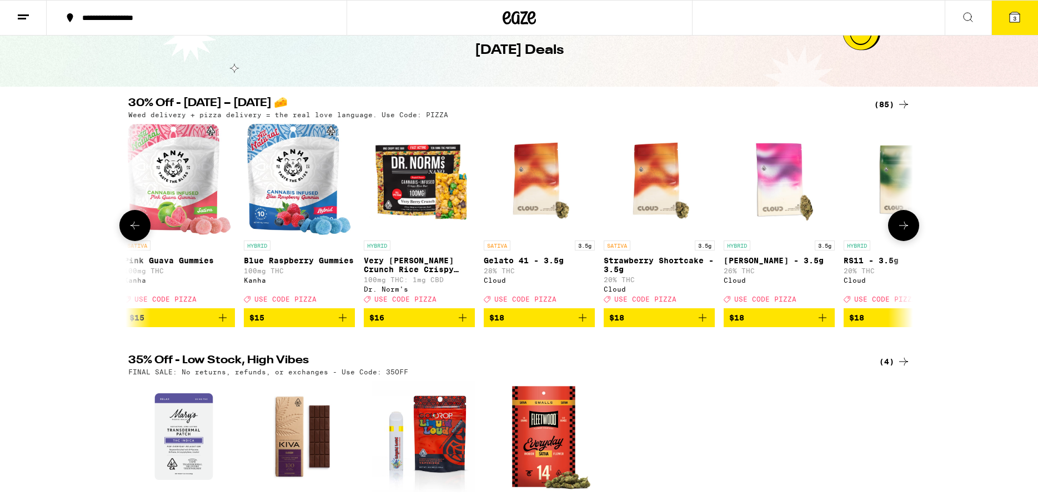
click at [132, 232] on icon at bounding box center [134, 225] width 13 height 13
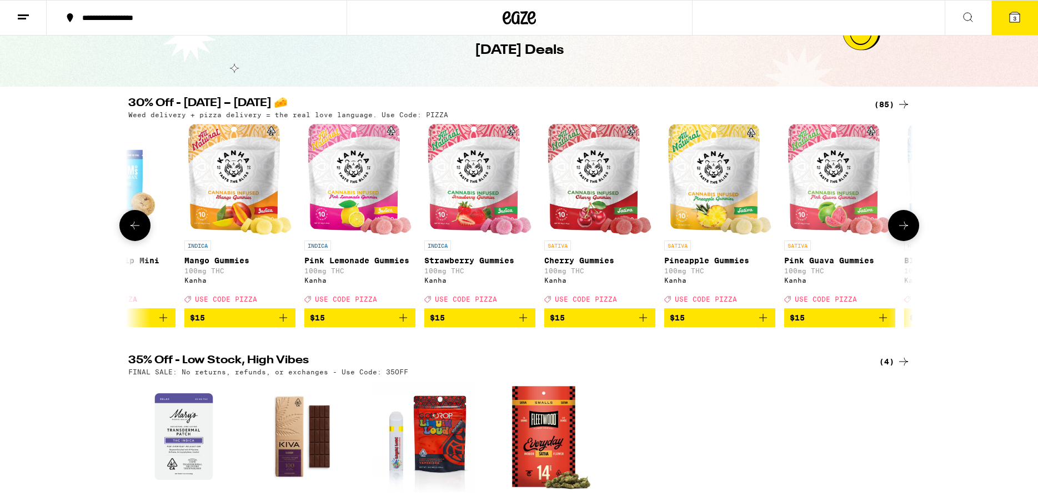
click at [133, 232] on icon at bounding box center [134, 225] width 13 height 13
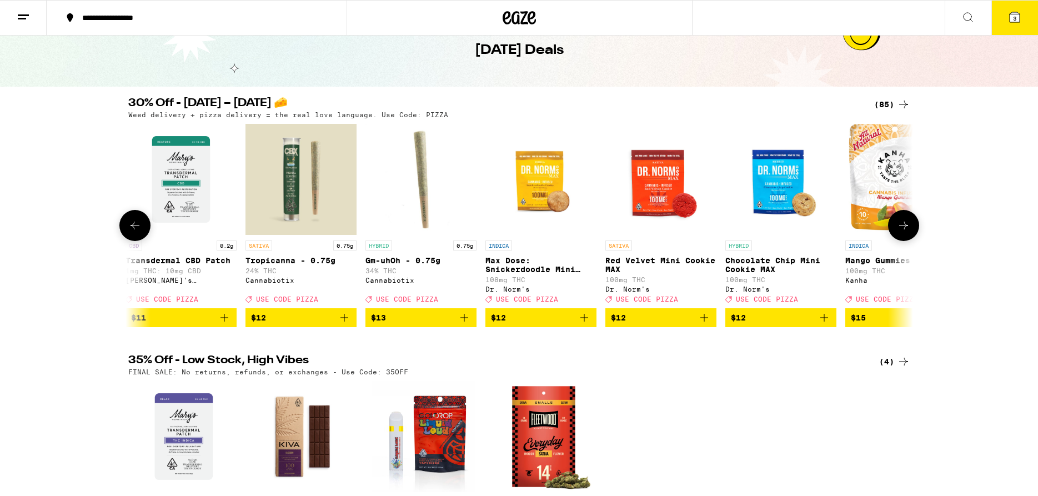
scroll to position [0, 1321]
click at [896, 235] on button at bounding box center [903, 225] width 31 height 31
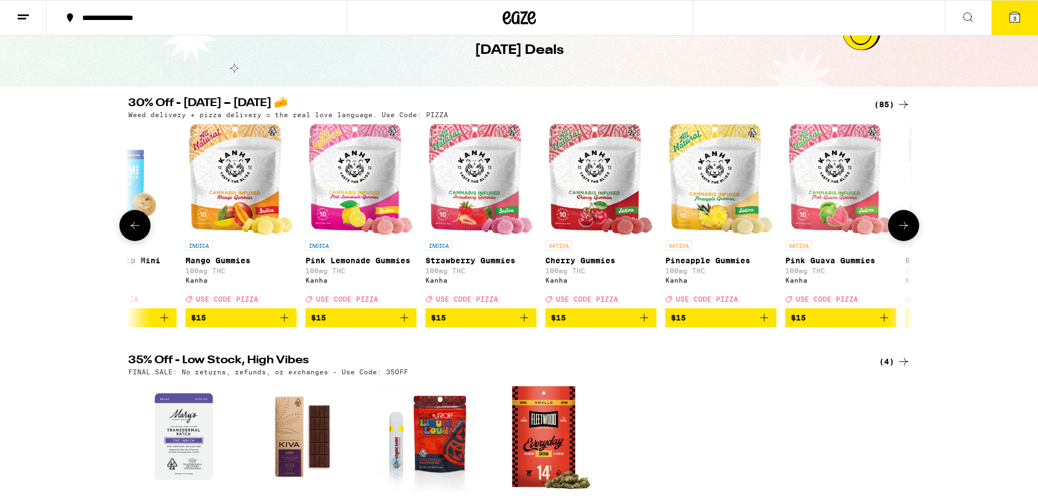
click at [896, 235] on button at bounding box center [903, 225] width 31 height 31
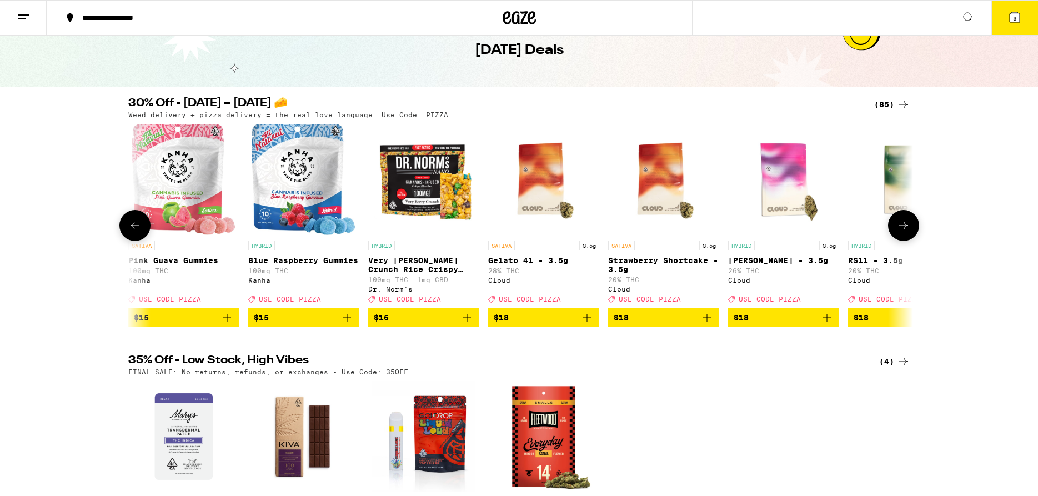
click at [896, 235] on button at bounding box center [903, 225] width 31 height 31
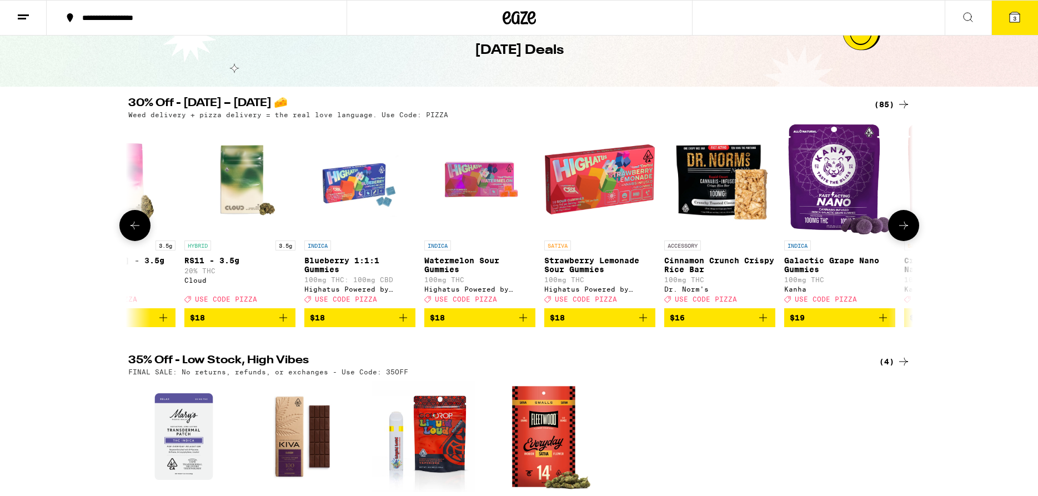
click at [895, 235] on button at bounding box center [903, 225] width 31 height 31
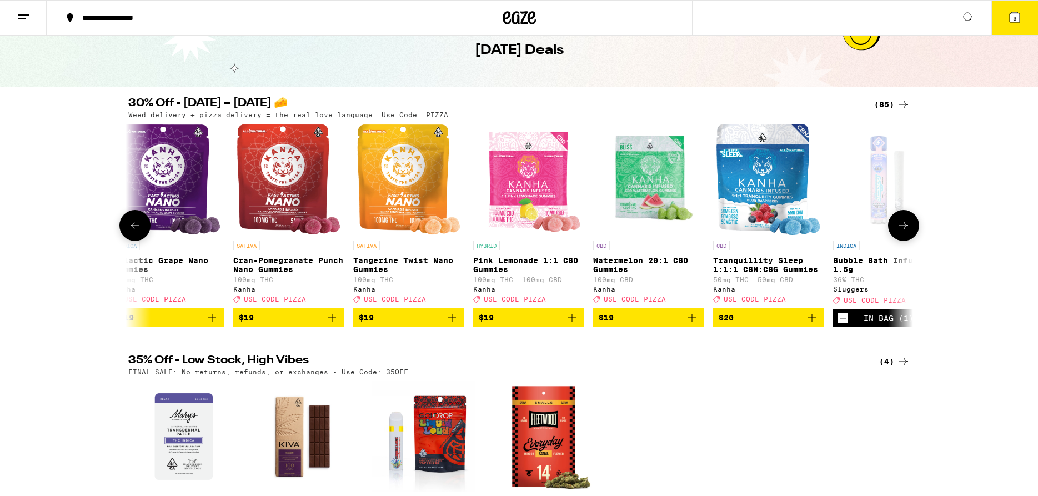
click at [895, 235] on button at bounding box center [903, 225] width 31 height 31
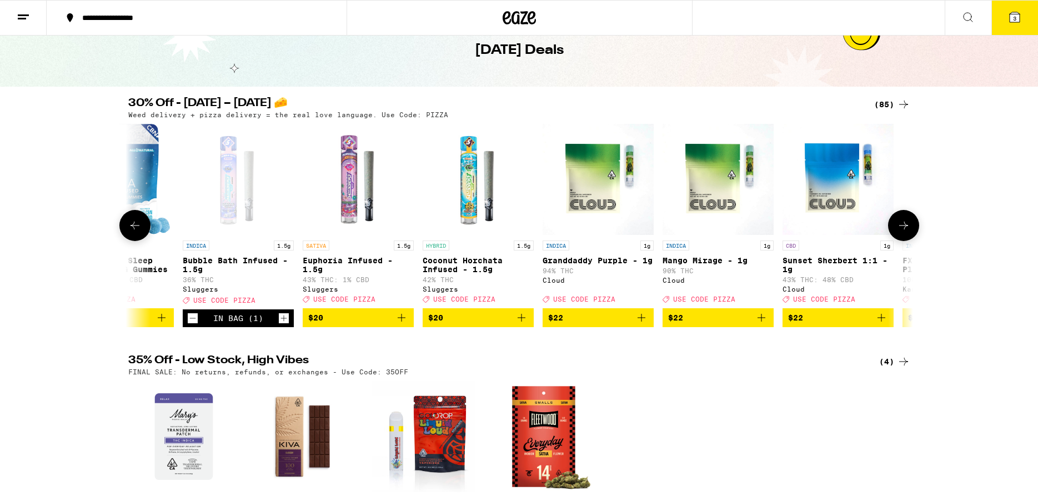
scroll to position [0, 4623]
click at [904, 229] on icon at bounding box center [903, 225] width 13 height 13
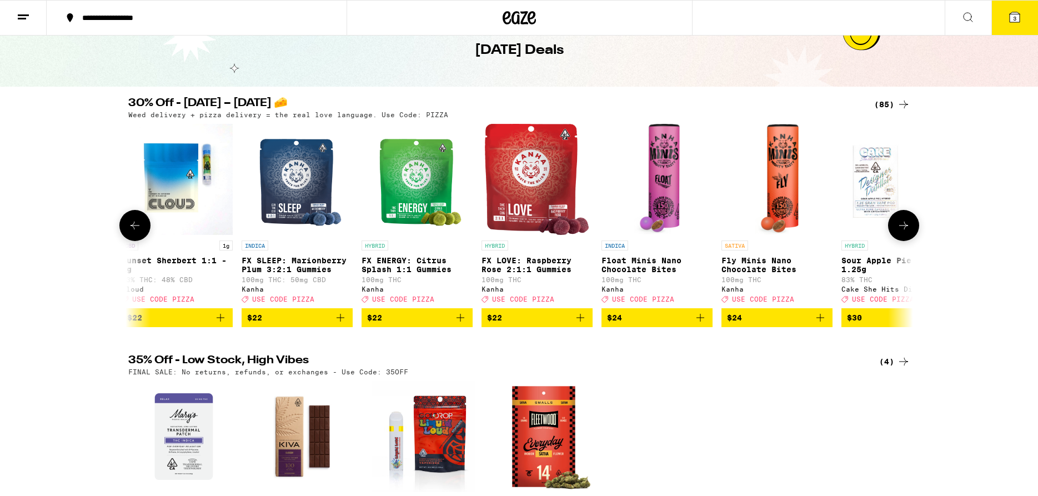
scroll to position [0, 5283]
click at [904, 229] on icon at bounding box center [903, 225] width 9 height 8
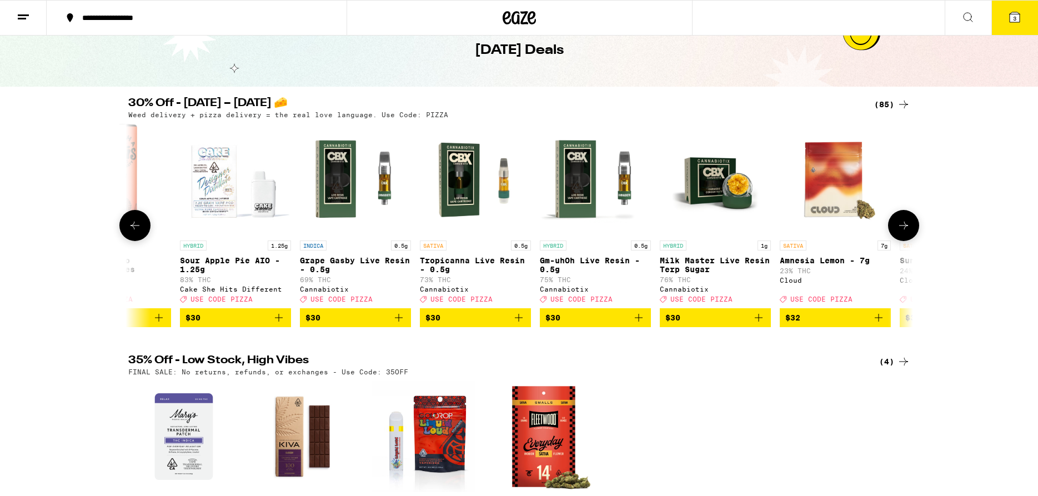
click at [904, 228] on icon at bounding box center [903, 225] width 9 height 8
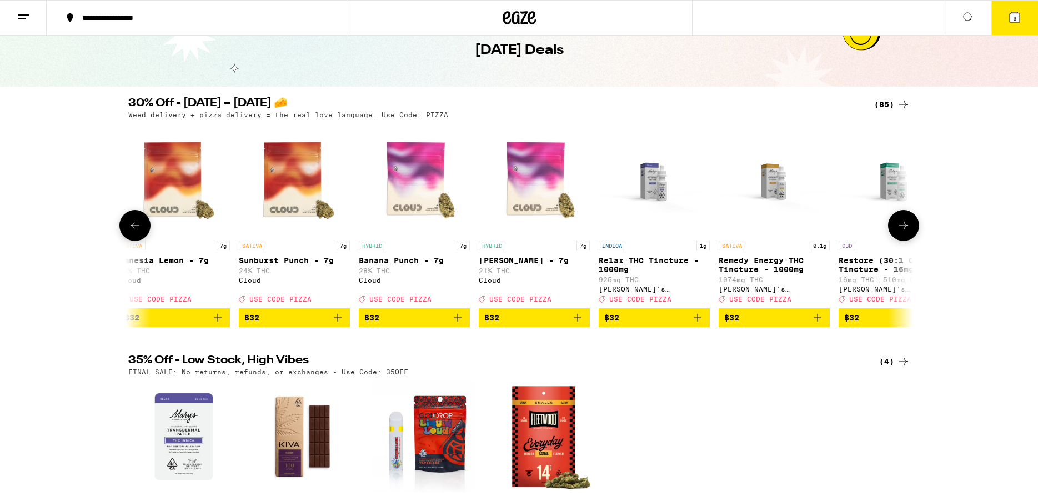
click at [904, 228] on icon at bounding box center [903, 225] width 9 height 8
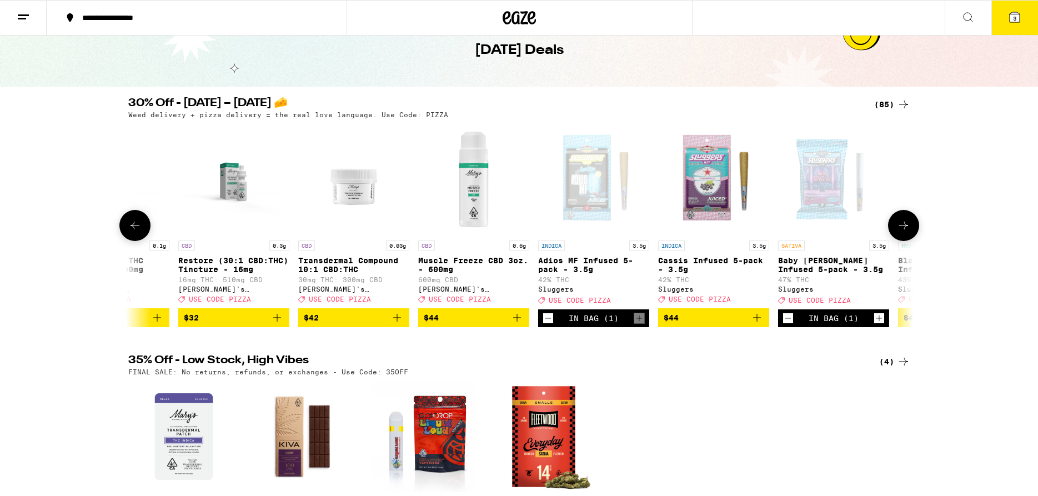
scroll to position [0, 7265]
click at [905, 229] on icon at bounding box center [903, 225] width 13 height 13
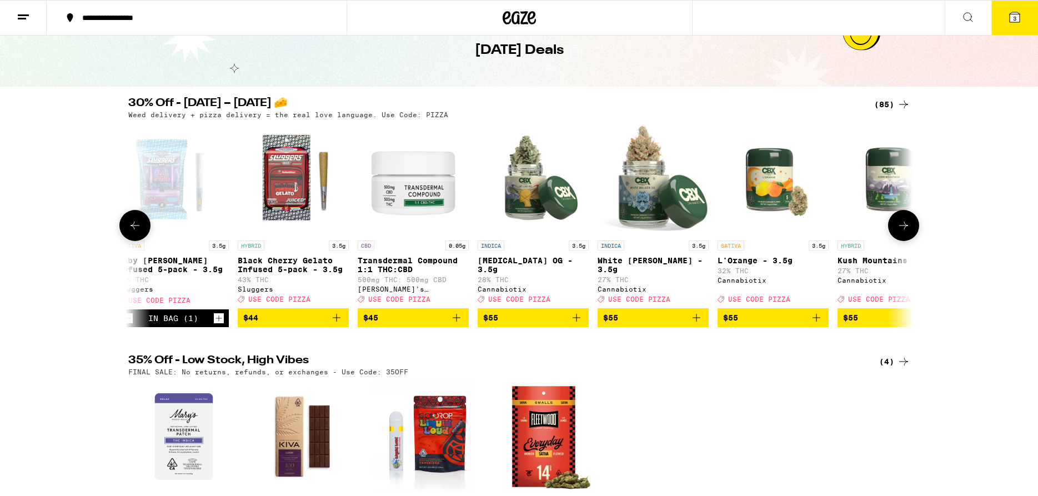
scroll to position [0, 7926]
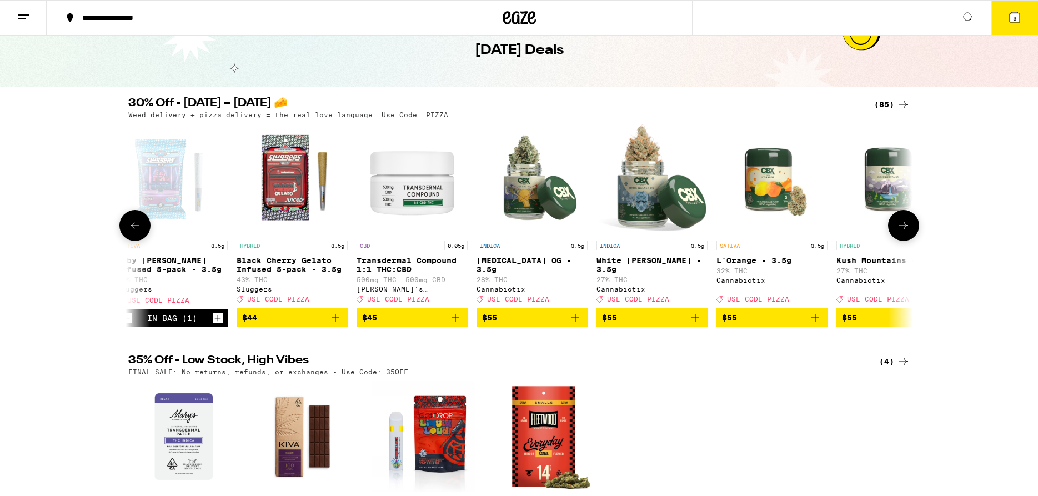
click at [905, 229] on icon at bounding box center [903, 225] width 13 height 13
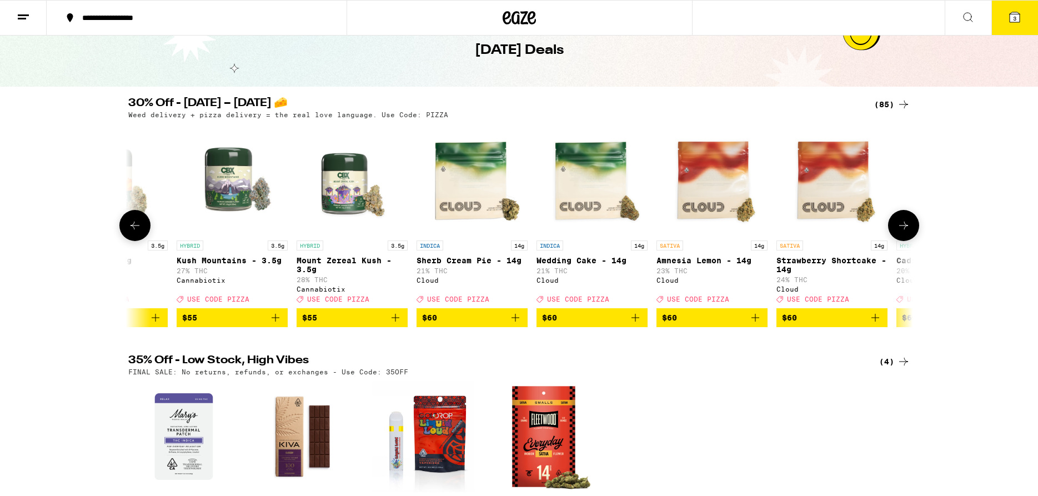
scroll to position [0, 8586]
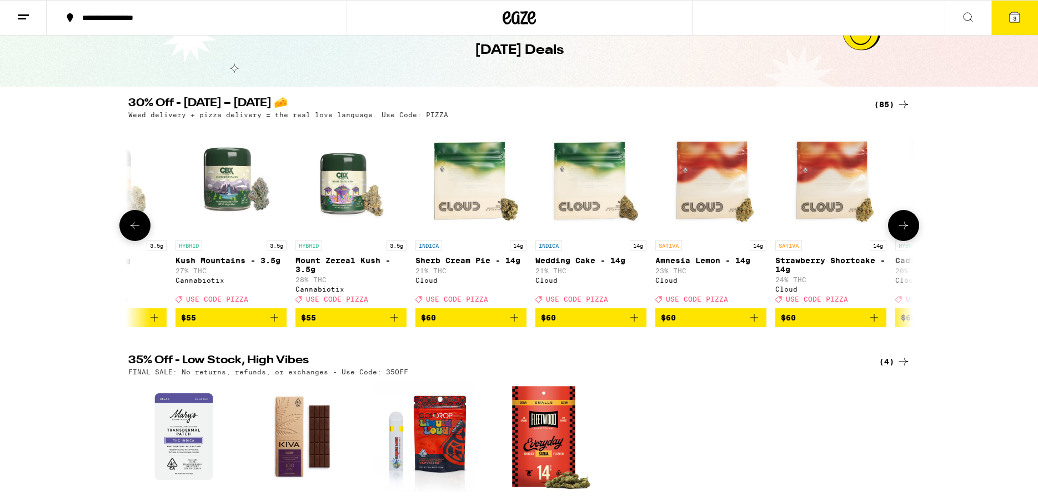
click at [139, 231] on icon at bounding box center [134, 225] width 13 height 13
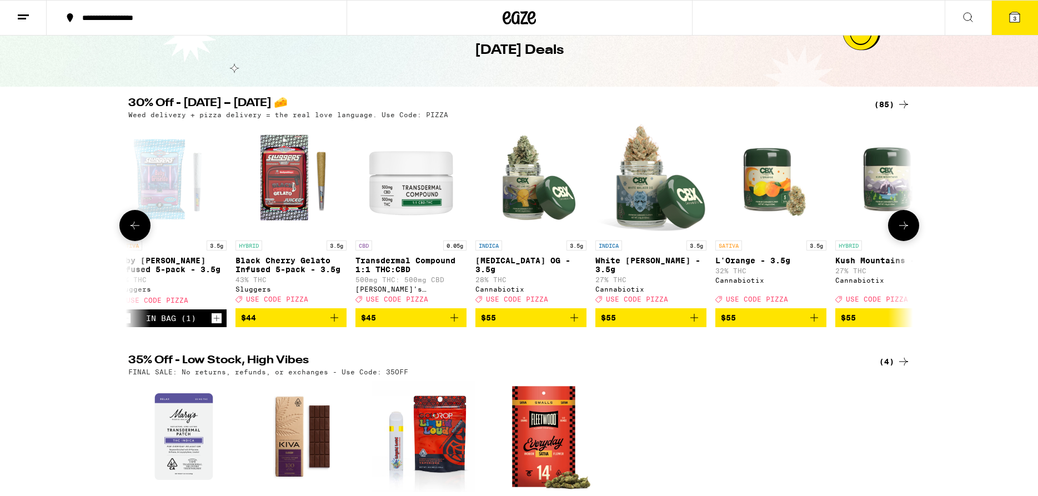
scroll to position [0, 7926]
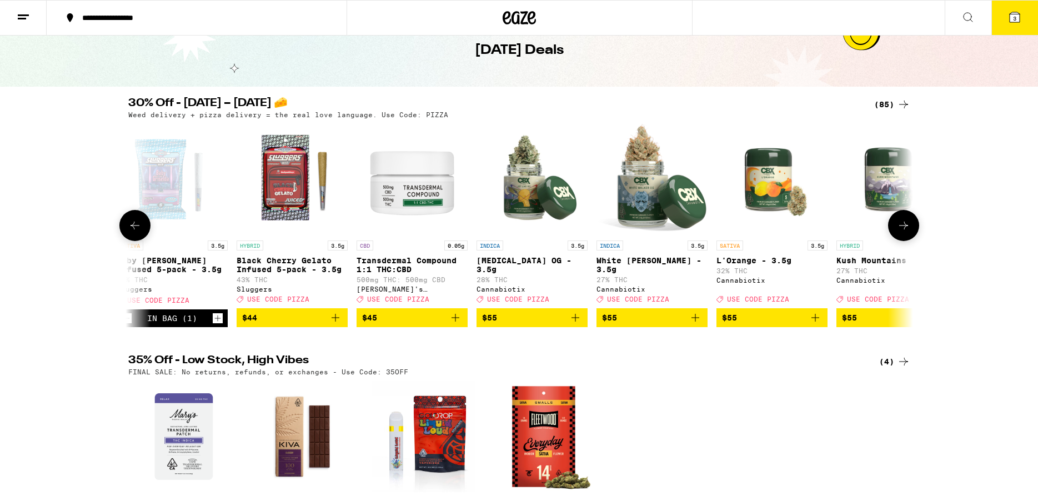
click at [912, 235] on button at bounding box center [903, 225] width 31 height 31
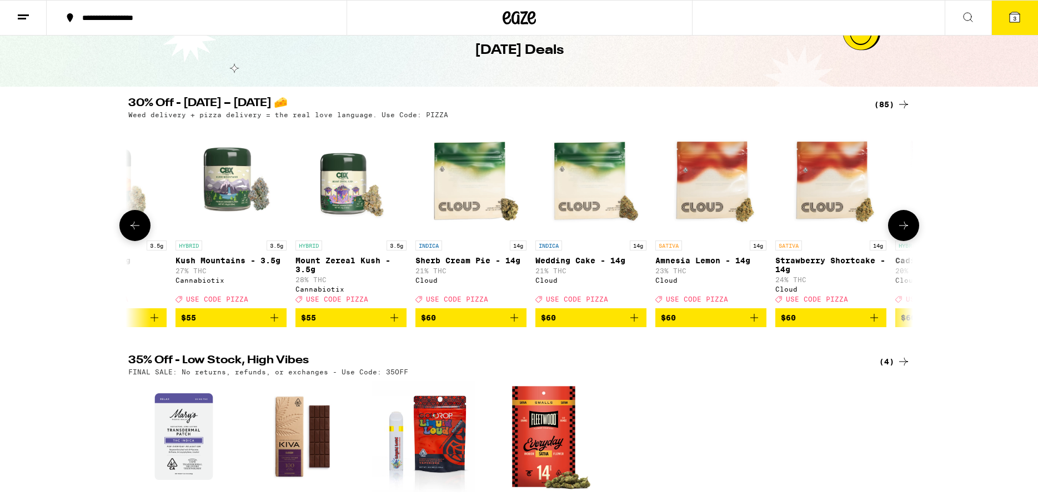
click at [913, 236] on button at bounding box center [903, 225] width 31 height 31
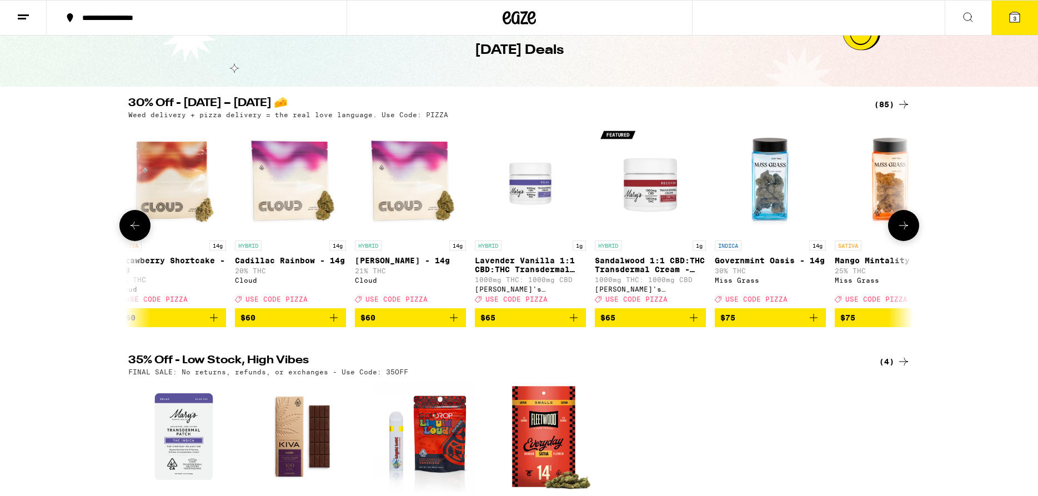
scroll to position [0, 9247]
click at [1022, 21] on button "3" at bounding box center [1014, 18] width 47 height 34
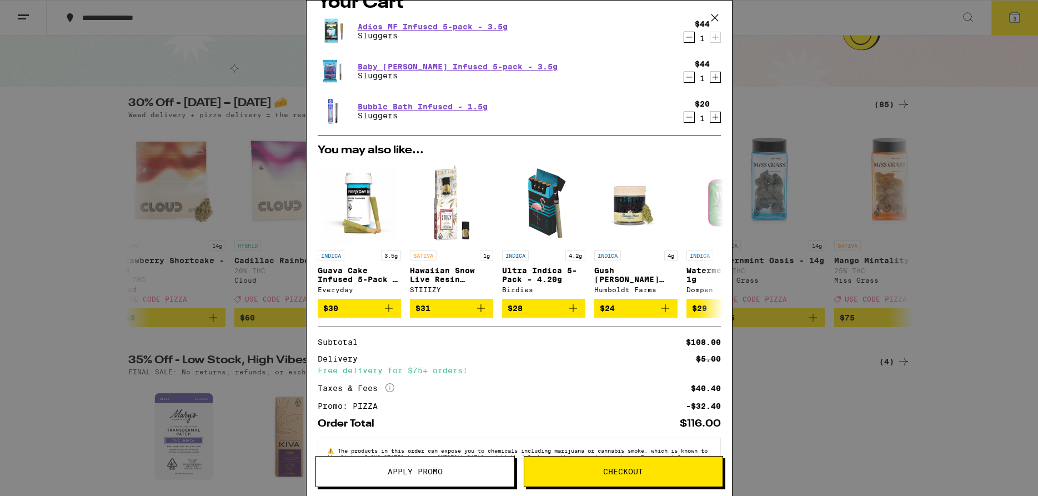
scroll to position [3, 0]
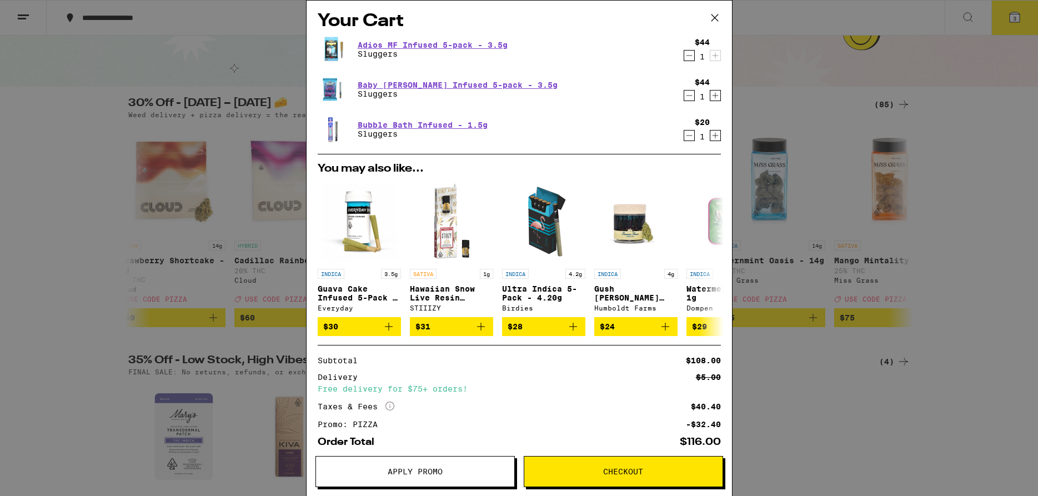
click at [684, 136] on icon "Decrement" at bounding box center [689, 135] width 10 height 13
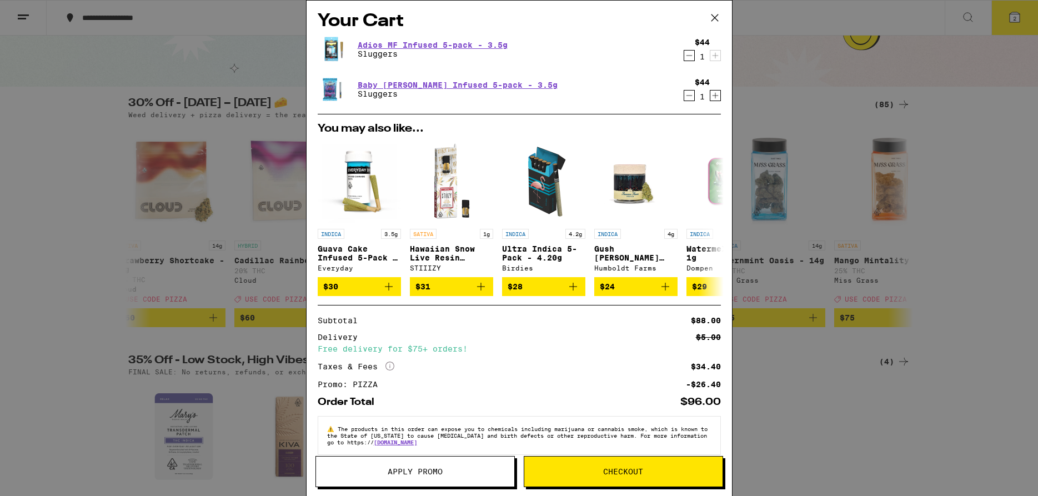
click at [709, 20] on icon at bounding box center [714, 17] width 17 height 17
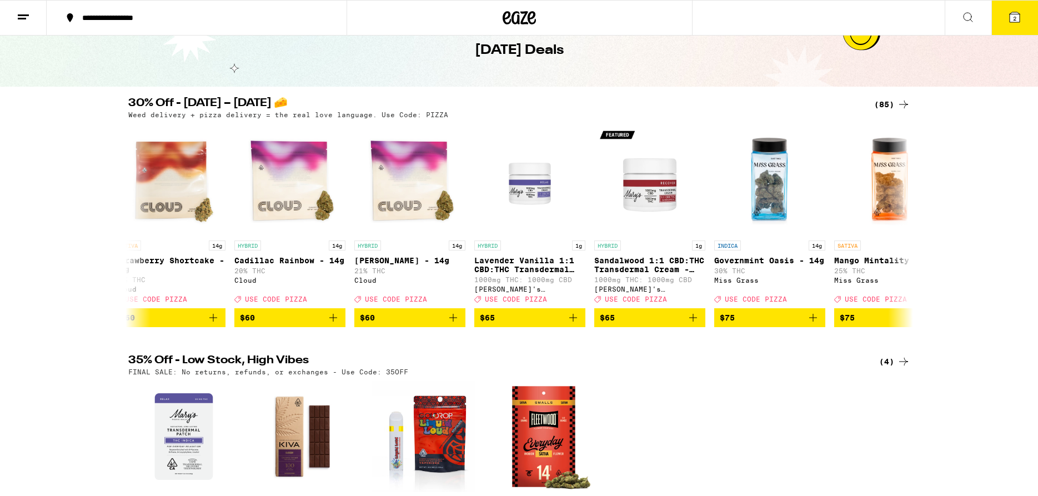
scroll to position [0, 9247]
